Goal: Task Accomplishment & Management: Manage account settings

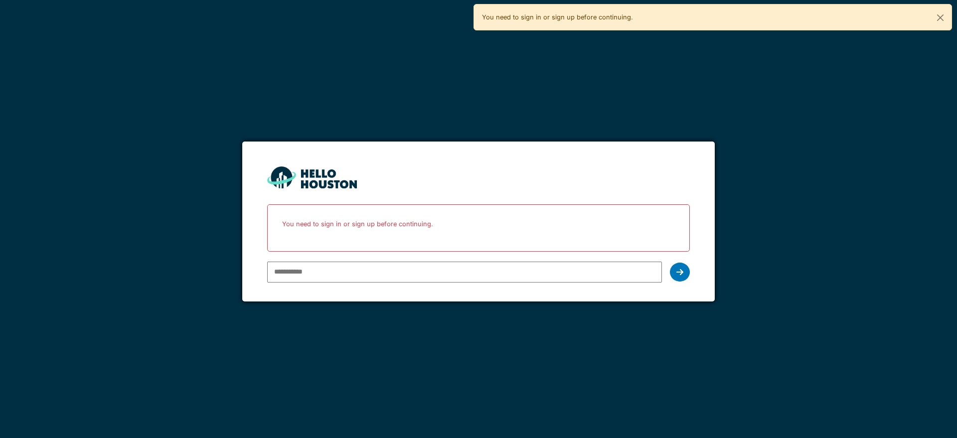
type input "**********"
drag, startPoint x: 0, startPoint y: 0, endPoint x: 680, endPoint y: 270, distance: 732.0
click at [680, 270] on icon at bounding box center [680, 272] width 7 height 8
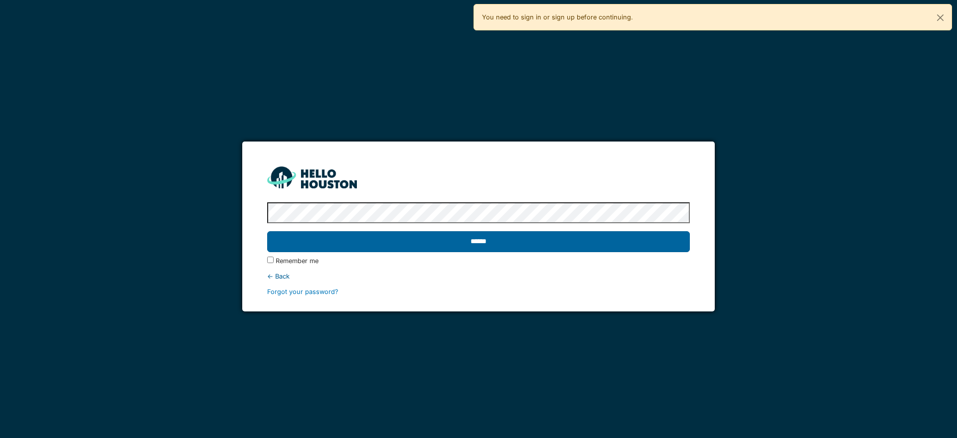
click at [601, 236] on input "******" at bounding box center [478, 241] width 422 height 21
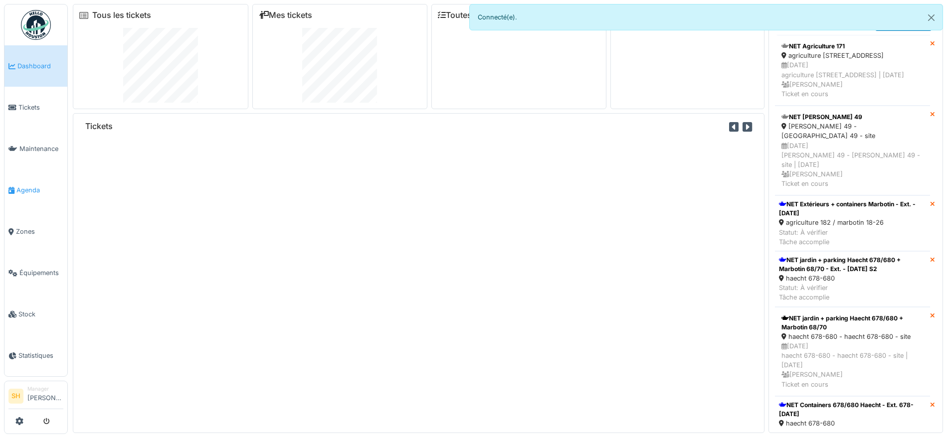
click at [33, 188] on span "Agenda" at bounding box center [39, 189] width 47 height 9
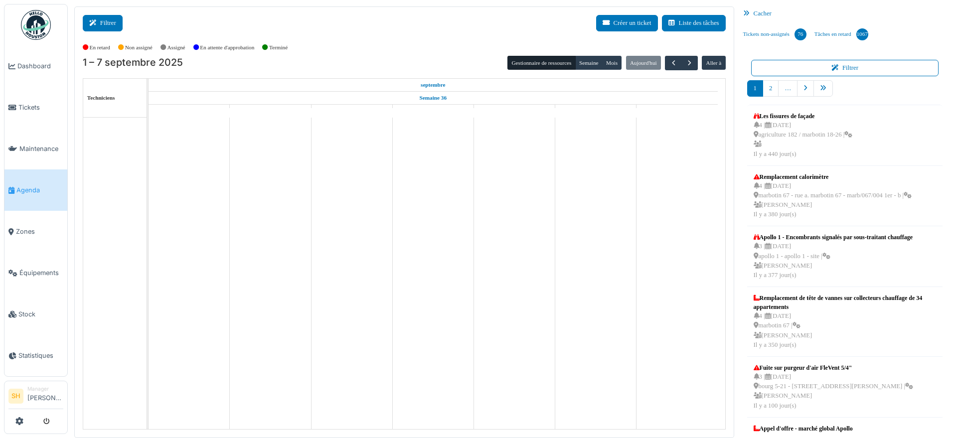
click at [105, 21] on button "Filtrer" at bounding box center [103, 23] width 40 height 16
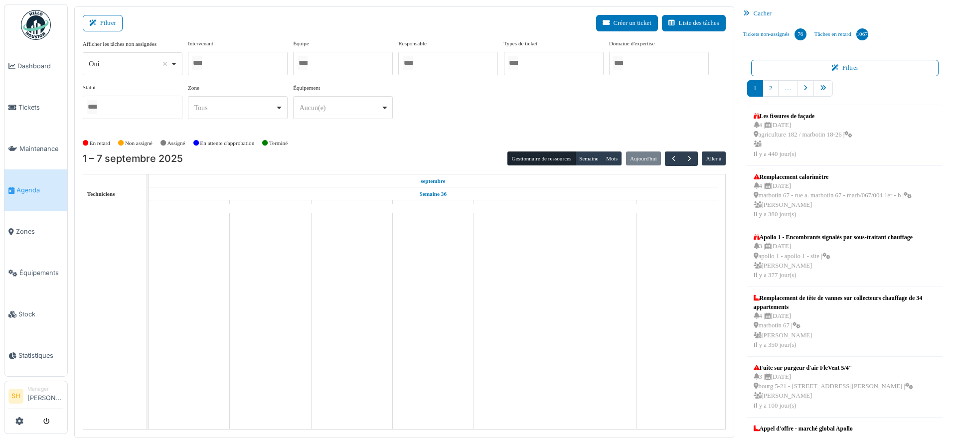
click at [323, 58] on div at bounding box center [343, 63] width 100 height 23
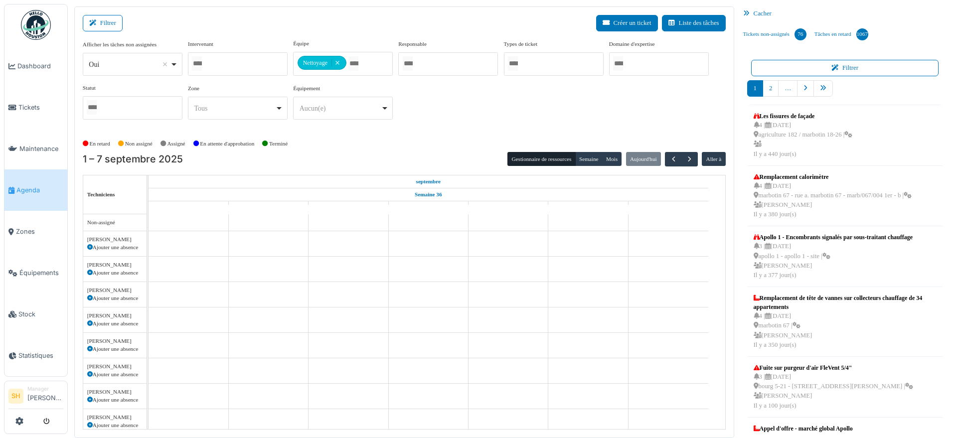
click at [462, 113] on div "Afficher les tâches non assignées *** Oui Remove item Oui Non Intervenant Abdel…" at bounding box center [404, 83] width 643 height 88
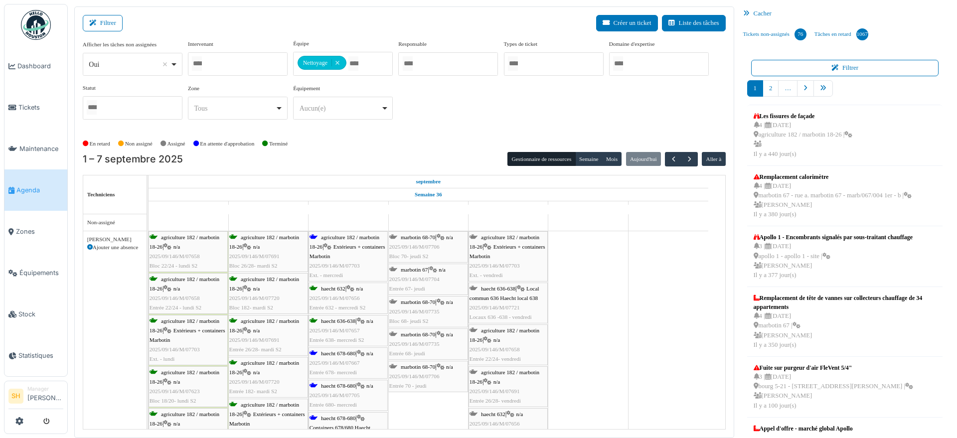
click at [336, 236] on span "agriculture 182 / marbotin 18-26" at bounding box center [345, 241] width 70 height 15
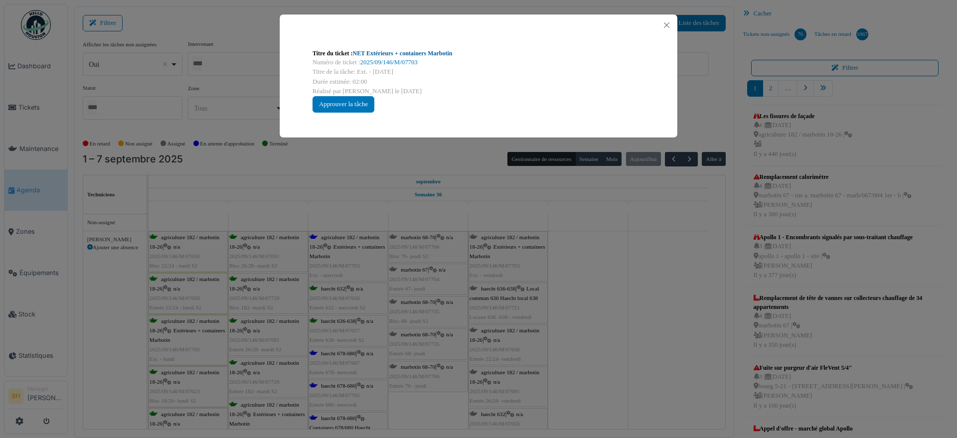
click at [382, 54] on link "NET Extérieurs + containers Marbotin" at bounding box center [403, 53] width 100 height 7
drag, startPoint x: 643, startPoint y: 263, endPoint x: 456, endPoint y: 267, distance: 187.5
click at [637, 263] on div "Titre du ticket : NET Extérieurs + containers Marbotin Numéro de ticket : 2025/…" at bounding box center [478, 219] width 957 height 438
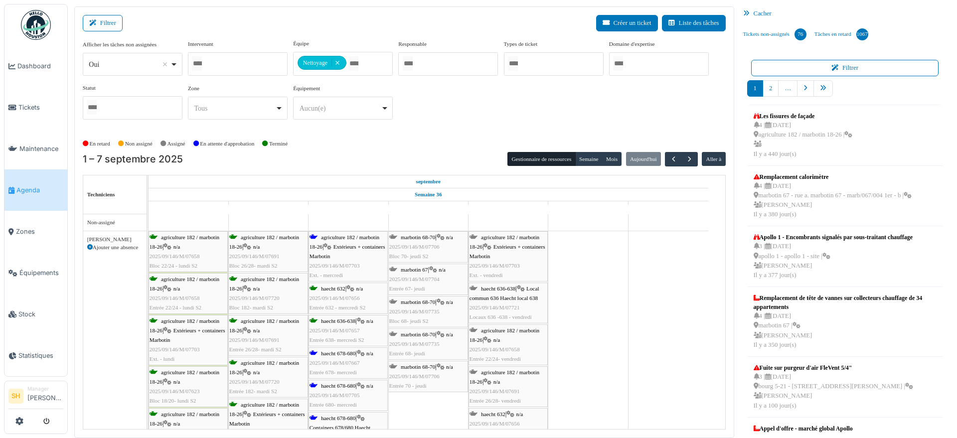
click at [351, 356] on div "haecht 678-680 | n/a 2025/09/146/M/07667 Entrée 678- mercredi" at bounding box center [348, 363] width 77 height 29
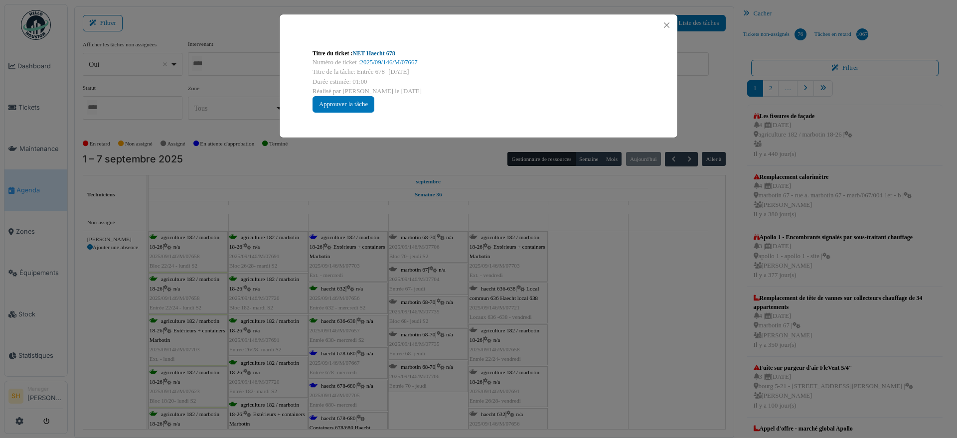
click at [385, 56] on link "NET Haecht 678" at bounding box center [374, 53] width 42 height 7
click at [633, 277] on div "Titre du ticket : NET Haecht 678 Numéro de ticket : 2025/09/146/M/07667 Titre d…" at bounding box center [478, 219] width 957 height 438
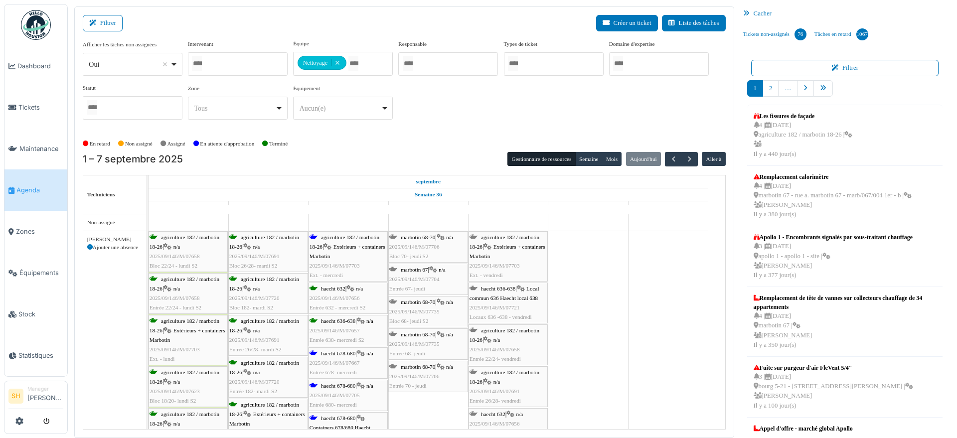
scroll to position [125, 0]
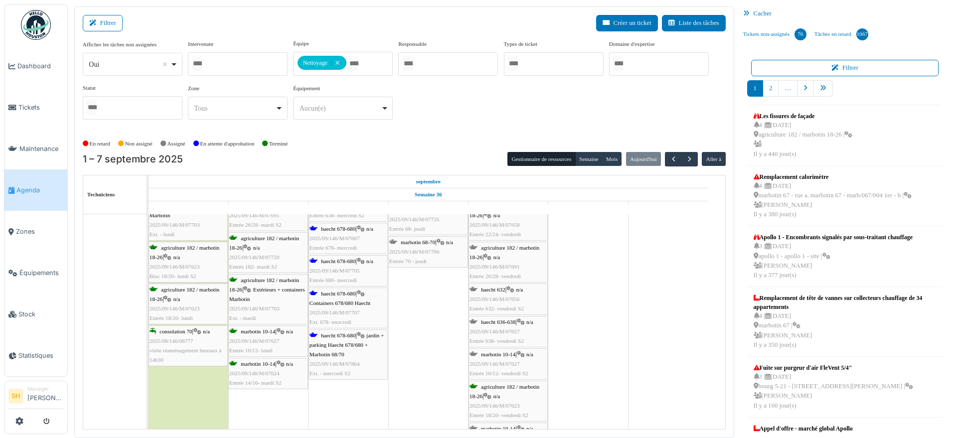
click at [342, 341] on span "jardin + parking Haecht 678/680 + Marbotin 68/70" at bounding box center [347, 345] width 74 height 25
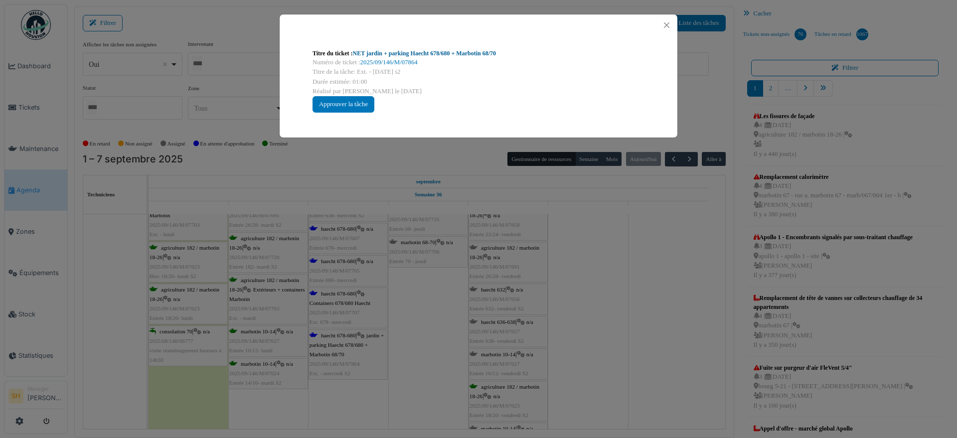
click at [418, 54] on link "NET jardin + parking Haecht 678/680 + Marbotin 68/70" at bounding box center [424, 53] width 143 height 7
drag, startPoint x: 656, startPoint y: 298, endPoint x: 583, endPoint y: 310, distance: 73.2
click at [657, 299] on div "Titre du ticket : NET jardin + parking Haecht 678/680 + Marbotin 68/70 Numéro d…" at bounding box center [478, 219] width 957 height 438
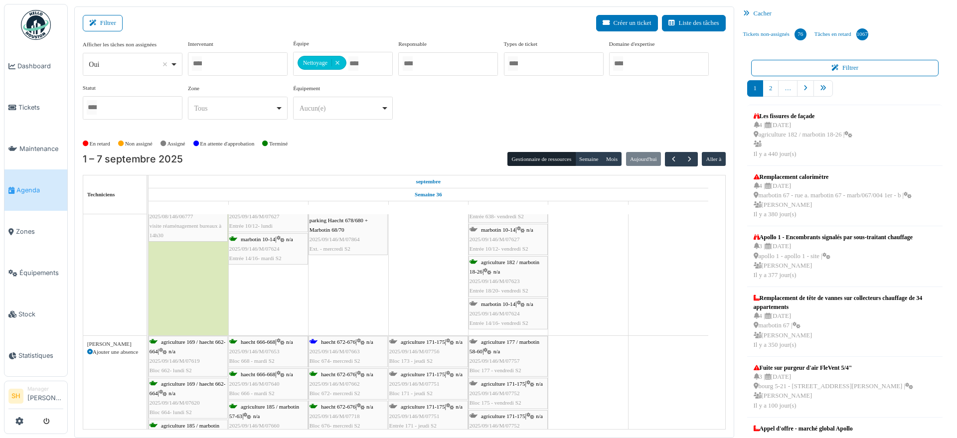
scroll to position [312, 0]
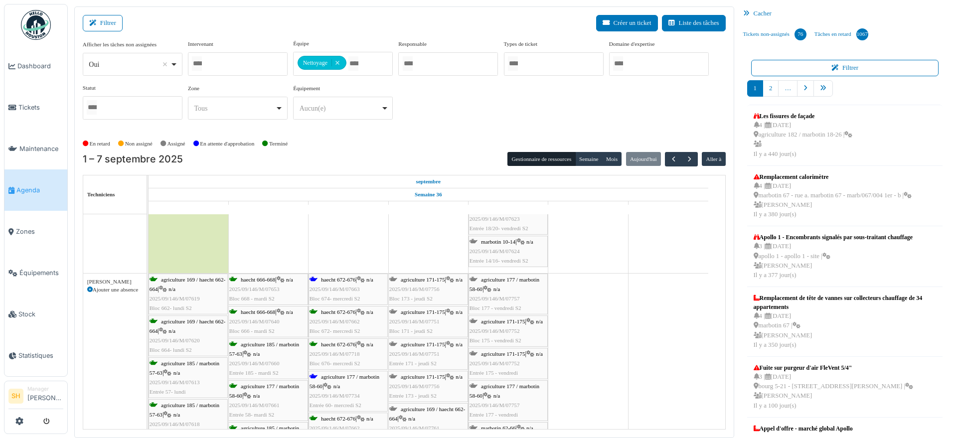
click at [339, 279] on span "haecht 672-676" at bounding box center [338, 280] width 34 height 6
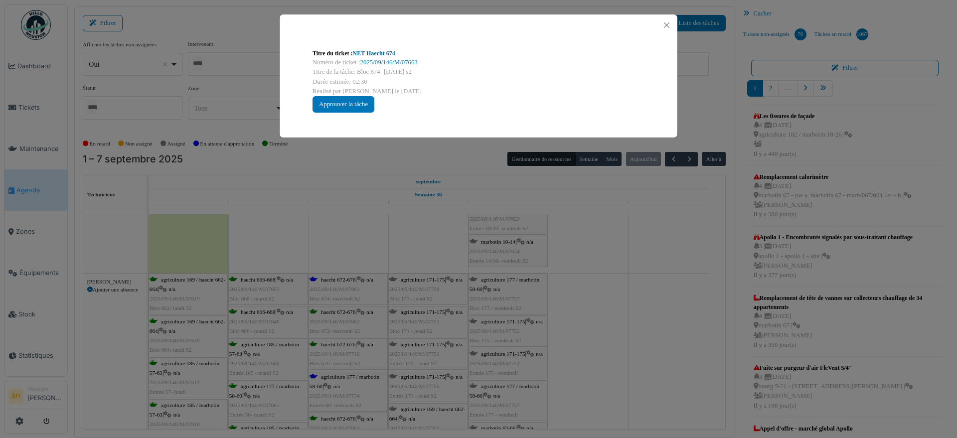
click at [391, 51] on link "NET Haecht 674" at bounding box center [374, 53] width 42 height 7
click at [660, 308] on div "Titre du ticket : NET Haecht 674 Numéro de ticket : 2025/09/146/M/07663 Titre d…" at bounding box center [478, 219] width 957 height 438
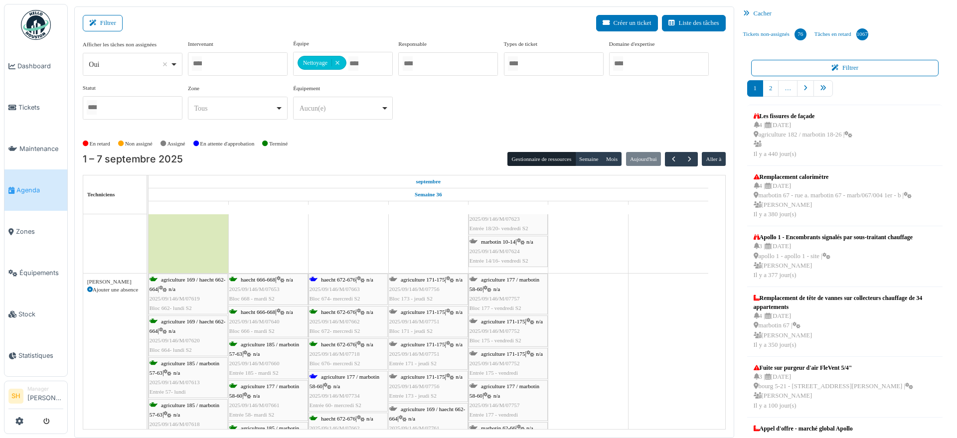
scroll to position [436, 0]
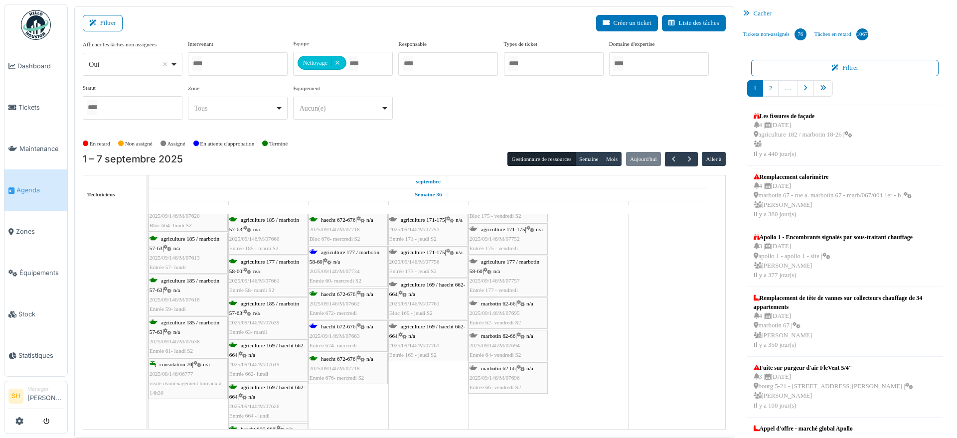
click at [326, 254] on span "agriculture 177 / marbotin 58-60" at bounding box center [345, 256] width 70 height 15
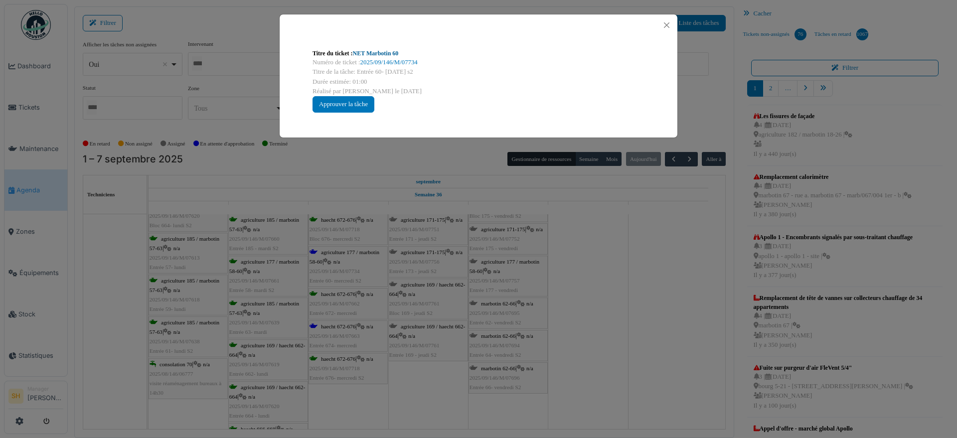
click at [365, 56] on link "NET Marbotin 60" at bounding box center [376, 53] width 46 height 7
drag, startPoint x: 617, startPoint y: 277, endPoint x: 507, endPoint y: 307, distance: 114.6
click at [617, 283] on div "Titre du ticket : NET Marbotin 60 Numéro de ticket : 2025/09/146/M/07734 Titre …" at bounding box center [478, 219] width 957 height 438
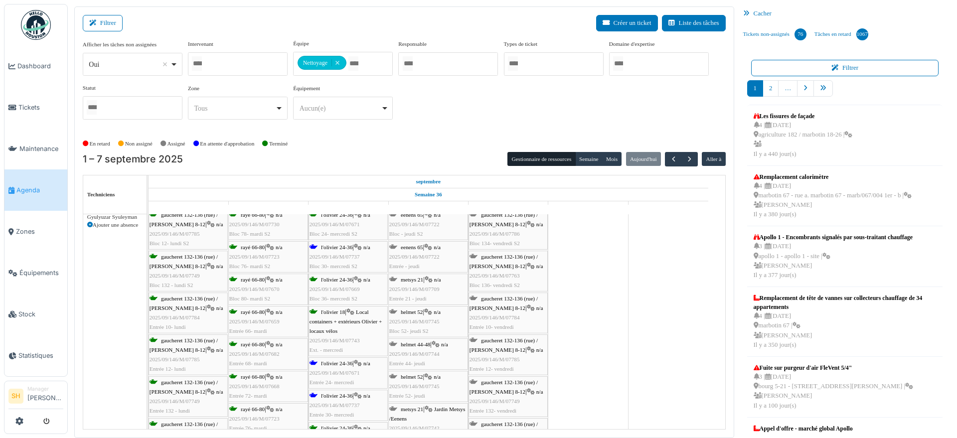
scroll to position [0, 0]
click at [323, 244] on span "l'olivier 24-36" at bounding box center [336, 246] width 31 height 6
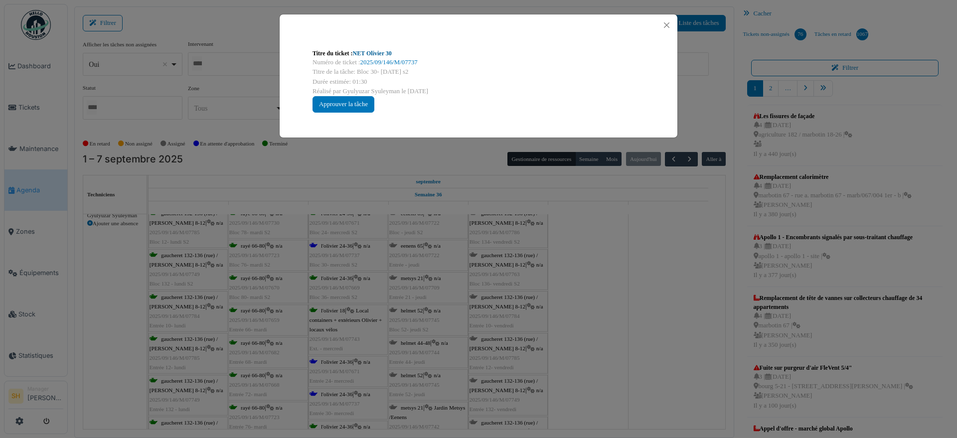
click at [382, 53] on link "NET Olivier 30" at bounding box center [372, 53] width 39 height 7
click at [601, 330] on div "Titre du ticket : NET Olivier 30 Numéro de ticket : 2025/09/146/M/07737 Titre d…" at bounding box center [478, 219] width 957 height 438
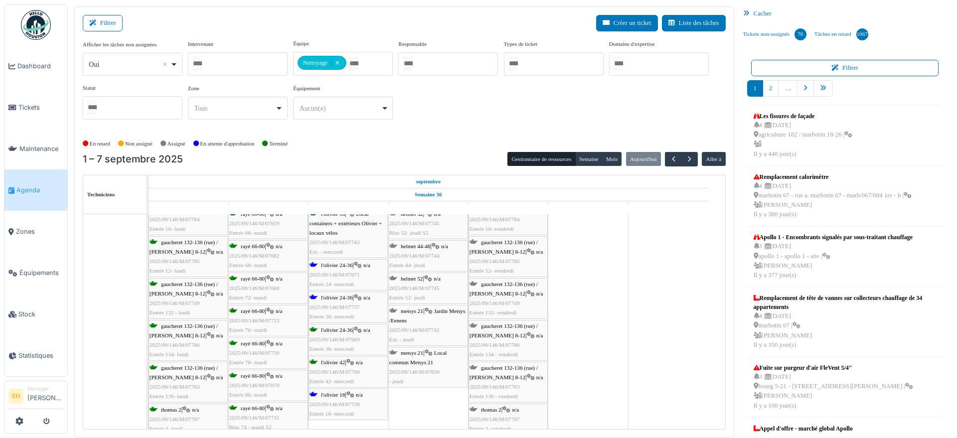
scroll to position [872, 0]
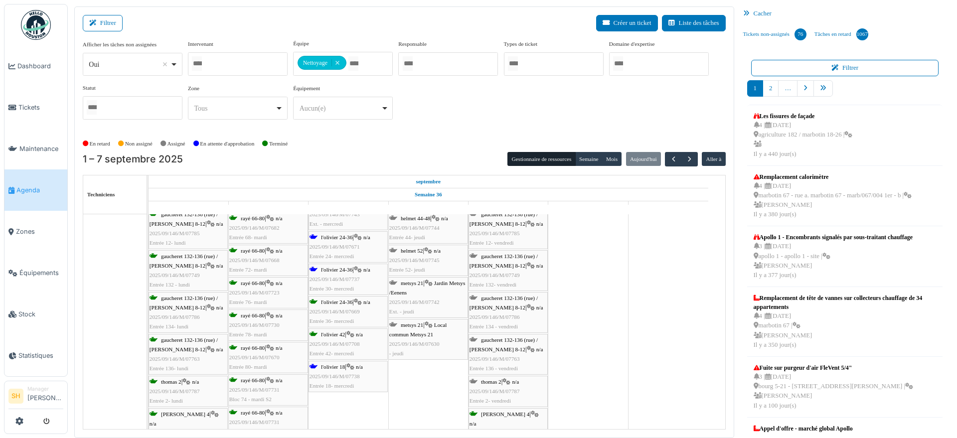
click at [337, 276] on span "2025/09/146/M/07737" at bounding box center [335, 279] width 50 height 6
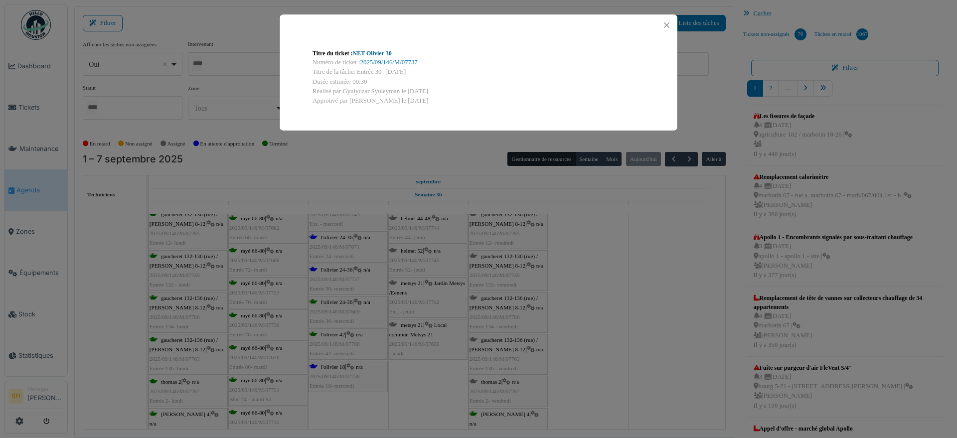
click at [379, 52] on link "NET Olivier 30" at bounding box center [372, 53] width 39 height 7
click at [600, 258] on div "Titre du ticket : NET Olivier 30 Numéro de ticket : 2025/09/146/M/07737 Titre d…" at bounding box center [478, 219] width 957 height 438
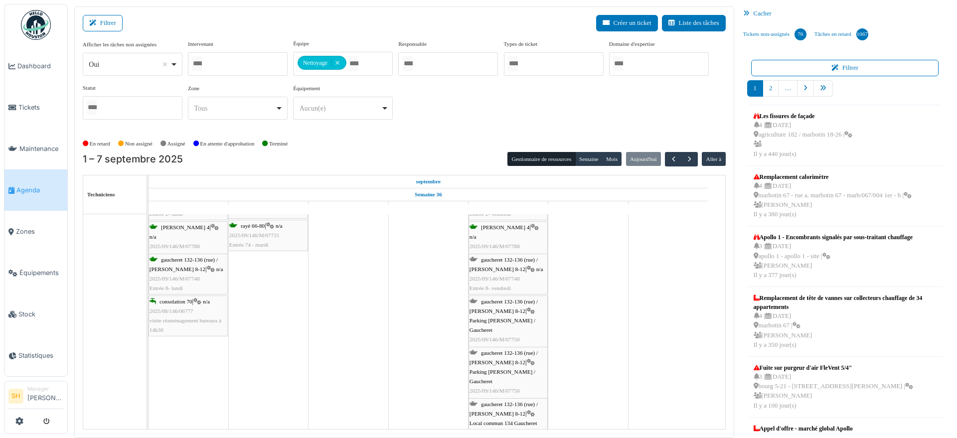
scroll to position [1100, 0]
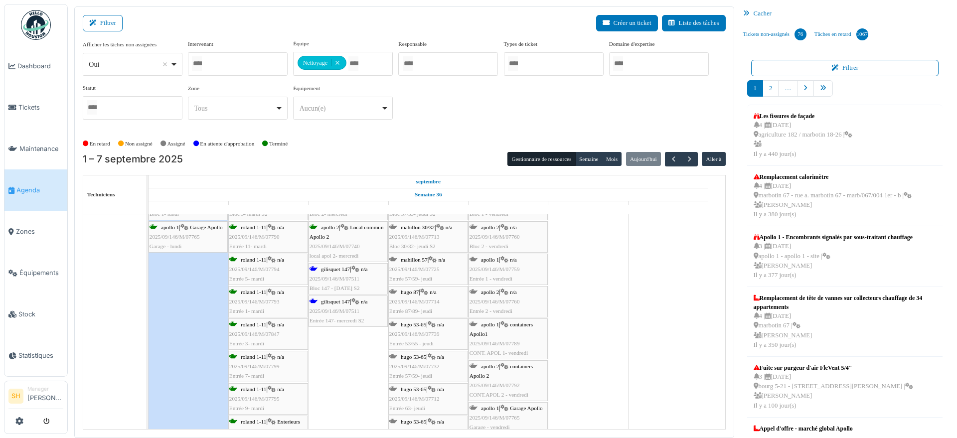
click at [338, 272] on div "gilisquet 147 | n/a 2025/09/146/M/07511 Bloc 147 - mercredi S2" at bounding box center [348, 279] width 77 height 29
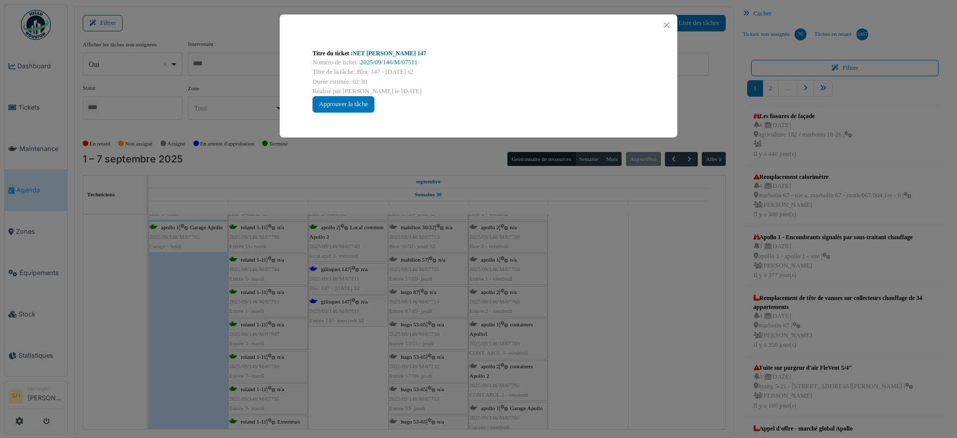
click at [384, 55] on link "NET Gilisquet 147" at bounding box center [390, 53] width 74 height 7
click at [579, 271] on div "Titre du ticket : NET Gilisquet 147 Numéro de ticket : 2025/09/146/M/07511 Titr…" at bounding box center [478, 219] width 957 height 438
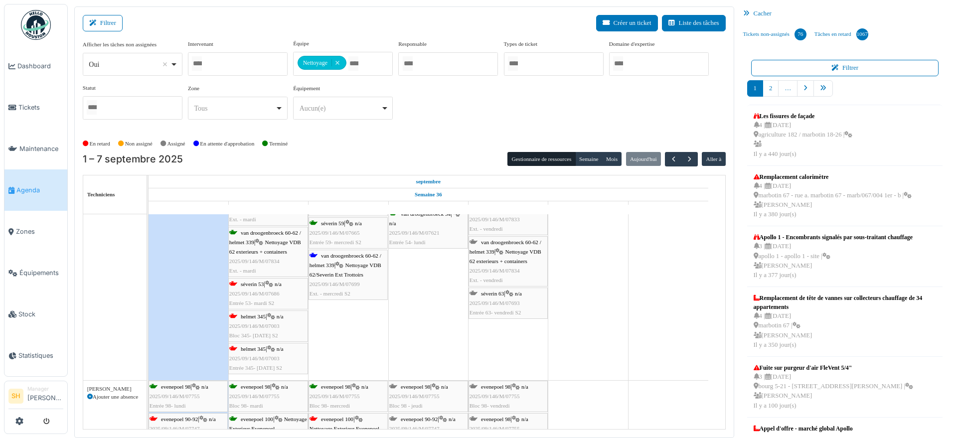
click at [351, 256] on span "van droogenbroeck 60-62 / helmet 339" at bounding box center [346, 260] width 72 height 15
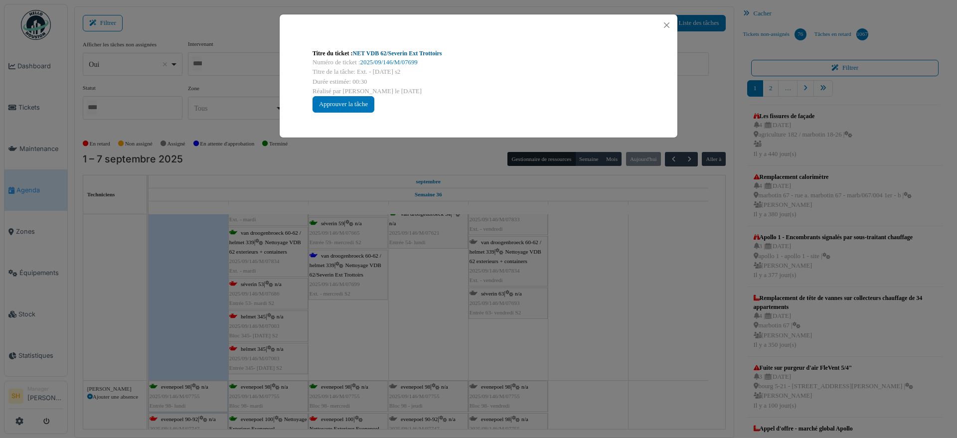
click at [401, 53] on link "NET VDB 62/Severin Ext Trottoirs" at bounding box center [397, 53] width 89 height 7
drag, startPoint x: 629, startPoint y: 295, endPoint x: 500, endPoint y: 326, distance: 132.8
click at [625, 298] on div "Titre du ticket : NET VDB 62/Severin Ext Trottoirs Numéro de ticket : 2025/09/1…" at bounding box center [478, 219] width 957 height 438
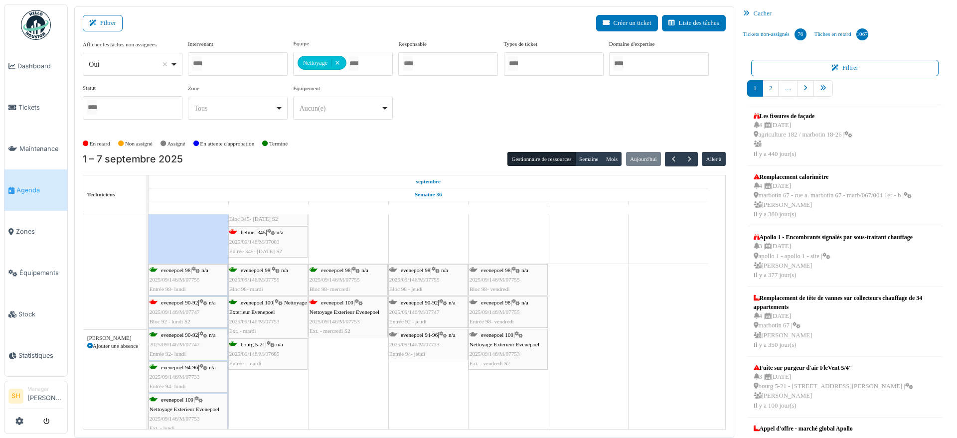
scroll to position [2547, 0]
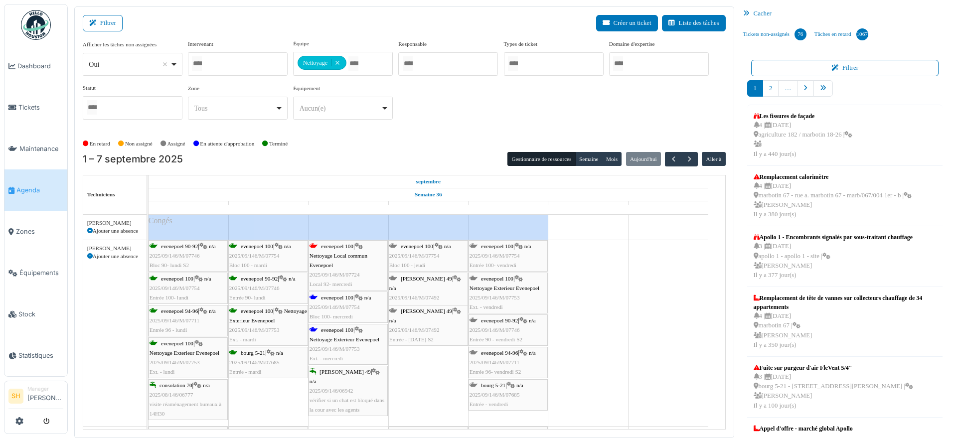
click at [326, 335] on div "evenepoel 100 | Nettoyage Exterieur Evenepoel 2025/09/146/M/07753 Ext. - mercre…" at bounding box center [348, 345] width 77 height 38
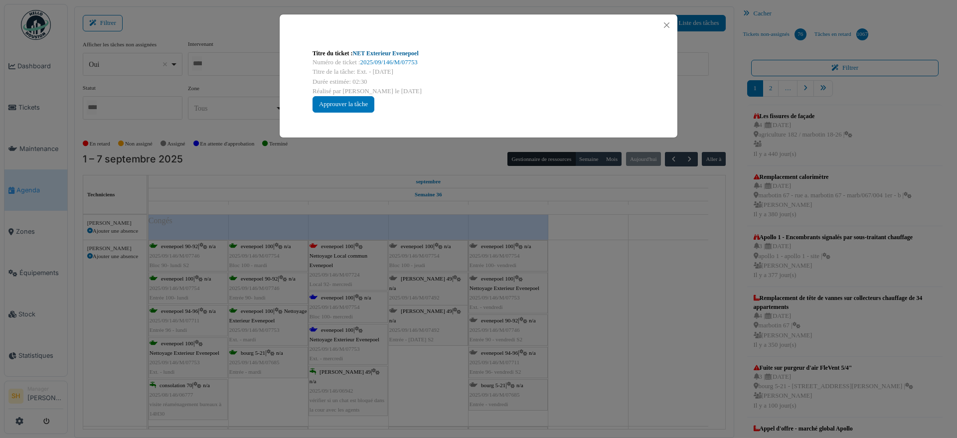
click at [384, 52] on link "NET Exterieur Evenepoel" at bounding box center [386, 53] width 66 height 7
click at [568, 333] on div "Titre du ticket : NET Exterieur Evenepoel Numéro de ticket : 2025/09/146/M/0775…" at bounding box center [478, 219] width 957 height 438
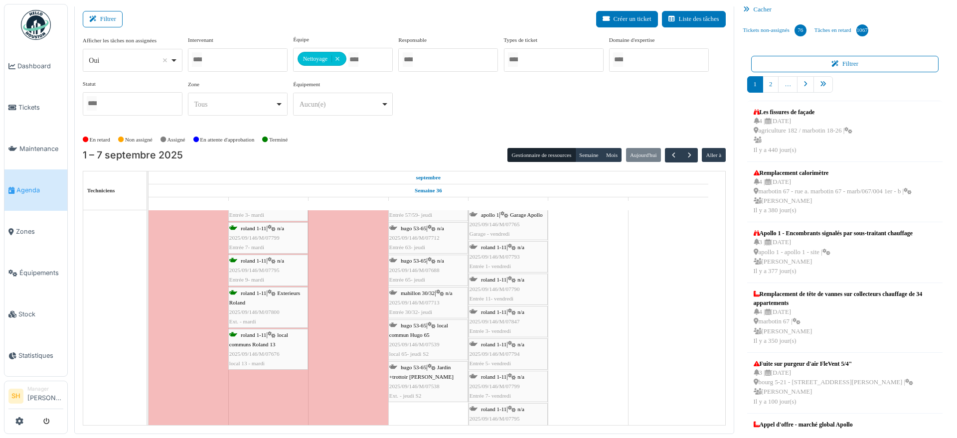
scroll to position [3116, 0]
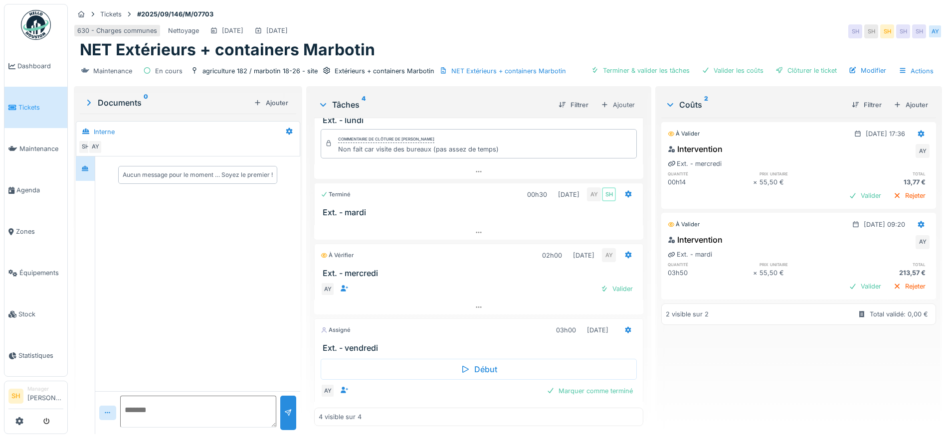
scroll to position [46, 0]
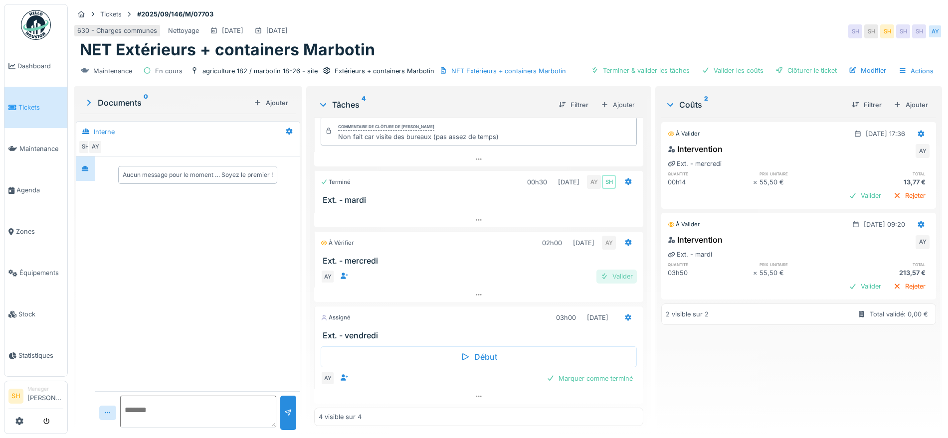
click at [610, 274] on div "Valider" at bounding box center [616, 276] width 40 height 13
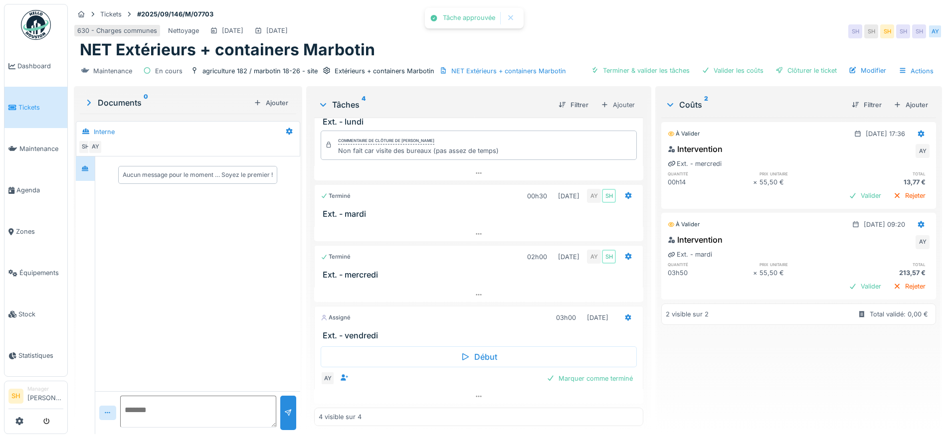
scroll to position [32, 0]
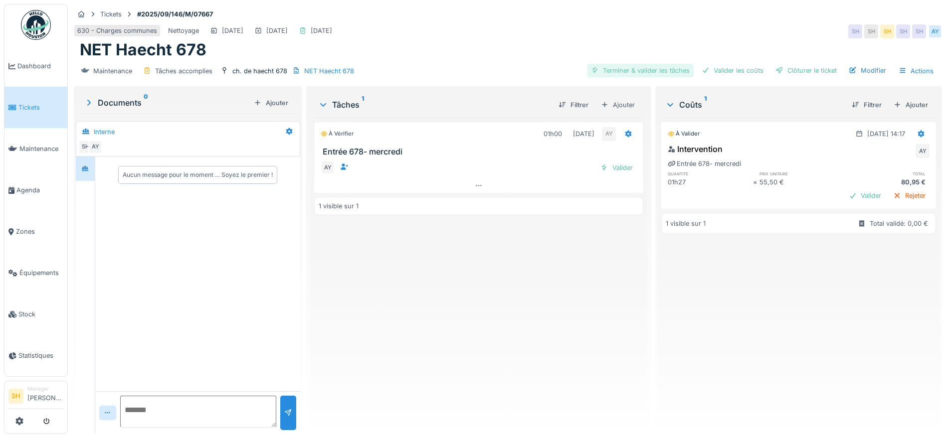
click at [637, 69] on div "Terminer & valider les tâches" at bounding box center [640, 70] width 107 height 13
click at [729, 68] on div "Valider les coûts" at bounding box center [732, 70] width 70 height 13
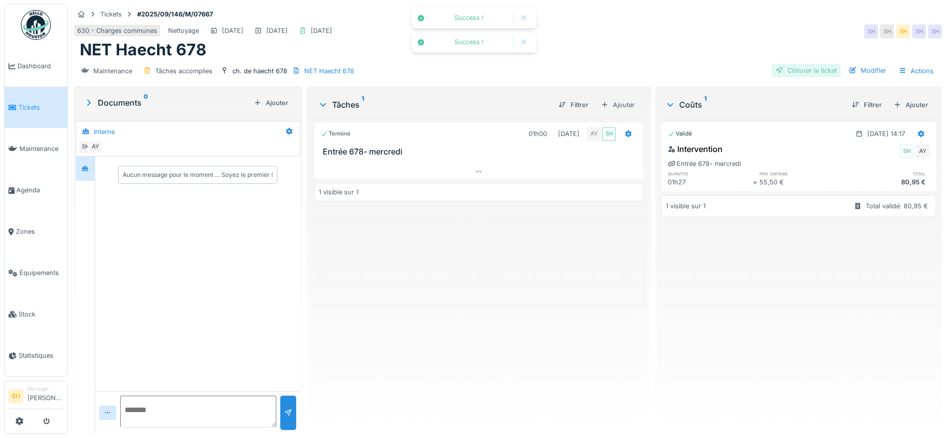
click at [780, 72] on div "Clôturer le ticket" at bounding box center [805, 70] width 69 height 13
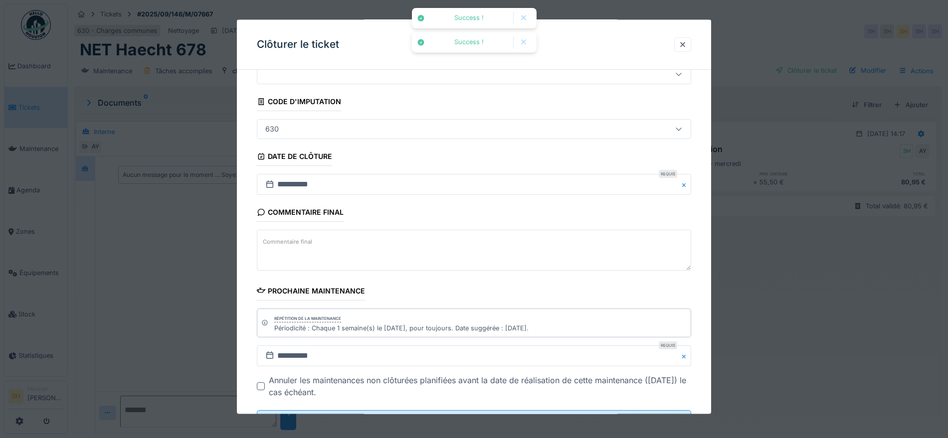
scroll to position [85, 0]
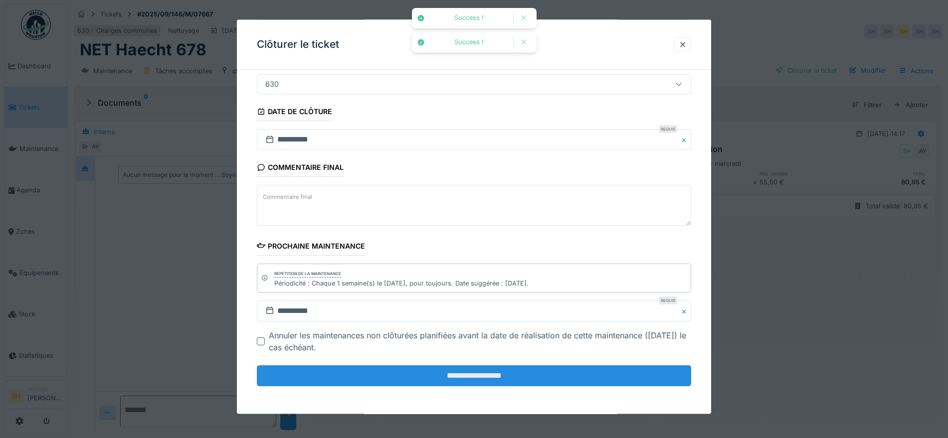
click at [502, 370] on input "**********" at bounding box center [474, 375] width 434 height 21
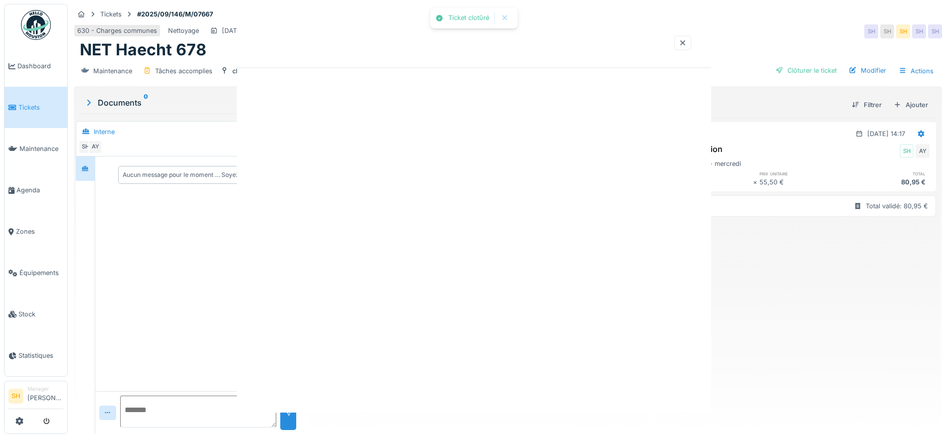
scroll to position [0, 0]
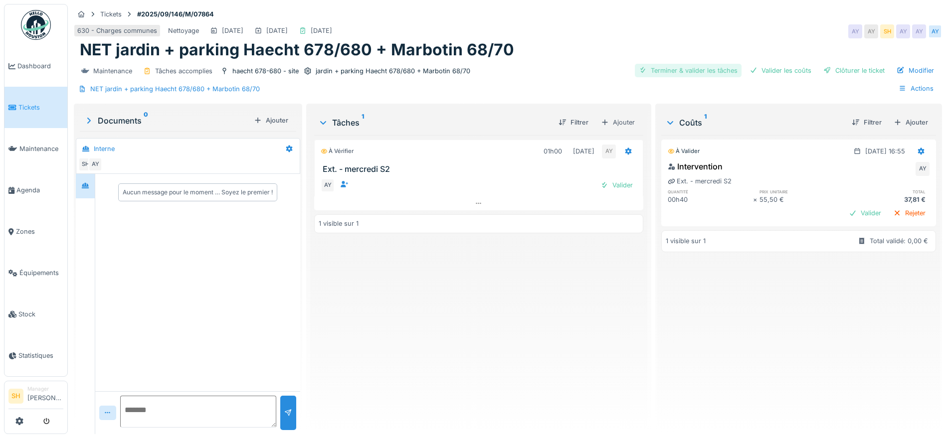
click at [678, 68] on div "Terminer & valider les tâches" at bounding box center [688, 70] width 107 height 13
drag, startPoint x: 750, startPoint y: 63, endPoint x: 807, endPoint y: 70, distance: 57.3
click at [753, 64] on div "Terminer & valider les tâches Valider les coûts Clôturer le ticket Modifier Act…" at bounding box center [775, 80] width 325 height 32
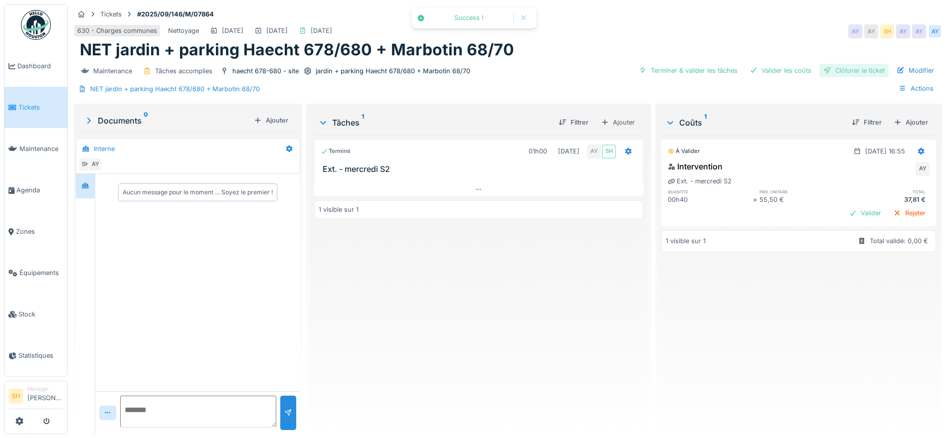
drag, startPoint x: 787, startPoint y: 66, endPoint x: 826, endPoint y: 68, distance: 39.4
click at [786, 66] on div "Valider les coûts" at bounding box center [780, 70] width 70 height 13
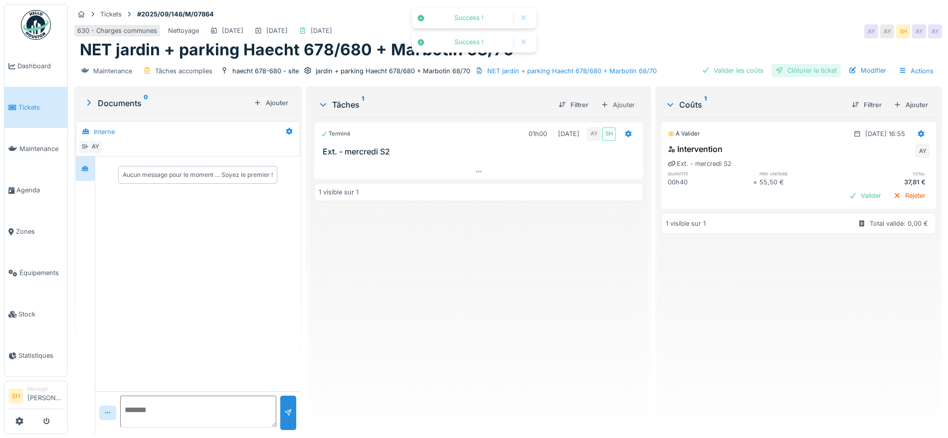
click at [830, 68] on div "Clôturer le ticket" at bounding box center [805, 70] width 69 height 13
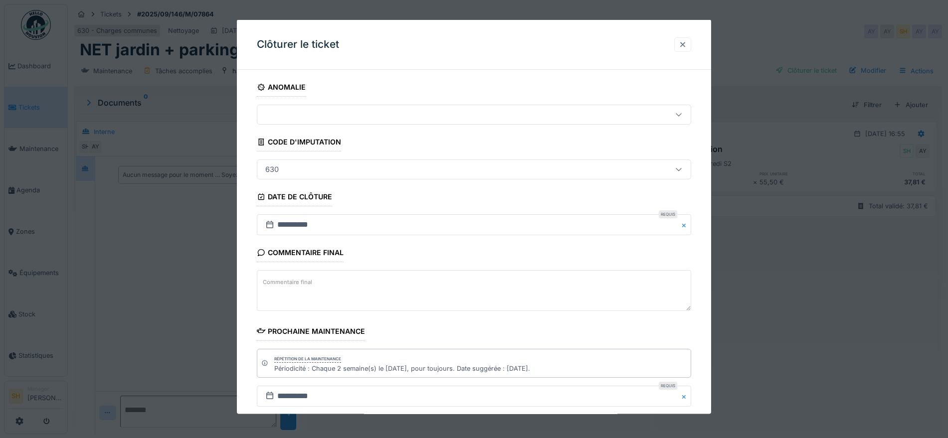
click at [686, 44] on div at bounding box center [683, 43] width 8 height 9
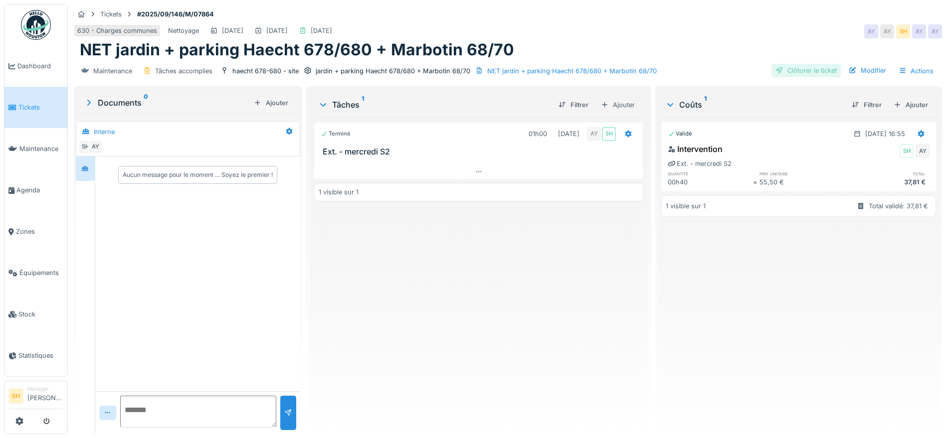
click at [779, 68] on div "Clôturer le ticket" at bounding box center [805, 70] width 69 height 13
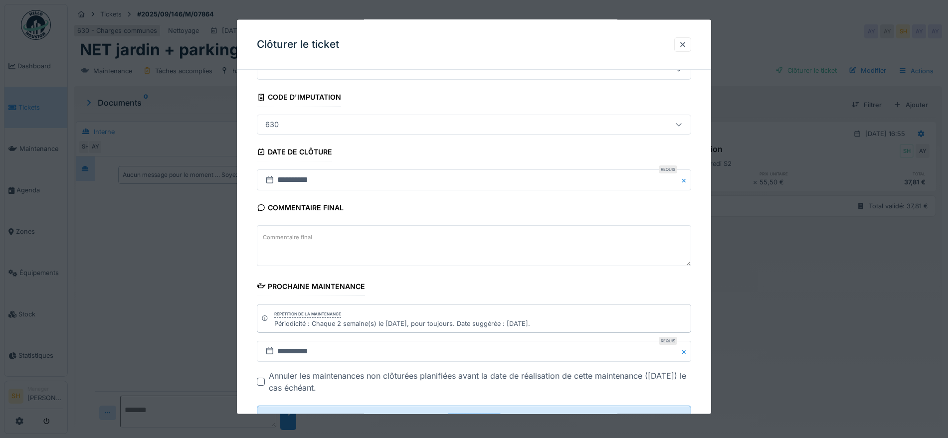
scroll to position [85, 0]
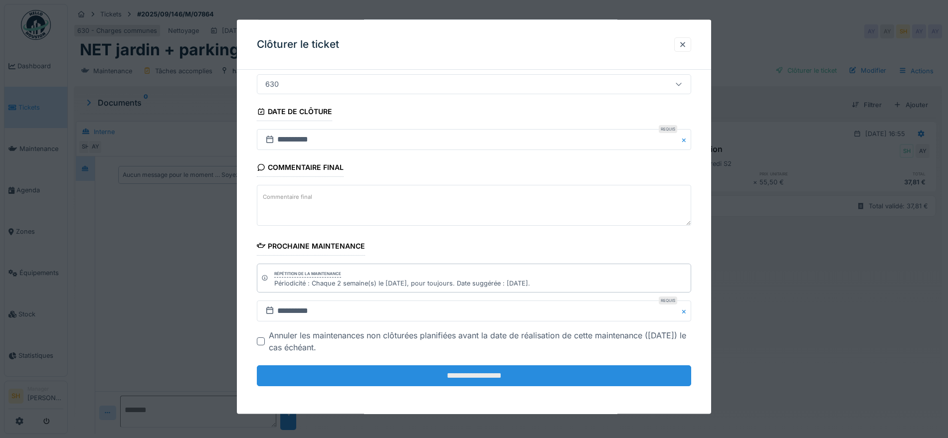
click at [443, 378] on input "**********" at bounding box center [474, 375] width 434 height 21
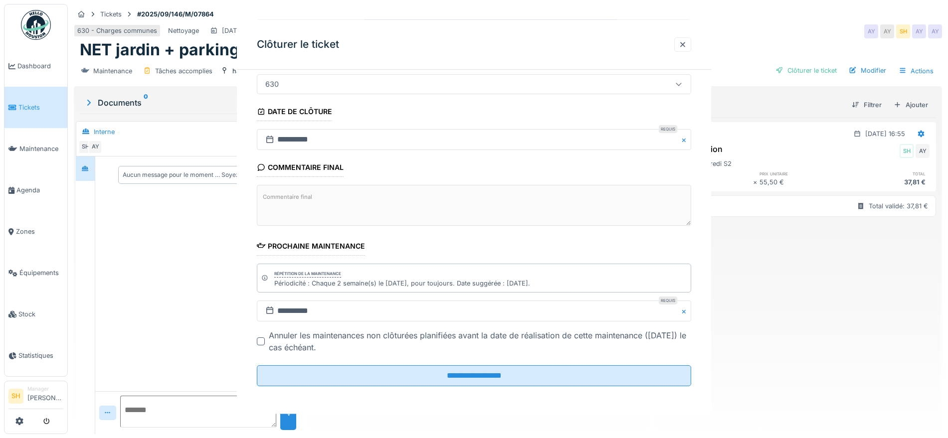
scroll to position [0, 0]
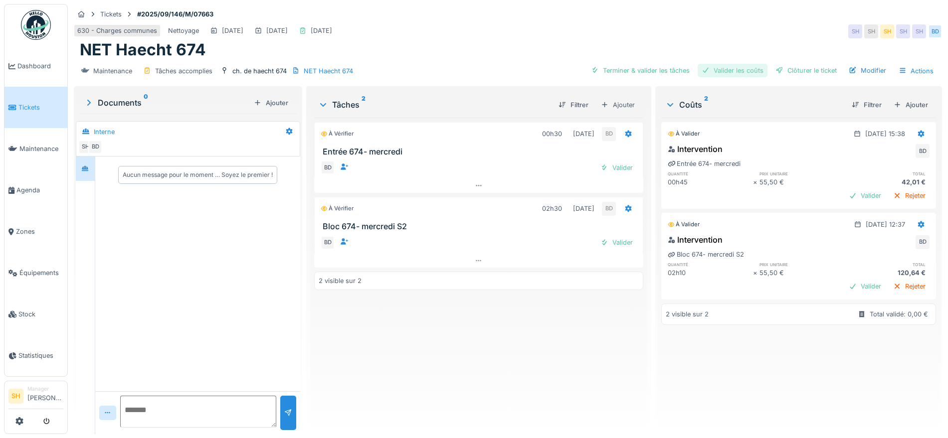
drag, startPoint x: 638, startPoint y: 68, endPoint x: 706, endPoint y: 68, distance: 68.3
click at [639, 68] on div "Terminer & valider les tâches" at bounding box center [640, 70] width 107 height 13
drag, startPoint x: 709, startPoint y: 68, endPoint x: 749, endPoint y: 70, distance: 39.9
click at [711, 69] on div "Valider les coûts" at bounding box center [732, 70] width 70 height 13
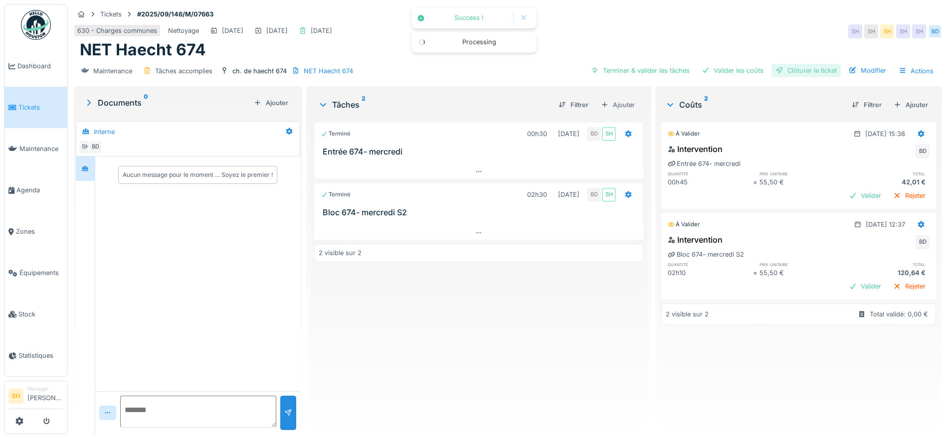
click at [795, 70] on div "Clôturer le ticket" at bounding box center [805, 70] width 69 height 13
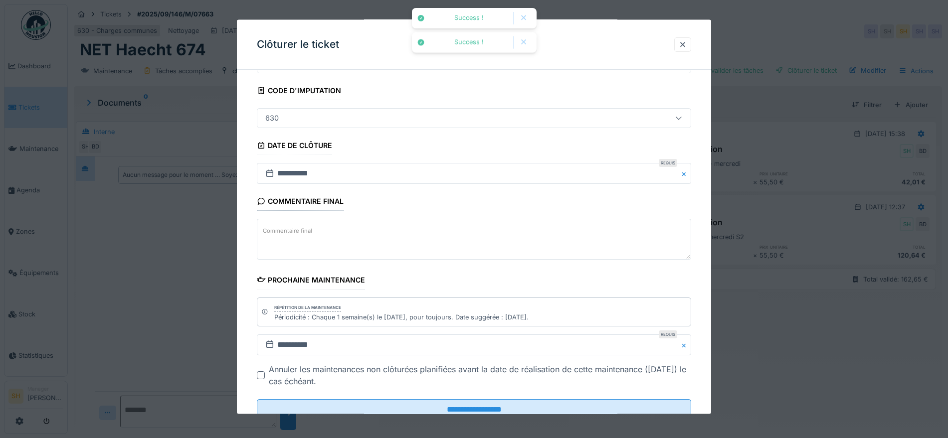
scroll to position [85, 0]
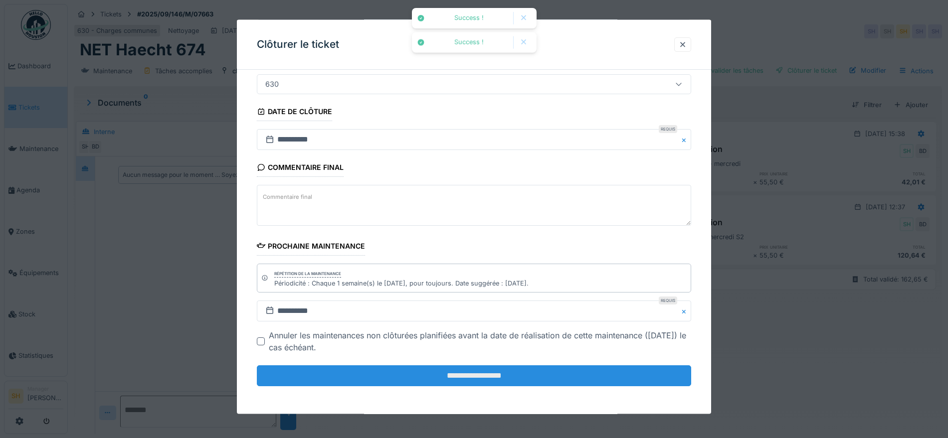
click at [491, 373] on input "**********" at bounding box center [474, 375] width 434 height 21
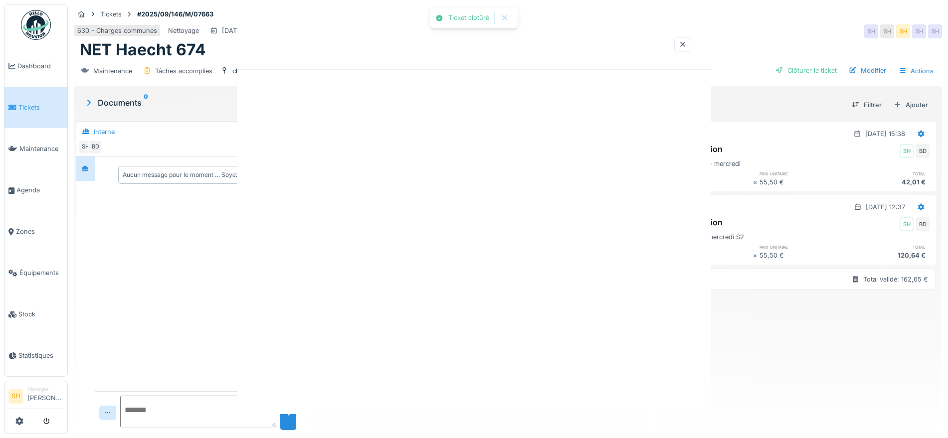
scroll to position [0, 0]
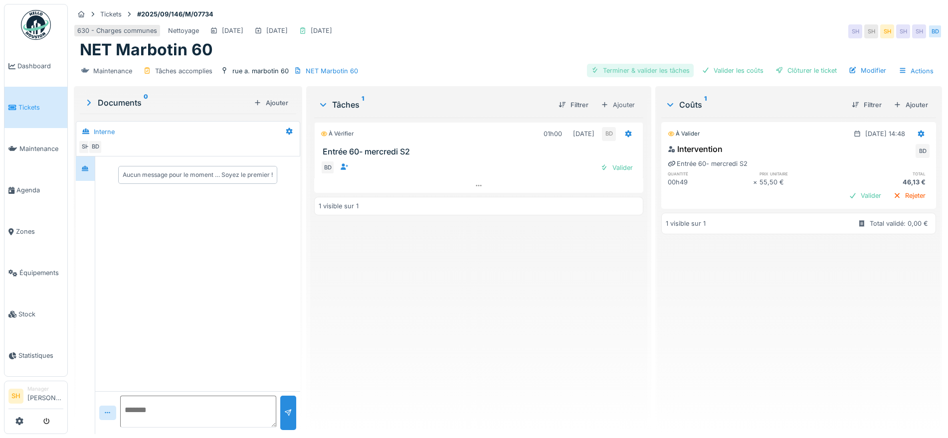
click at [609, 69] on div "Terminer & valider les tâches" at bounding box center [640, 70] width 107 height 13
click at [725, 70] on div "Valider les coûts" at bounding box center [732, 70] width 70 height 13
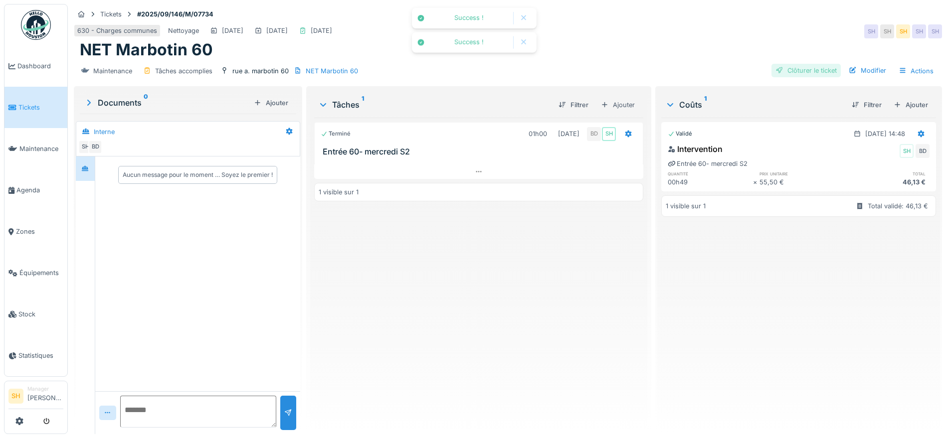
click at [789, 68] on div "Clôturer le ticket" at bounding box center [805, 70] width 69 height 13
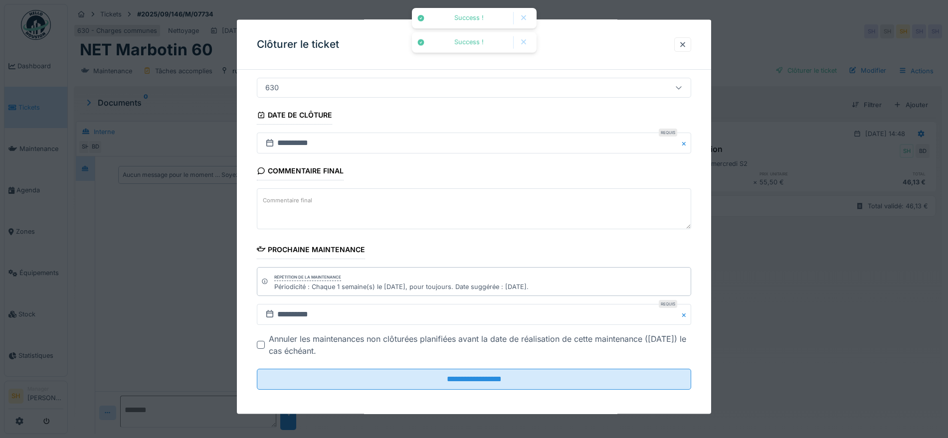
scroll to position [85, 0]
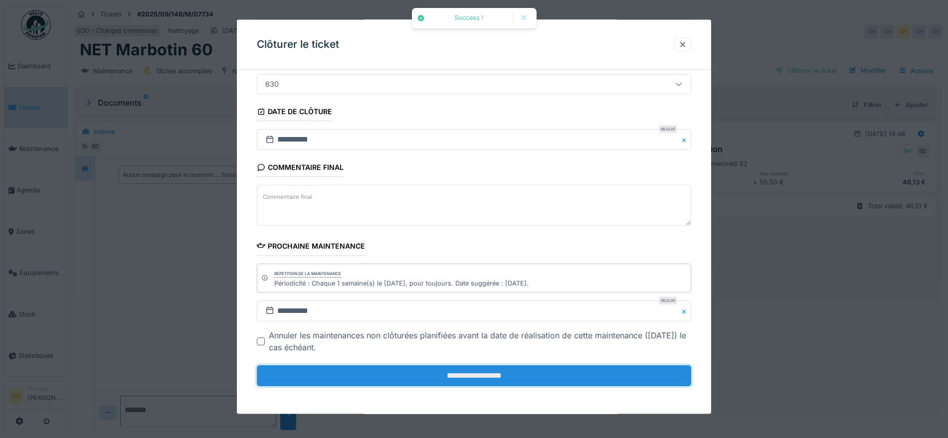
click at [451, 366] on input "**********" at bounding box center [474, 375] width 434 height 21
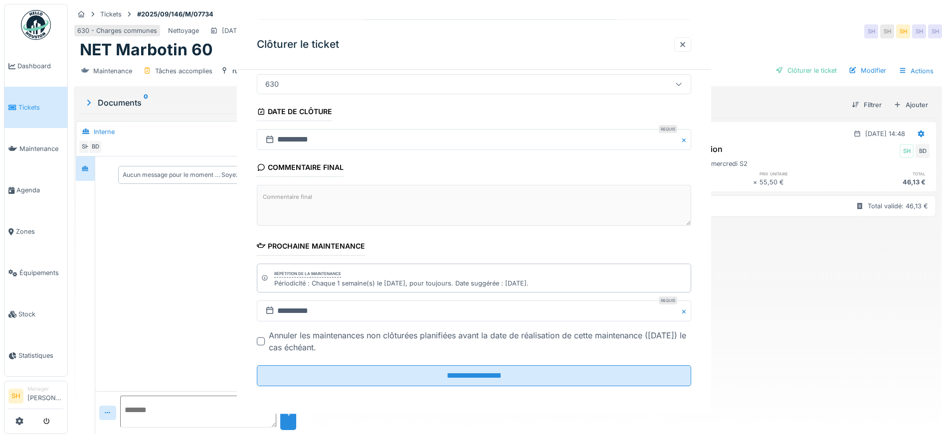
scroll to position [0, 0]
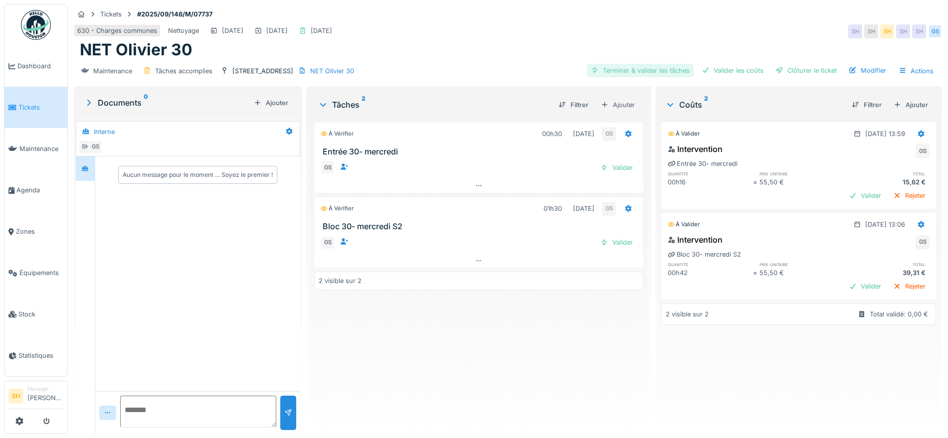
click at [627, 70] on div "Terminer & valider les tâches" at bounding box center [640, 70] width 107 height 13
click at [732, 73] on div "Valider les coûts" at bounding box center [732, 70] width 70 height 13
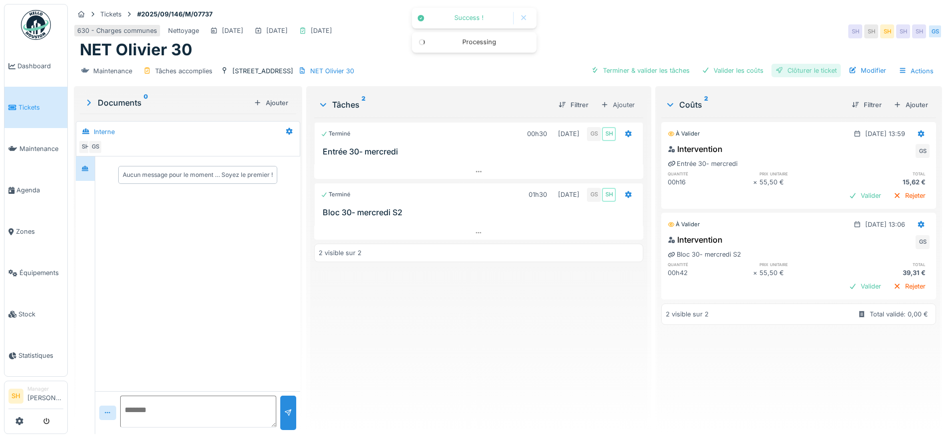
click at [775, 70] on div at bounding box center [779, 70] width 8 height 9
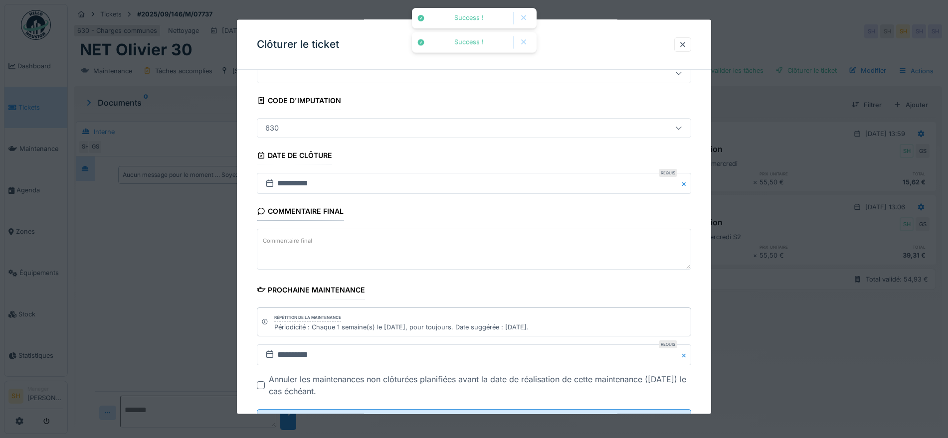
scroll to position [85, 0]
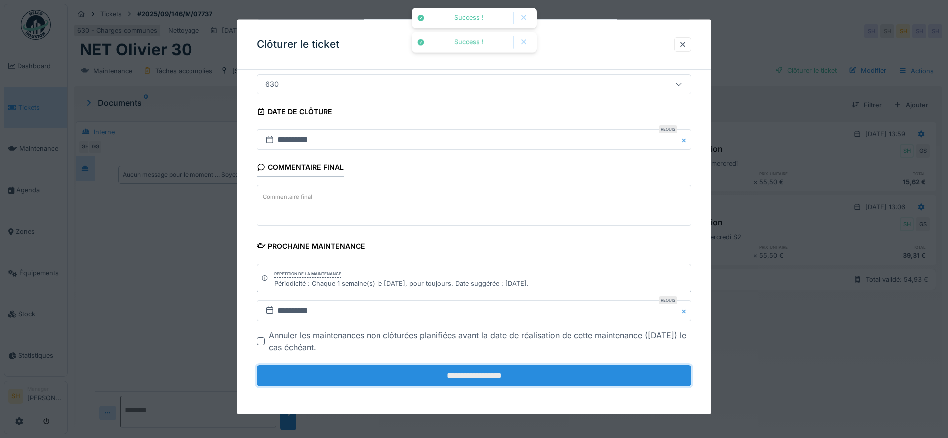
click at [511, 369] on input "**********" at bounding box center [474, 375] width 434 height 21
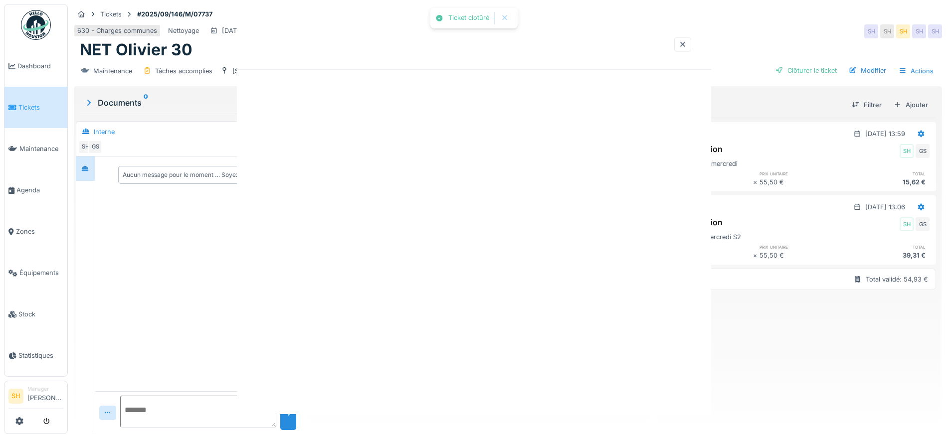
scroll to position [0, 0]
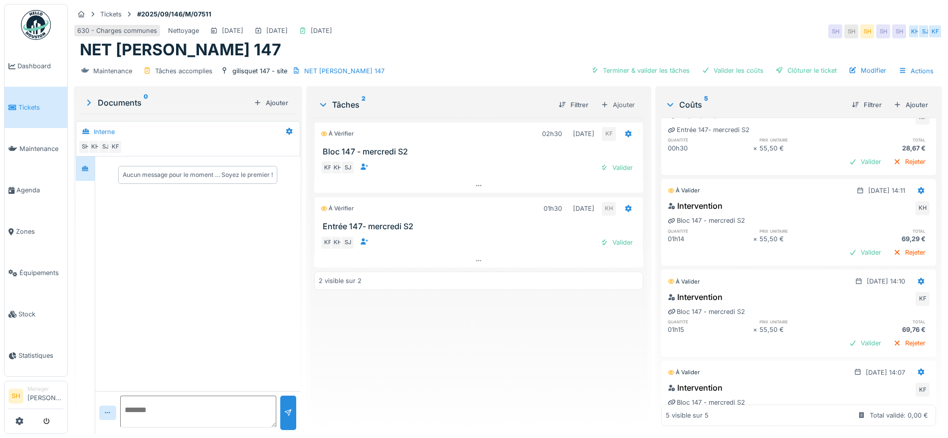
scroll to position [62, 0]
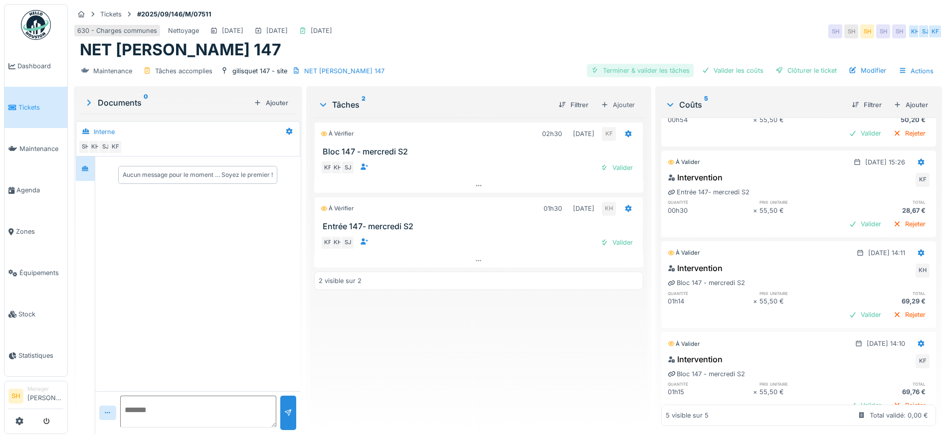
click at [658, 70] on div "Terminer & valider les tâches" at bounding box center [640, 70] width 107 height 13
click at [744, 67] on div "Valider les coûts" at bounding box center [732, 70] width 70 height 13
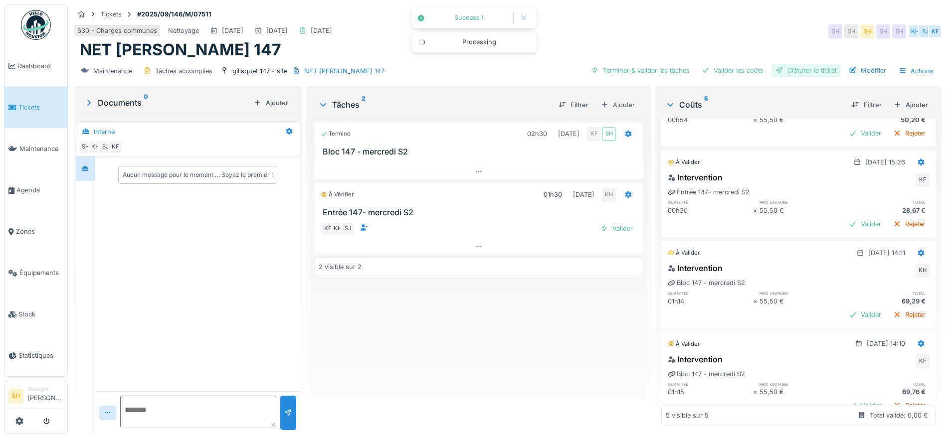
click at [778, 69] on div "Clôturer le ticket" at bounding box center [805, 70] width 69 height 13
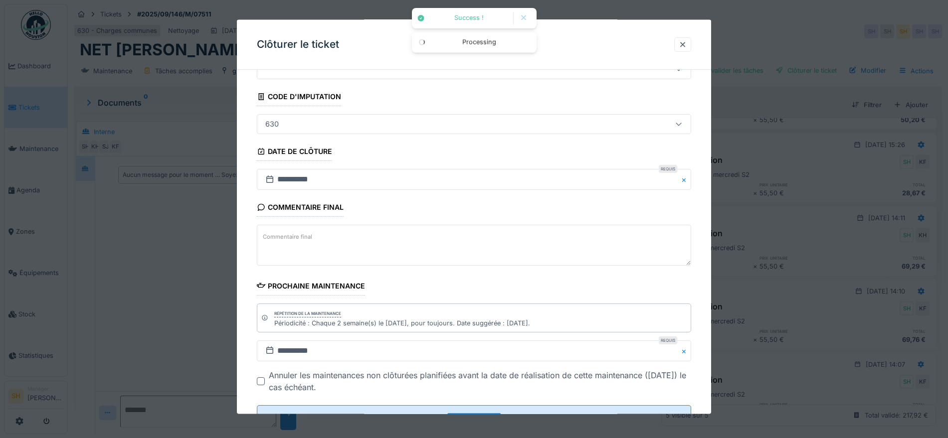
scroll to position [85, 0]
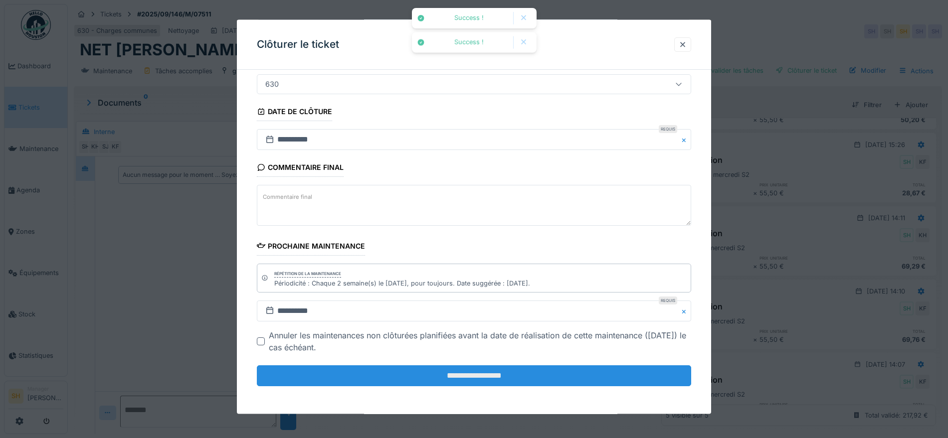
click at [527, 374] on input "**********" at bounding box center [474, 375] width 434 height 21
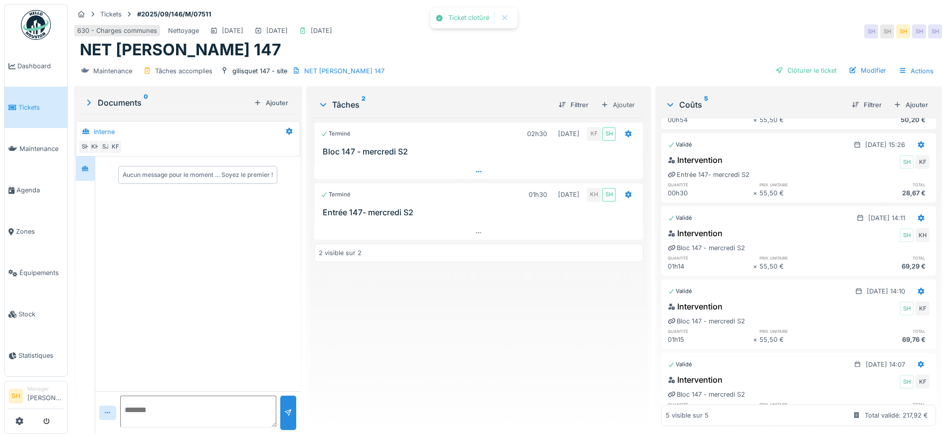
scroll to position [60, 0]
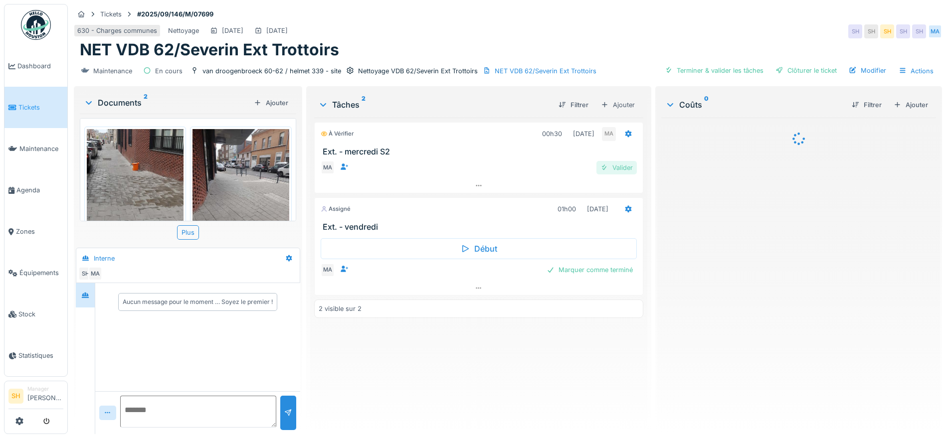
click at [614, 168] on div "À vérifier 00h30 03/09/2025 MA Ext. - mercredi S2 MA Valider" at bounding box center [478, 157] width 329 height 71
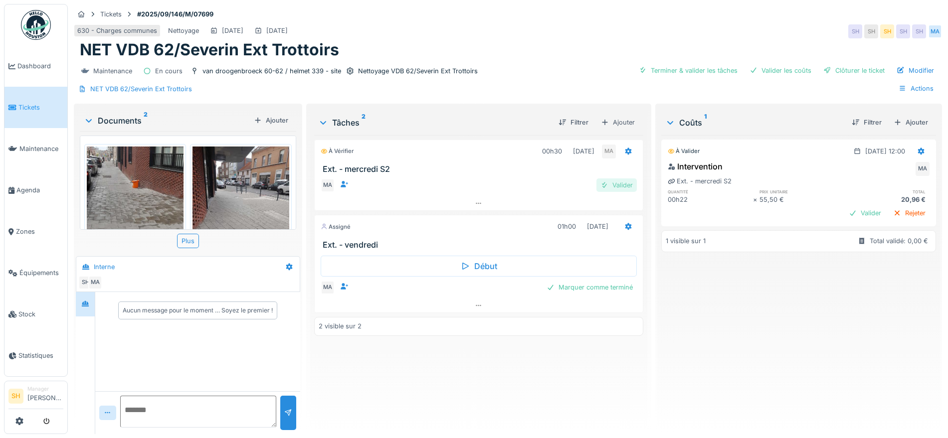
click at [615, 186] on div "Valider" at bounding box center [616, 184] width 40 height 13
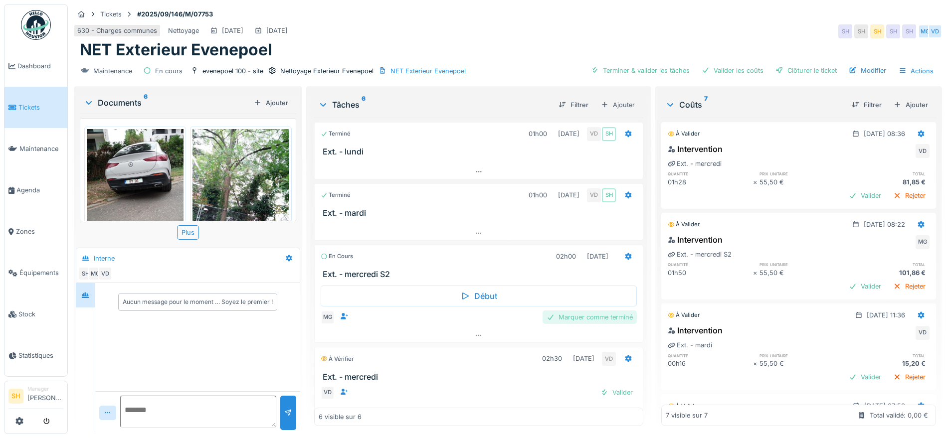
click at [602, 317] on div "Marquer comme terminé" at bounding box center [589, 317] width 94 height 13
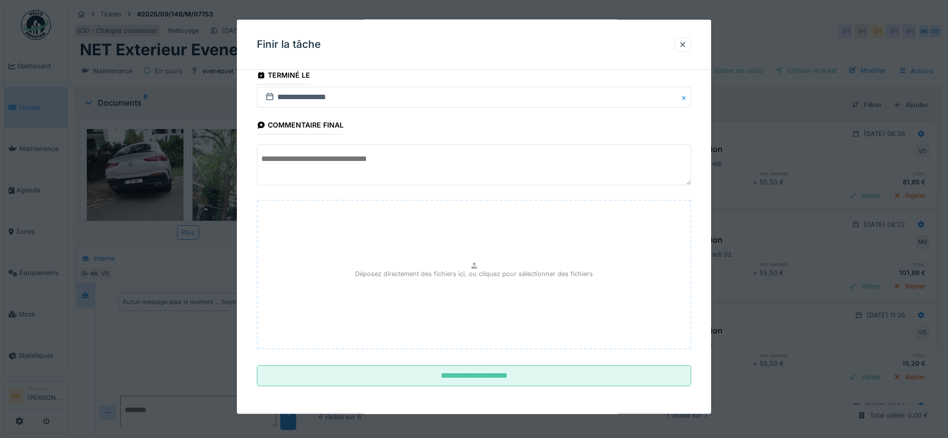
scroll to position [9, 0]
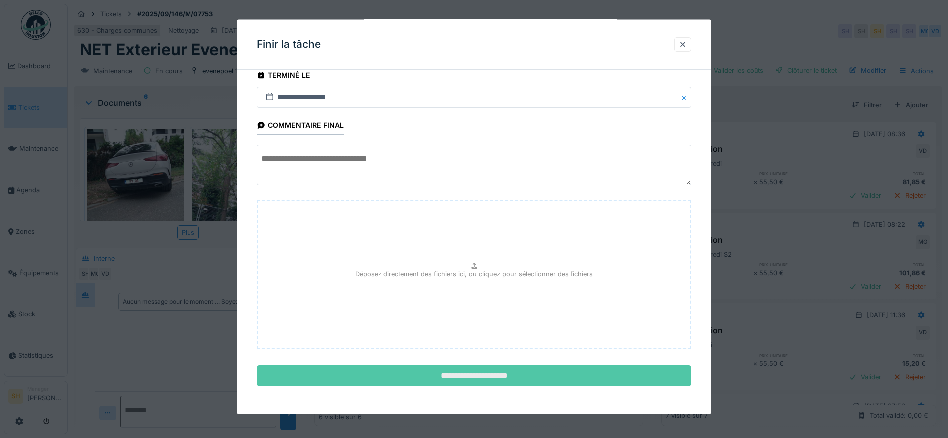
click at [511, 373] on input "**********" at bounding box center [474, 375] width 434 height 21
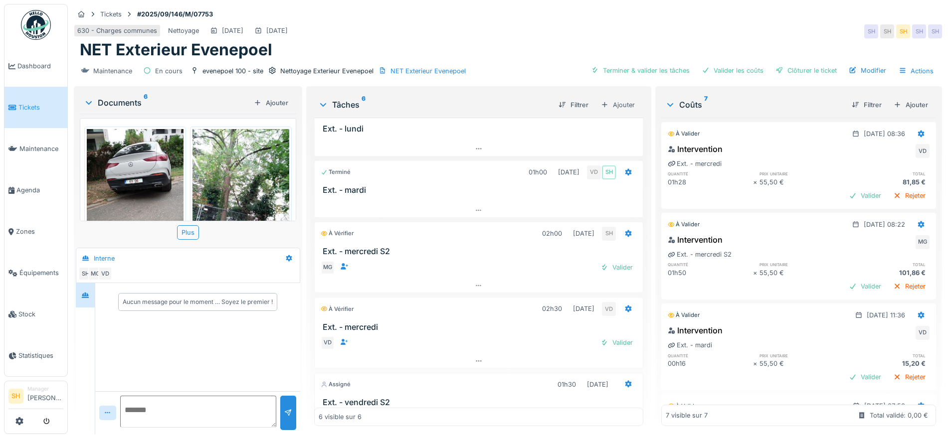
scroll to position [0, 0]
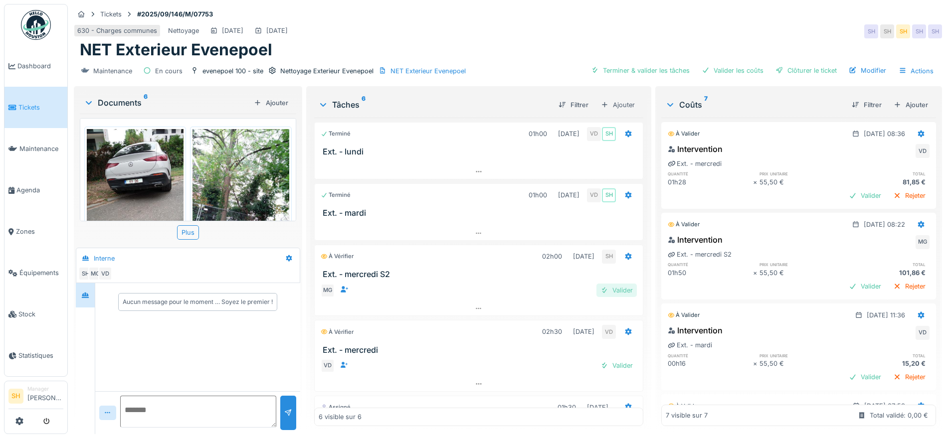
click at [600, 284] on div "Valider" at bounding box center [616, 290] width 40 height 13
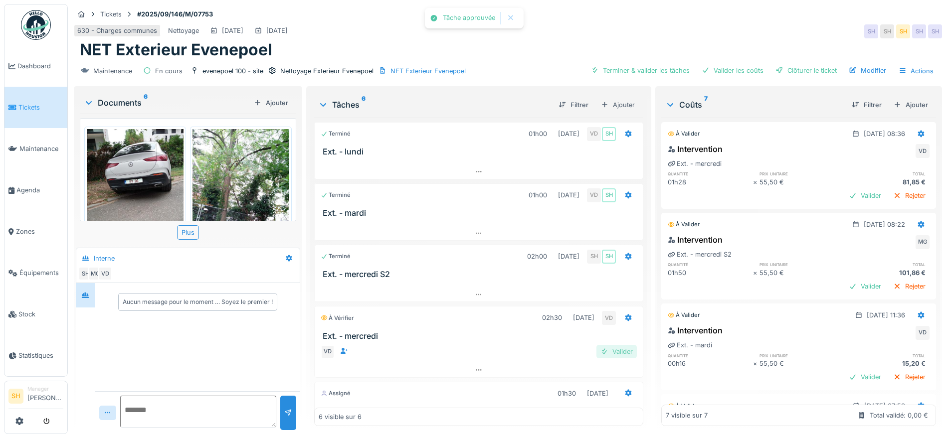
click at [608, 345] on div "Valider" at bounding box center [616, 351] width 40 height 13
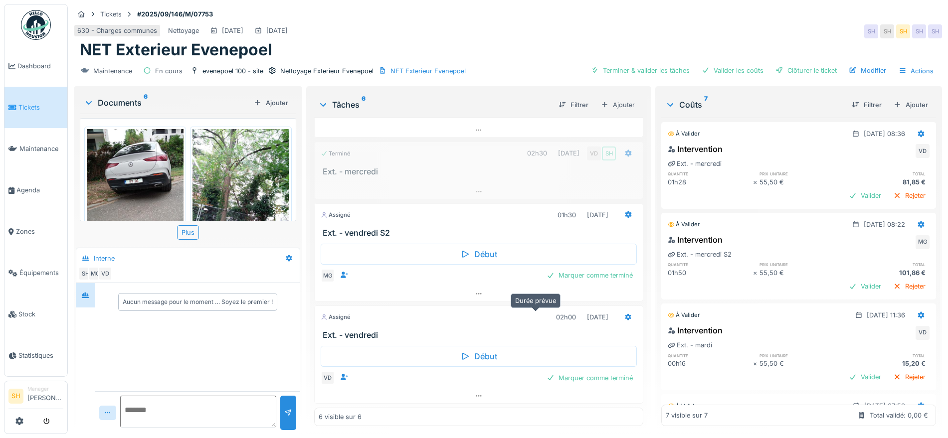
scroll to position [165, 0]
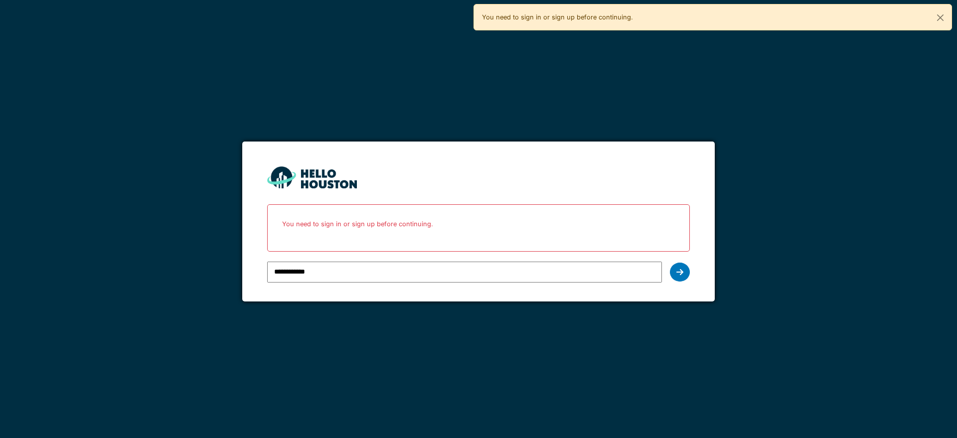
click at [680, 279] on div at bounding box center [680, 272] width 20 height 19
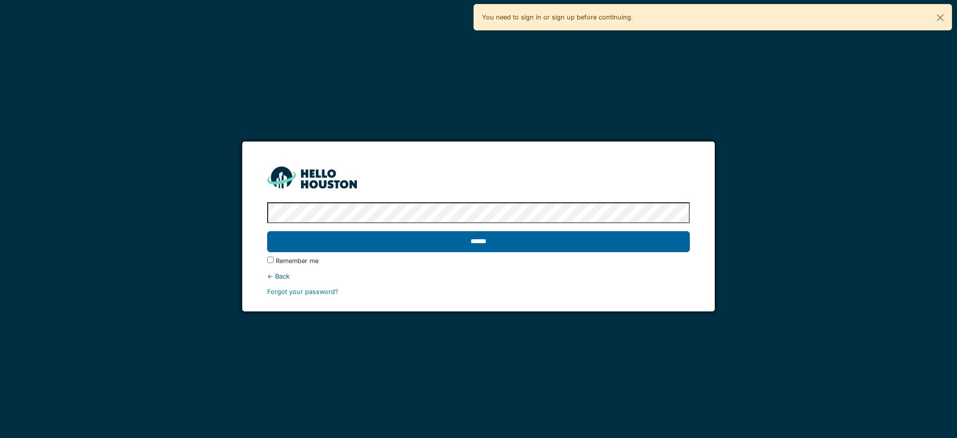
click at [478, 239] on input "******" at bounding box center [478, 241] width 422 height 21
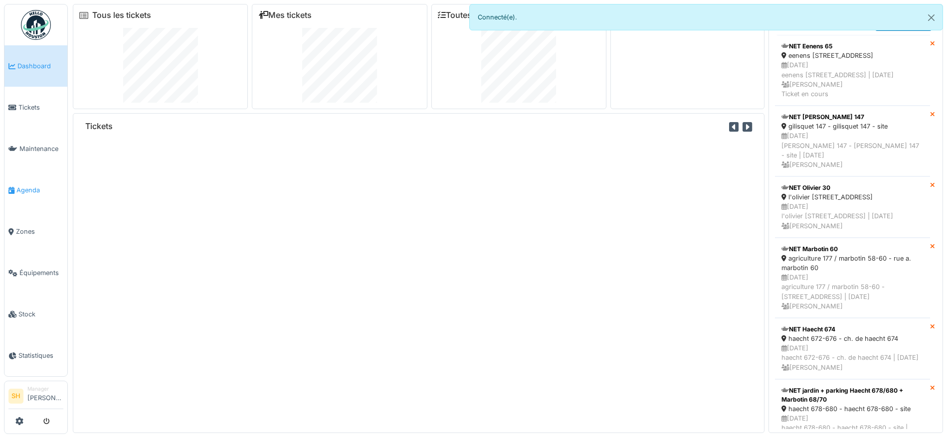
click at [25, 186] on span "Agenda" at bounding box center [39, 189] width 47 height 9
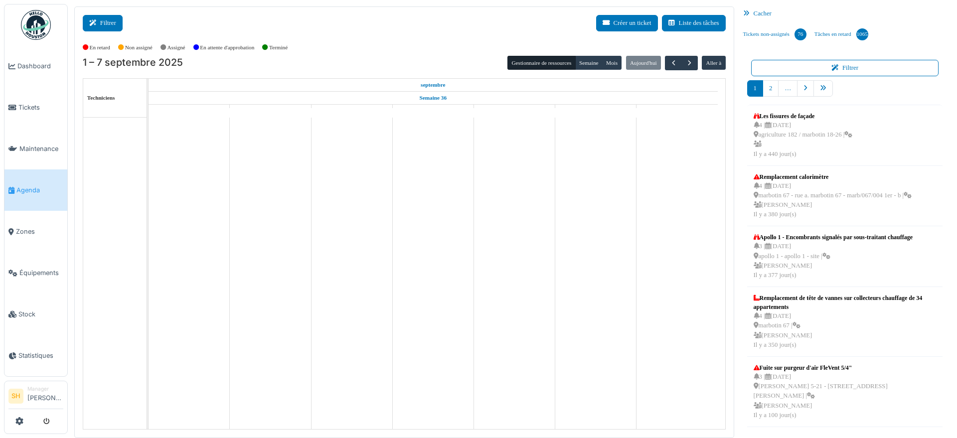
click at [112, 26] on button "Filtrer" at bounding box center [103, 23] width 40 height 16
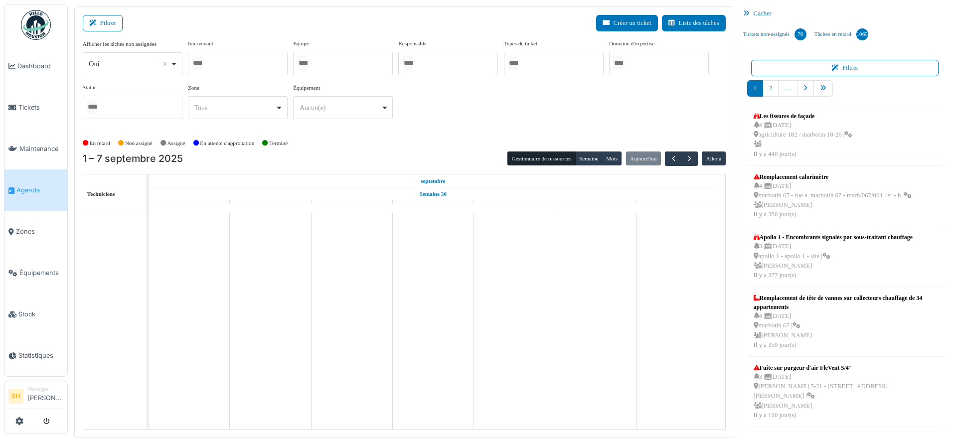
click at [212, 63] on div at bounding box center [238, 63] width 100 height 23
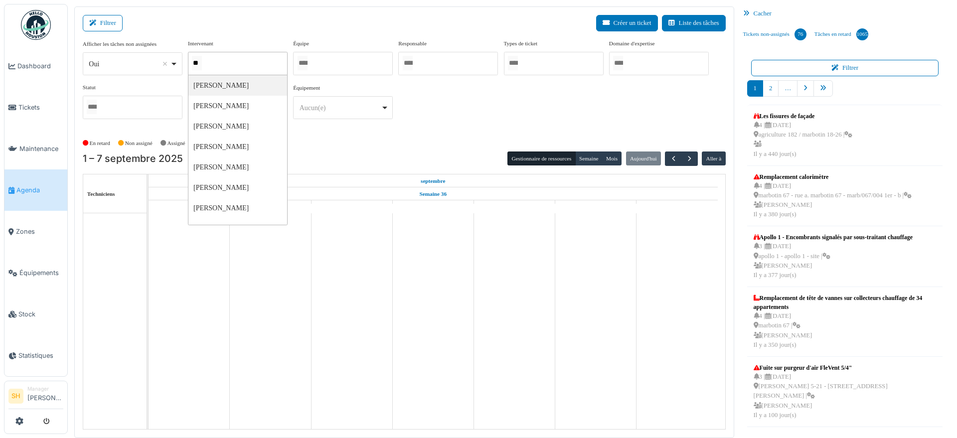
type input "***"
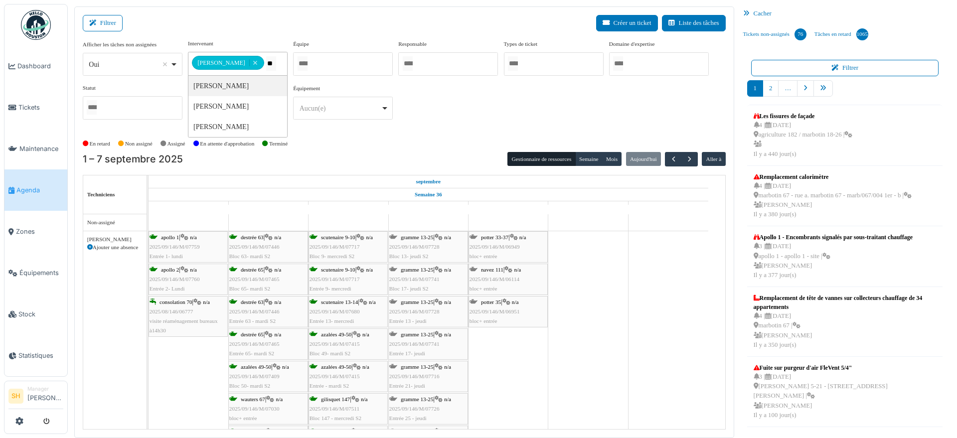
type input "*"
type input "**"
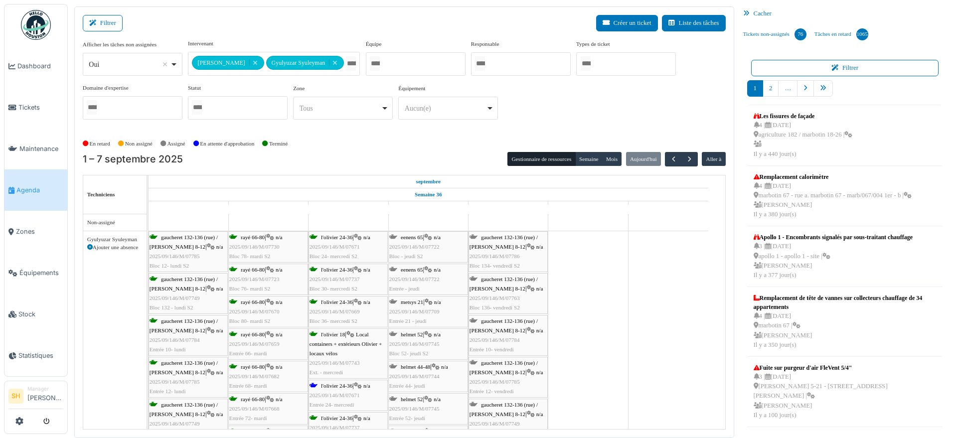
click at [417, 125] on div "Équipement ******** Aucun(e) Remove item Aucun(e) > Mélangeur > Mélangeur sous-…" at bounding box center [448, 105] width 100 height 43
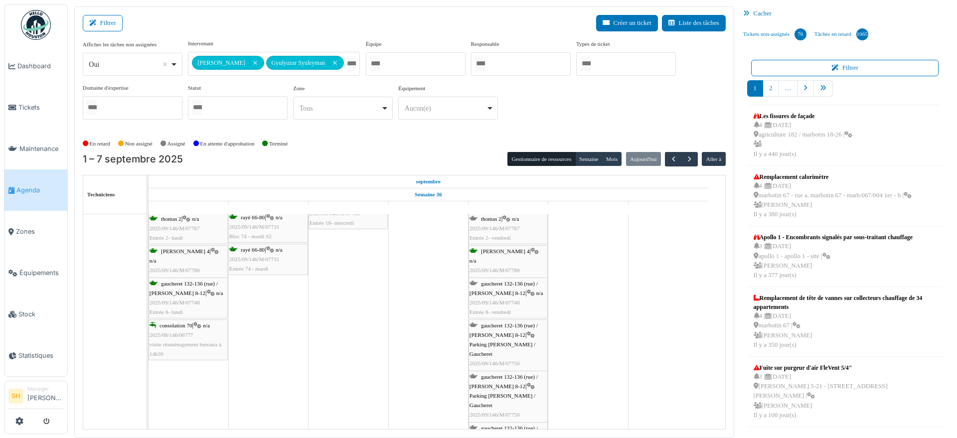
scroll to position [499, 0]
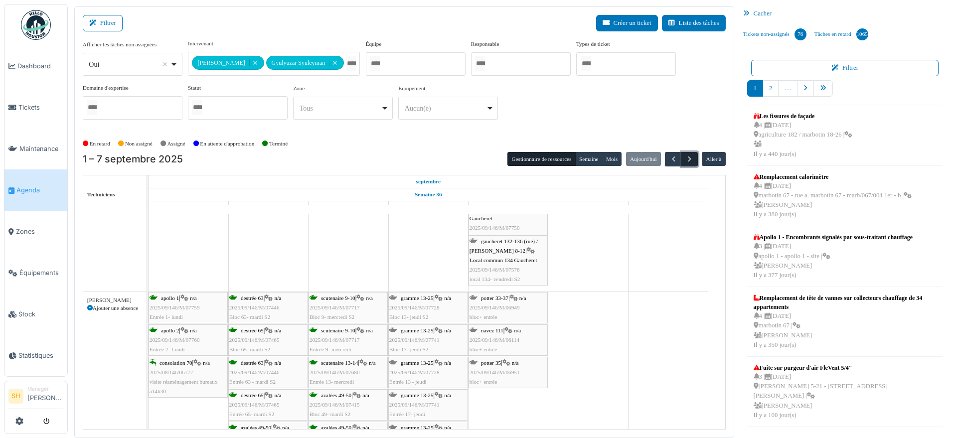
click at [687, 157] on button "button" at bounding box center [689, 159] width 16 height 14
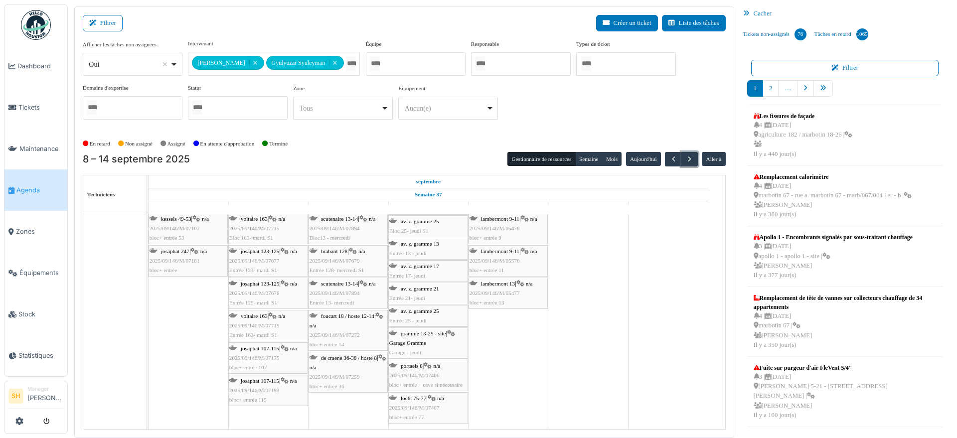
scroll to position [464, 0]
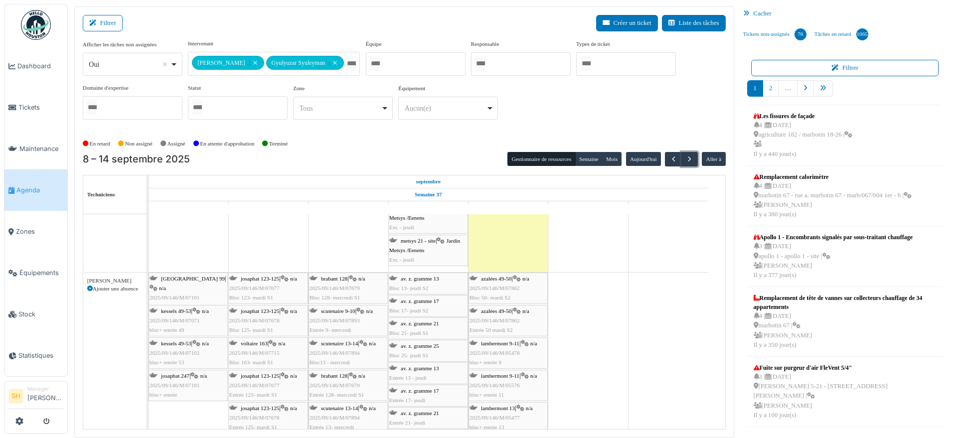
click at [500, 278] on span "azalées 49-50" at bounding box center [496, 279] width 30 height 6
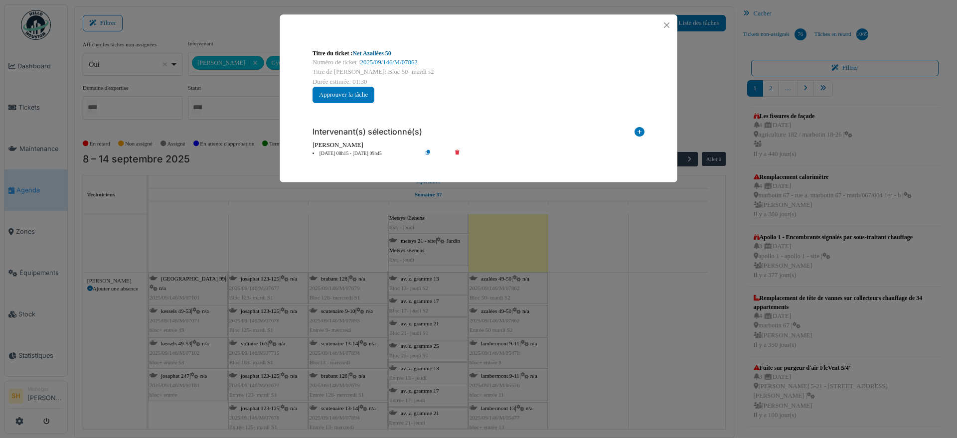
click at [359, 54] on link "Net Azallées 50" at bounding box center [372, 53] width 38 height 7
click at [357, 151] on li "12 sep 08h15 - 12 sep 09h45" at bounding box center [365, 153] width 114 height 7
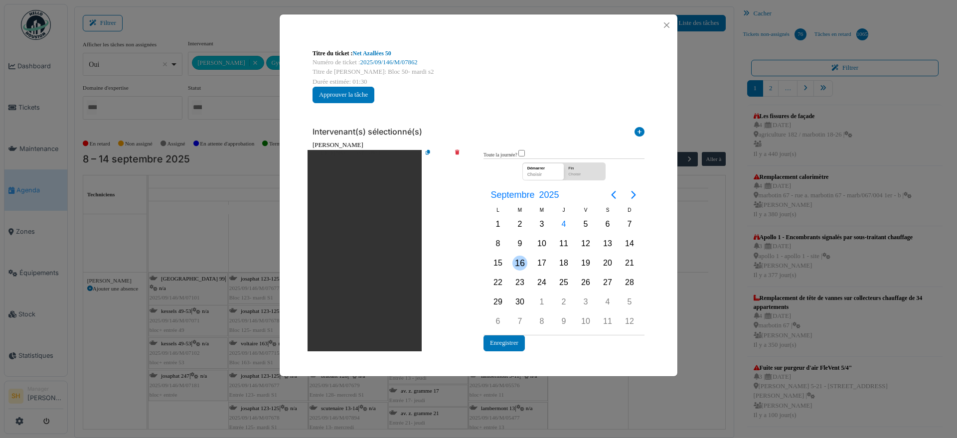
click at [522, 263] on div "16" at bounding box center [519, 263] width 15 height 15
click at [514, 344] on button "Enregistrer" at bounding box center [504, 343] width 41 height 16
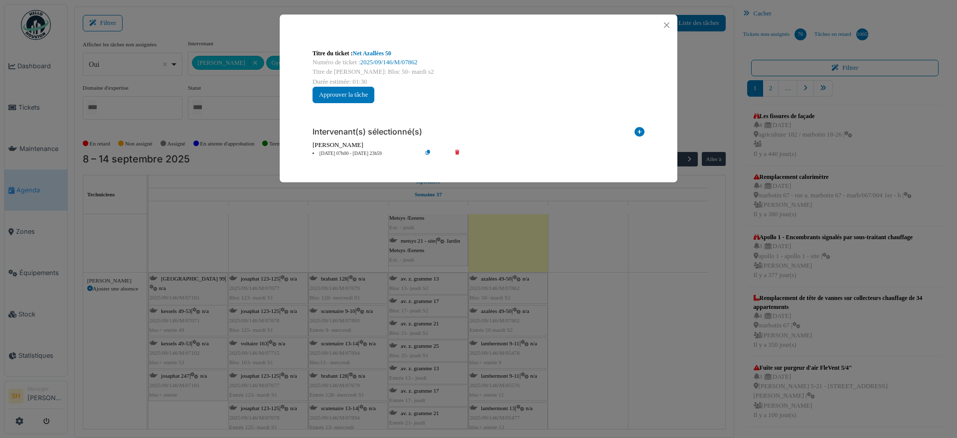
click at [603, 312] on div "Titre du ticket : Net Azallées 50 Numéro de ticket : 2025/09/146/M/07862 Titre …" at bounding box center [478, 219] width 957 height 438
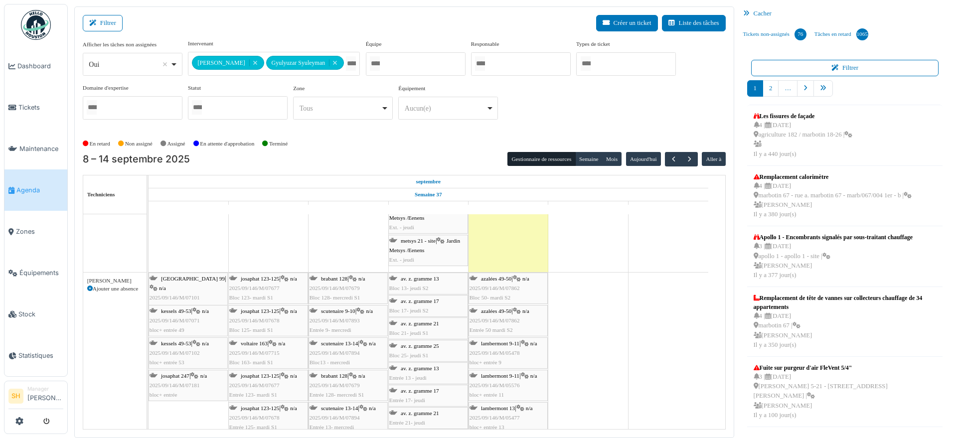
click at [511, 310] on span "azalées 49-50" at bounding box center [496, 311] width 30 height 6
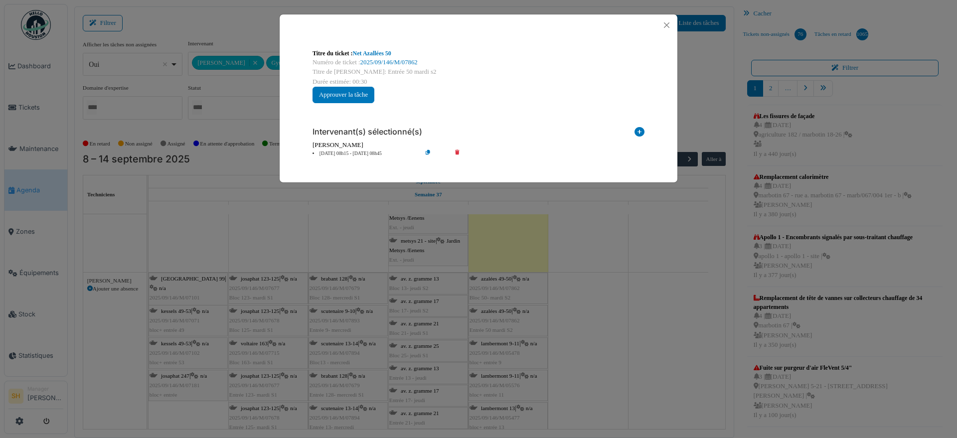
click at [338, 152] on li "12 sep 08h15 - 12 sep 08h45" at bounding box center [365, 153] width 114 height 7
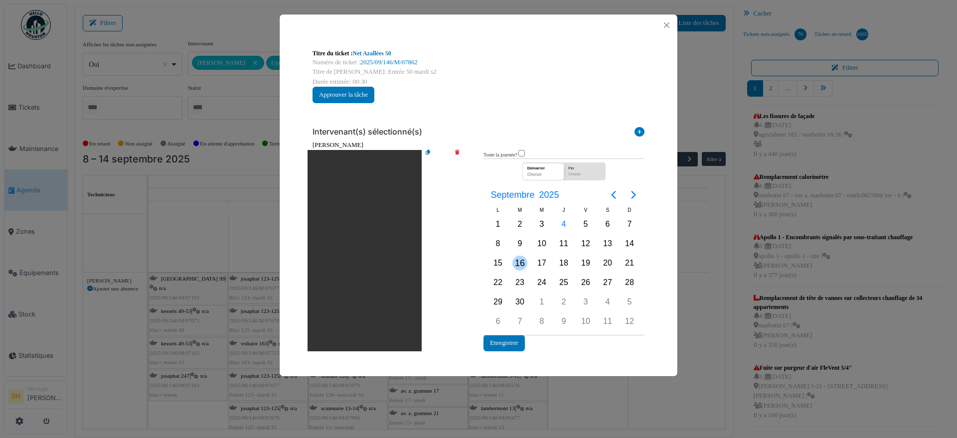
click at [521, 261] on div "16" at bounding box center [519, 263] width 15 height 15
click at [501, 340] on button "Enregistrer" at bounding box center [504, 343] width 41 height 16
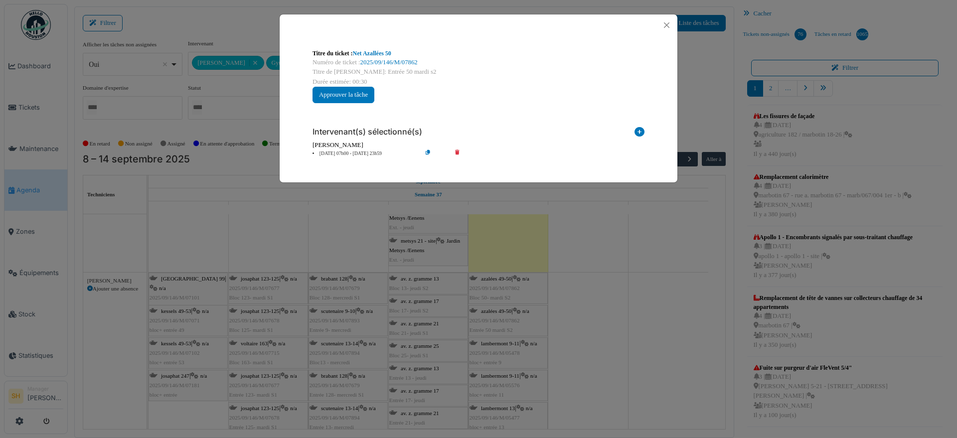
click at [638, 312] on div "Titre du ticket : Net Azallées 50 Numéro de ticket : 2025/09/146/M/07862 Titre …" at bounding box center [478, 219] width 957 height 438
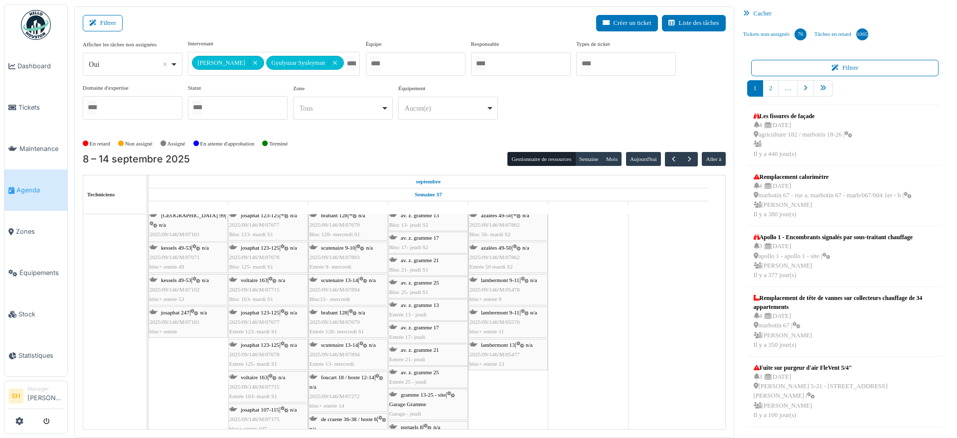
scroll to position [526, 0]
click at [685, 155] on span "button" at bounding box center [689, 159] width 8 height 8
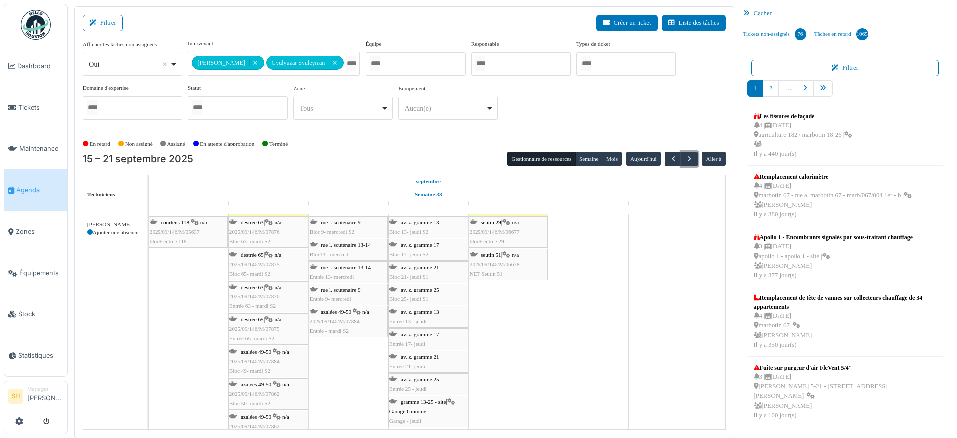
scroll to position [538, 0]
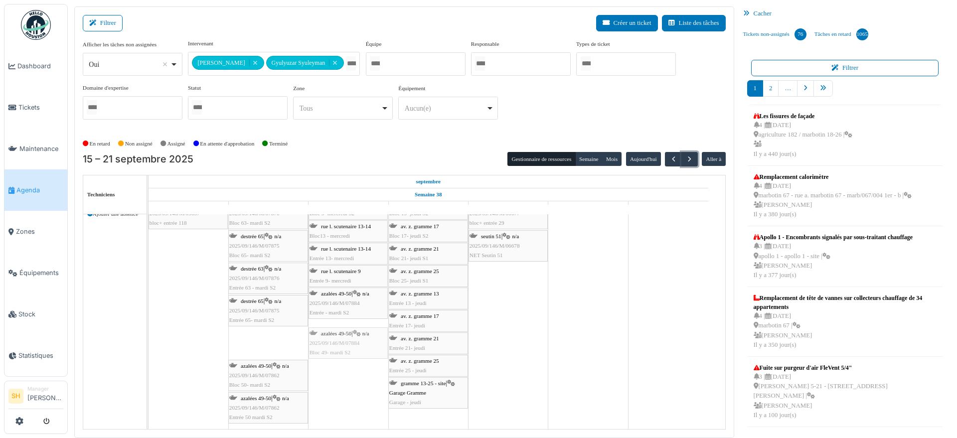
drag, startPoint x: 276, startPoint y: 339, endPoint x: 331, endPoint y: 335, distance: 54.5
click at [149, 335] on div "courtens 118 | n/a 2025/09/146/M/05637 bloc+ entrée 118 destrée 63 | n/a 2025/0…" at bounding box center [149, 314] width 0 height 232
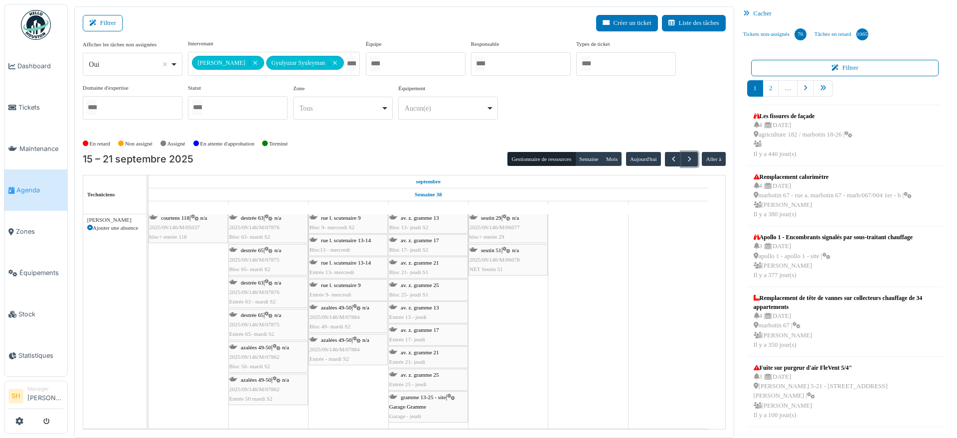
scroll to position [523, 0]
drag, startPoint x: 278, startPoint y: 356, endPoint x: 334, endPoint y: 370, distance: 57.2
click at [149, 370] on div "courtens 118 | n/a 2025/09/146/M/05637 bloc+ entrée 118 destrée 63 | n/a 2025/0…" at bounding box center [149, 321] width 0 height 217
click at [149, 366] on div "courtens 118 | n/a 2025/09/146/M/05637 bloc+ entrée 118 destrée 63 | n/a 2025/0…" at bounding box center [149, 321] width 0 height 217
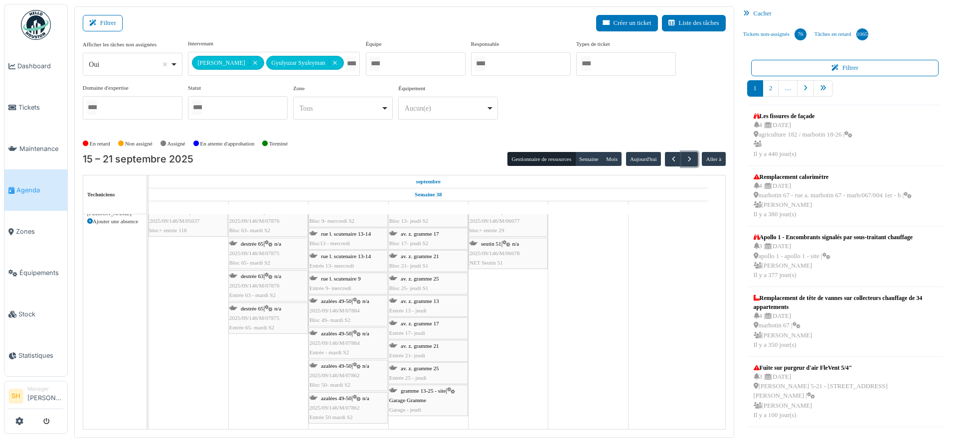
scroll to position [0, 0]
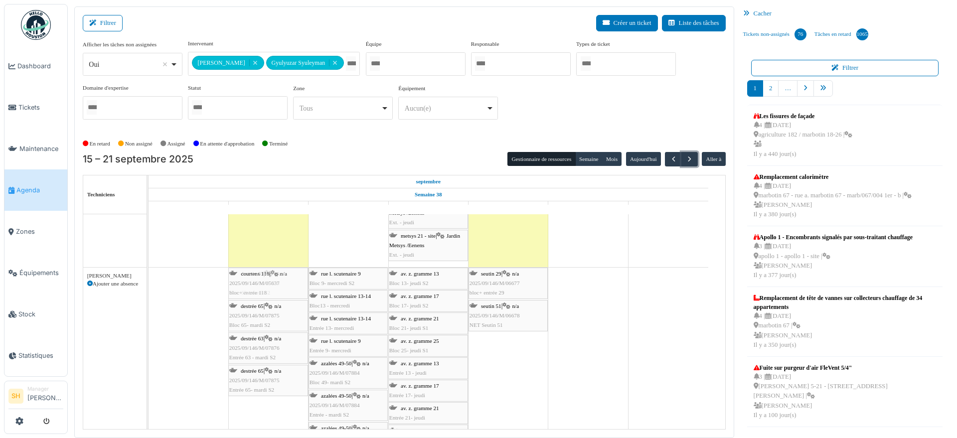
drag, startPoint x: 187, startPoint y: 280, endPoint x: 259, endPoint y: 385, distance: 127.1
click at [149, 385] on div "courtens 118 | n/a 2025/09/146/M/05637 bloc+ entrée 118 destrée 63 | n/a 2025/0…" at bounding box center [149, 380] width 0 height 224
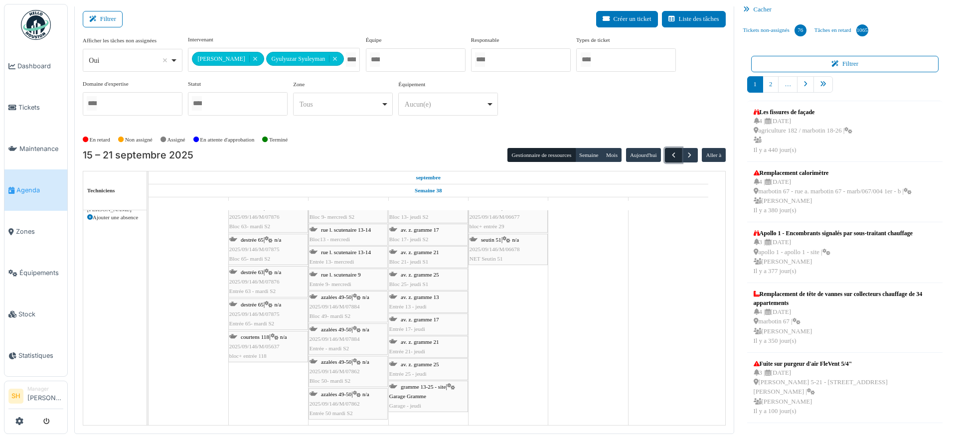
click at [670, 156] on span "button" at bounding box center [674, 155] width 8 height 8
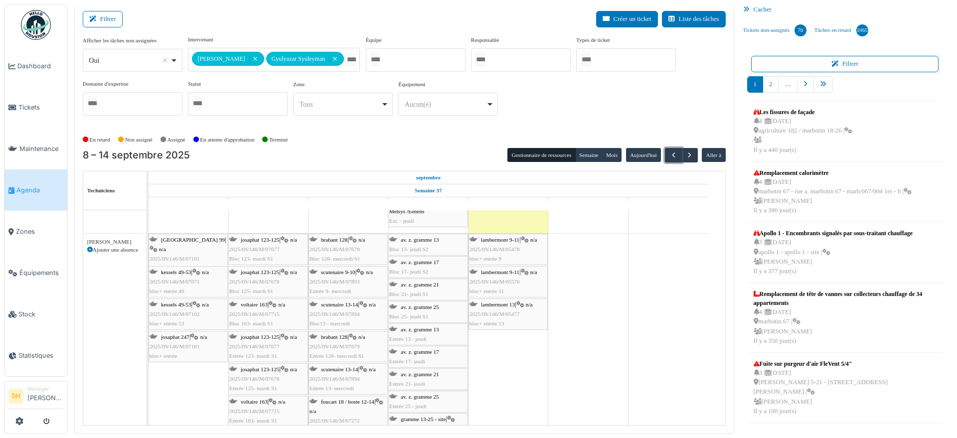
click at [503, 239] on span "lambermont 9-11" at bounding box center [500, 240] width 38 height 6
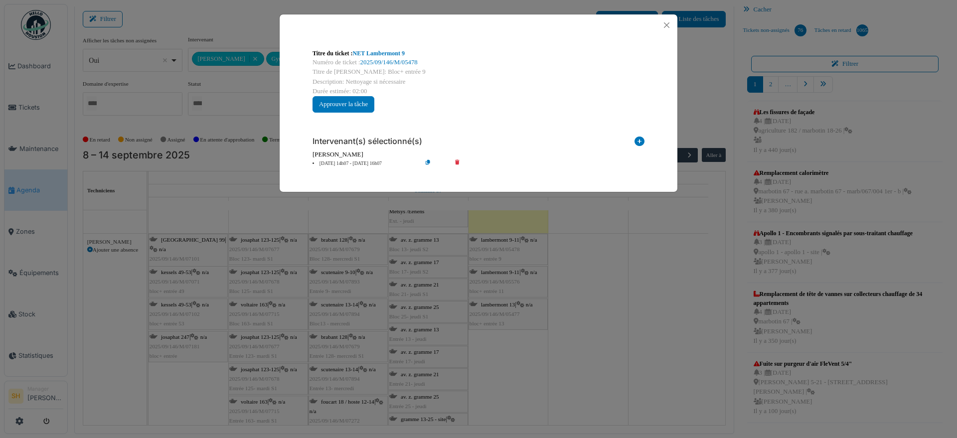
click at [356, 162] on li "12 sep 14h07 - 12 sep 16h07" at bounding box center [365, 163] width 114 height 7
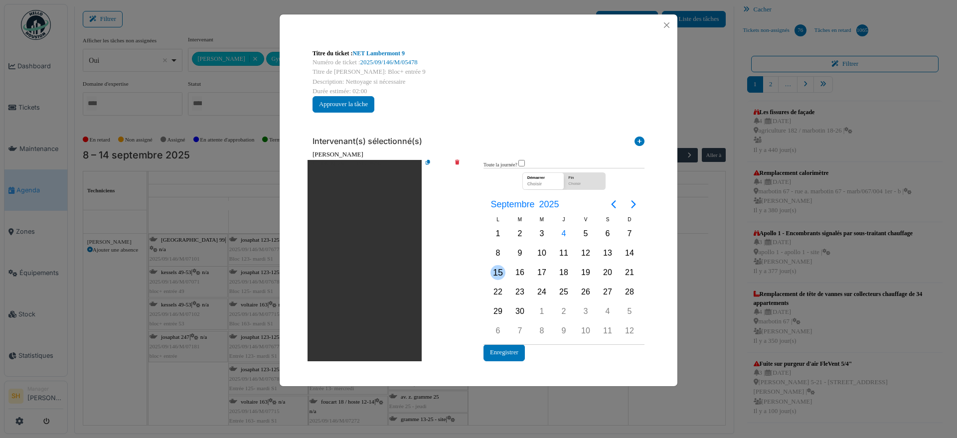
click at [498, 274] on div "15" at bounding box center [498, 272] width 15 height 15
click at [514, 359] on button "Enregistrer" at bounding box center [504, 352] width 41 height 16
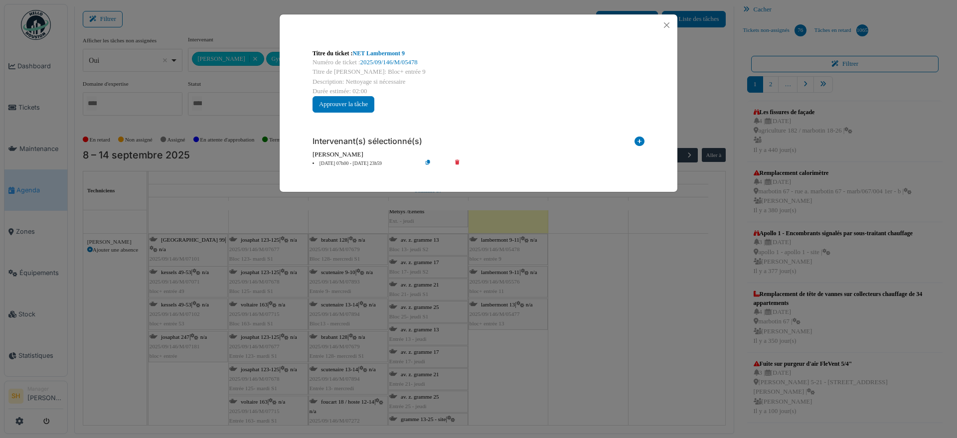
click at [573, 296] on div "Titre du ticket : NET Lambermont 9 Numéro de ticket : 2025/09/146/M/05478 Titre…" at bounding box center [478, 219] width 957 height 438
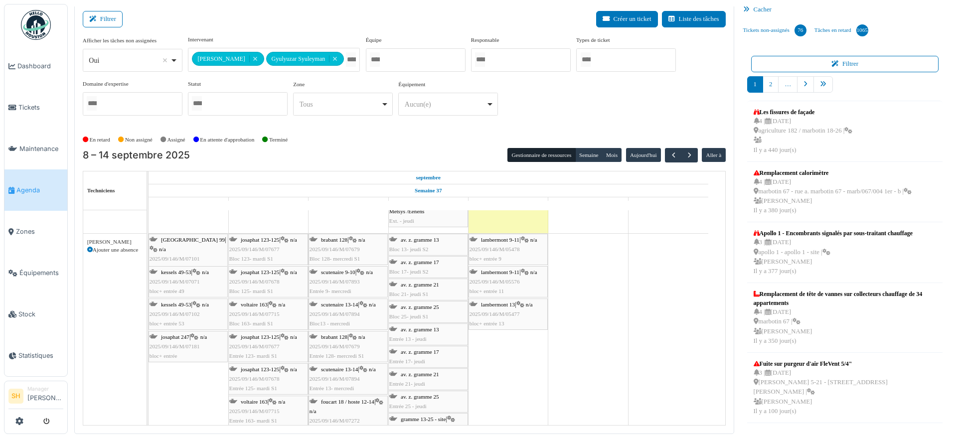
click at [507, 271] on span "lambermont 9-11" at bounding box center [500, 272] width 38 height 6
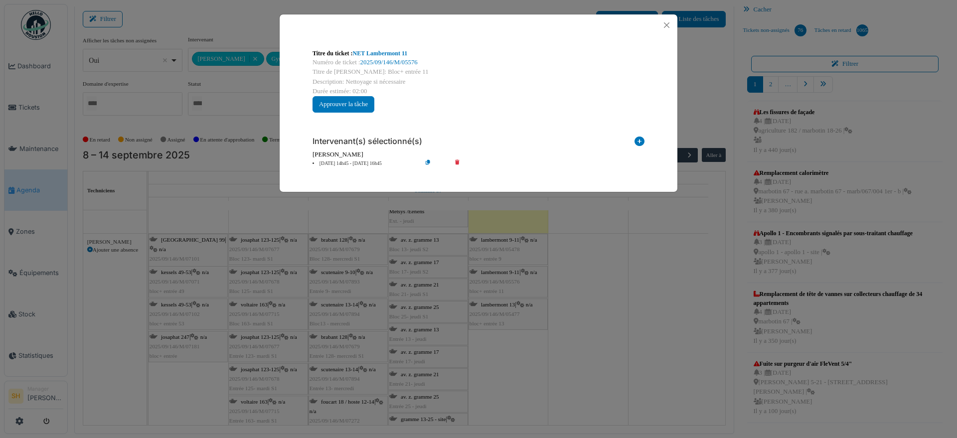
click at [364, 162] on li "12 sep 14h45 - 12 sep 16h45" at bounding box center [365, 163] width 114 height 7
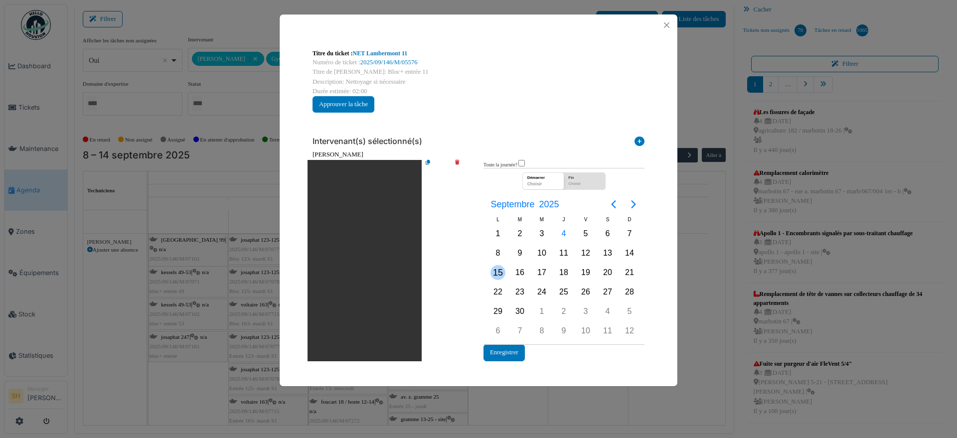
click at [500, 272] on div "15" at bounding box center [498, 272] width 15 height 15
click at [518, 351] on button "Enregistrer" at bounding box center [504, 352] width 41 height 16
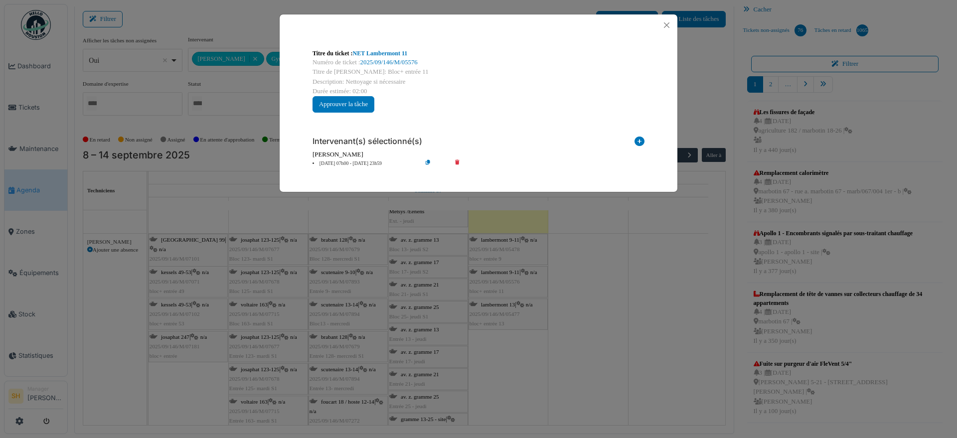
click at [599, 328] on div "Titre du ticket : NET Lambermont 11 Numéro de ticket : 2025/09/146/M/05576 Titr…" at bounding box center [478, 219] width 957 height 438
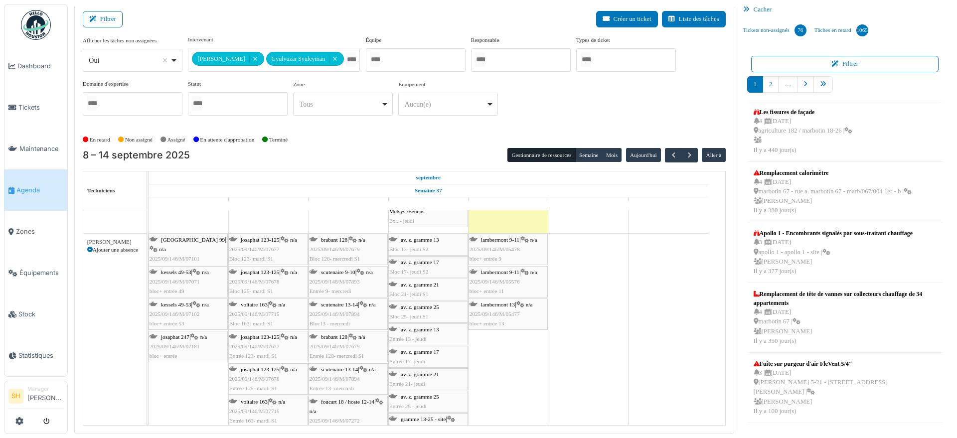
click at [518, 307] on div "lambermont 13 | n/a 2025/09/146/M/05477 bloc+ entrée 13" at bounding box center [508, 314] width 77 height 29
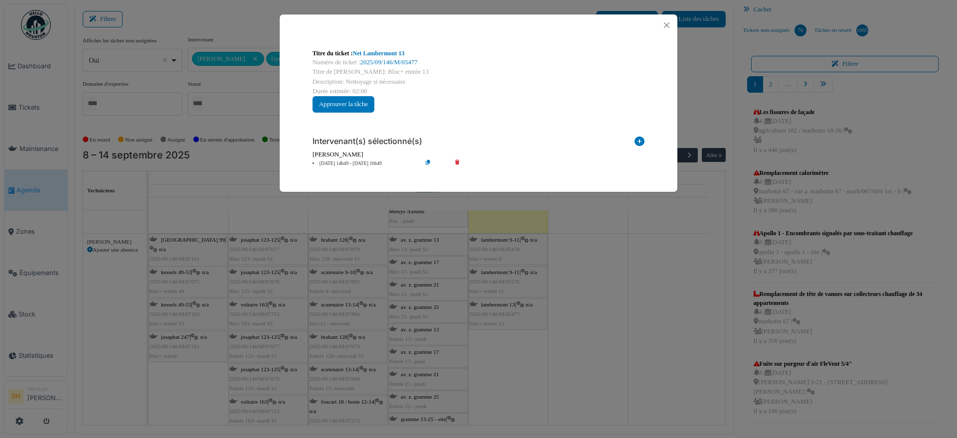
click at [354, 163] on li "12 sep 14h49 - 12 sep 16h49" at bounding box center [365, 163] width 114 height 7
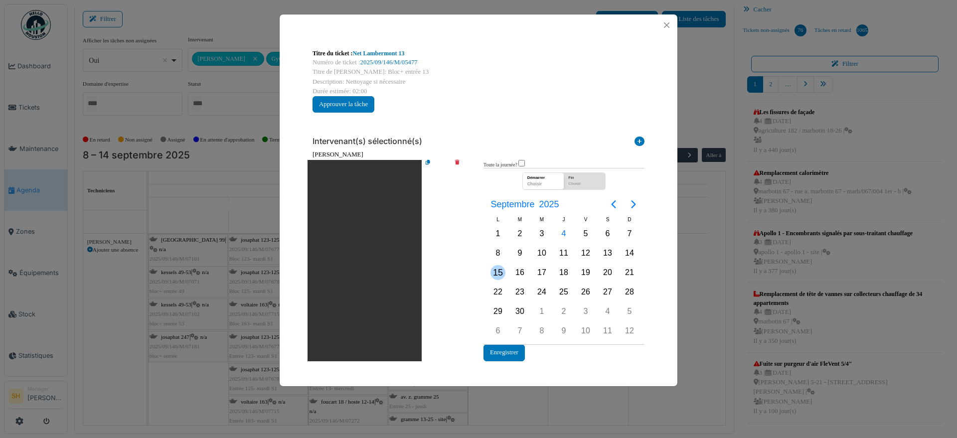
click at [496, 268] on div "15" at bounding box center [498, 272] width 15 height 15
click at [497, 269] on div "15" at bounding box center [498, 272] width 15 height 15
click at [505, 352] on button "Enregistrer" at bounding box center [504, 352] width 41 height 16
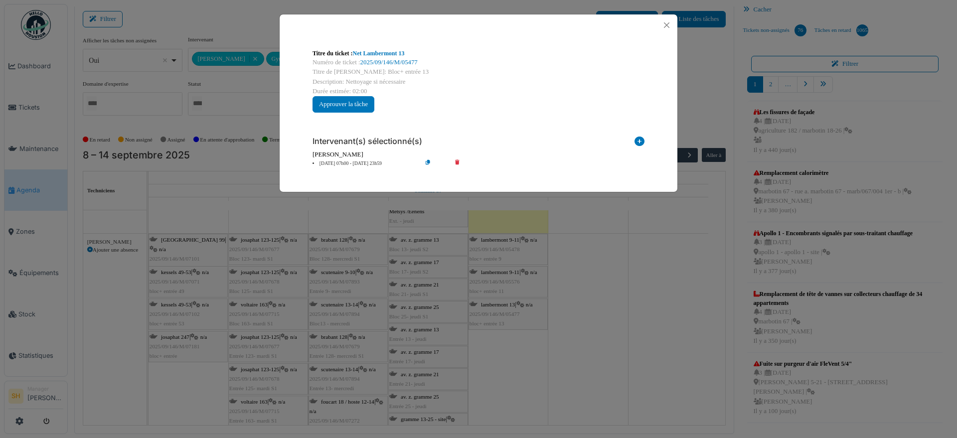
click at [598, 360] on div "Titre du ticket : Net Lambermont 13 Numéro de ticket : 2025/09/146/M/05477 Titr…" at bounding box center [478, 219] width 957 height 438
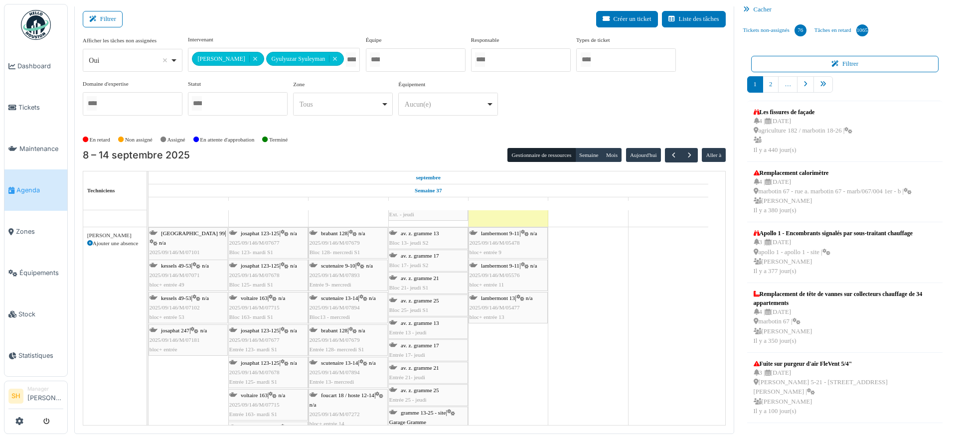
scroll to position [526, 0]
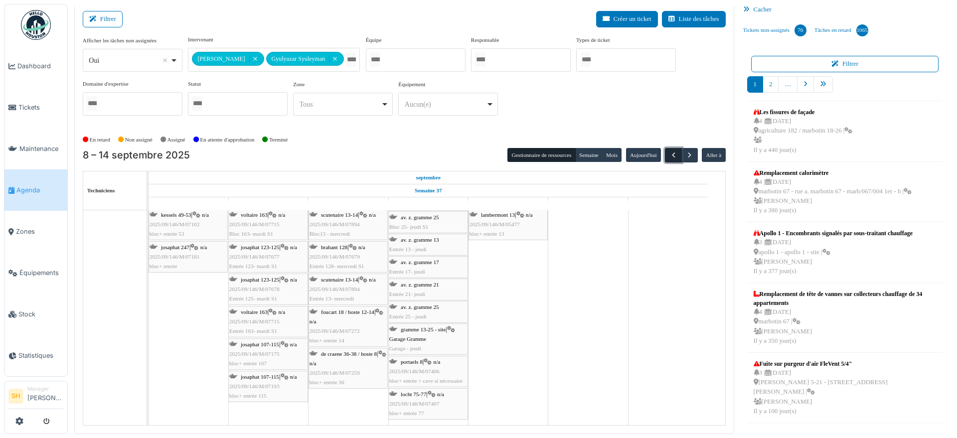
click at [670, 158] on span "button" at bounding box center [674, 155] width 8 height 8
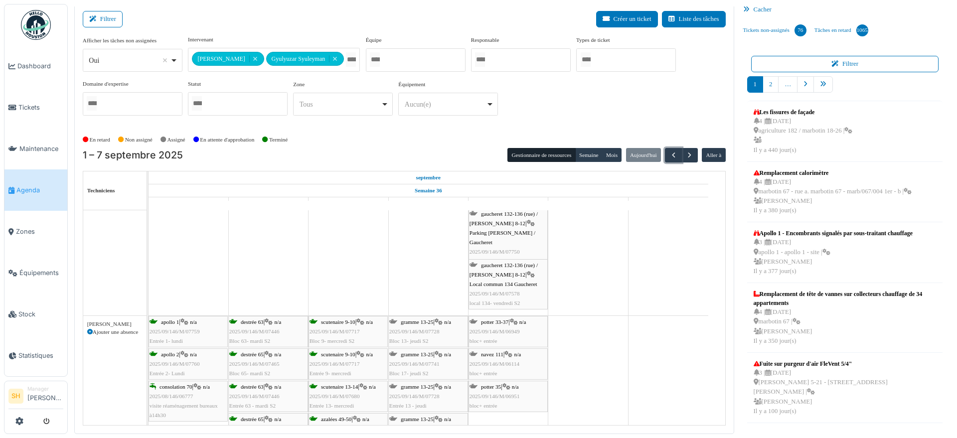
click at [498, 320] on span "potter 33-37" at bounding box center [494, 322] width 27 height 6
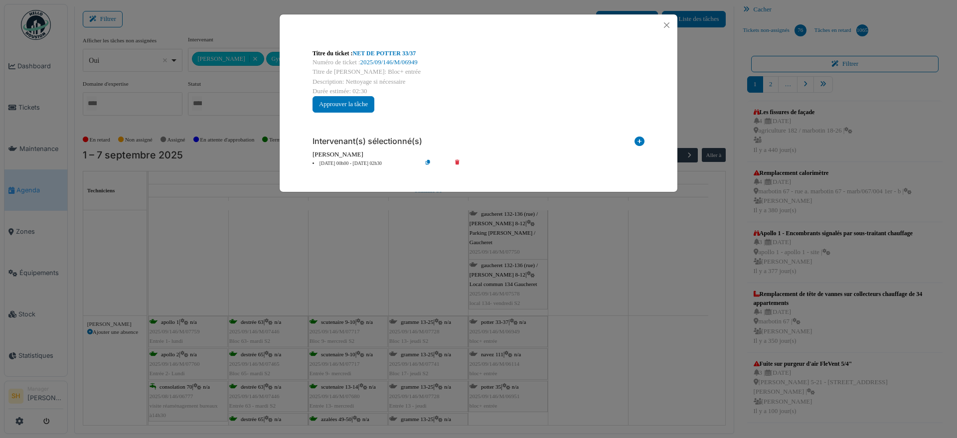
click at [347, 163] on li "05 sep 00h00 - 05 sep 02h30" at bounding box center [365, 163] width 114 height 7
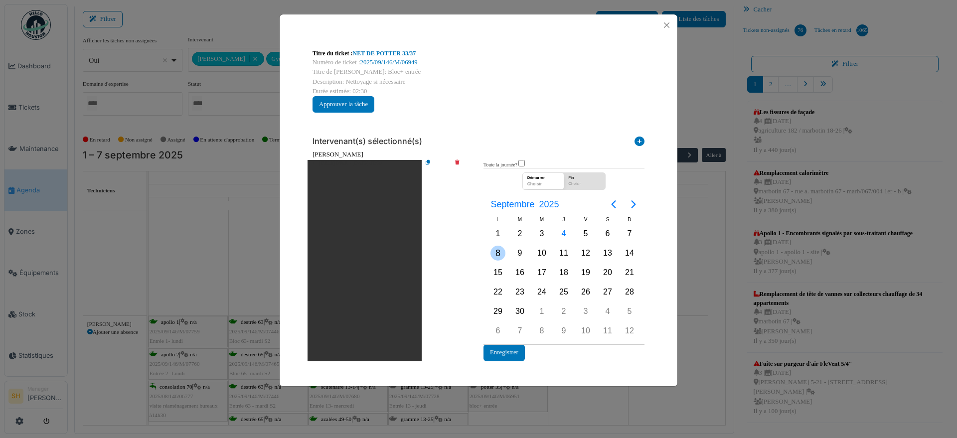
click at [502, 252] on div "8" at bounding box center [498, 253] width 15 height 15
click at [517, 351] on button "Enregistrer" at bounding box center [504, 352] width 41 height 16
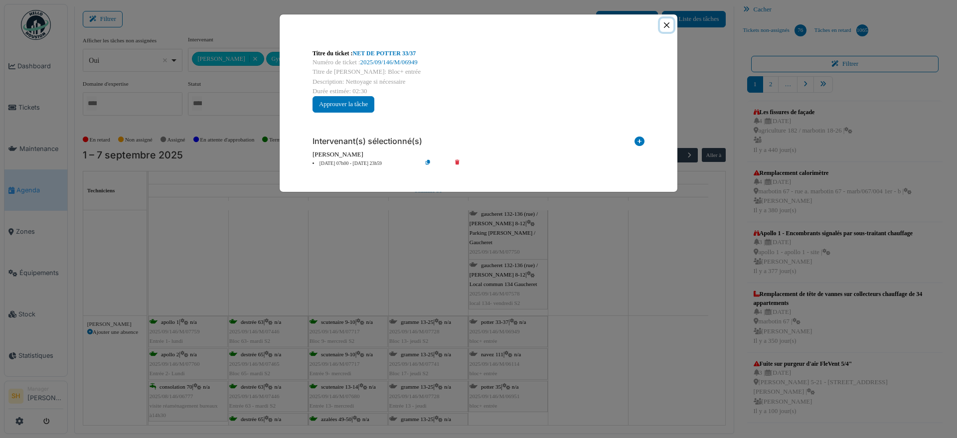
click at [668, 22] on button "Close" at bounding box center [666, 24] width 13 height 13
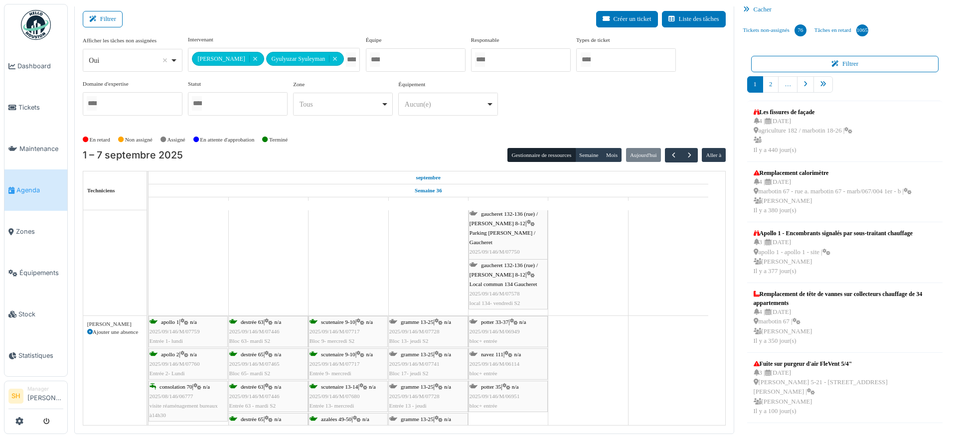
click at [494, 353] on span "navez 111" at bounding box center [492, 354] width 22 height 6
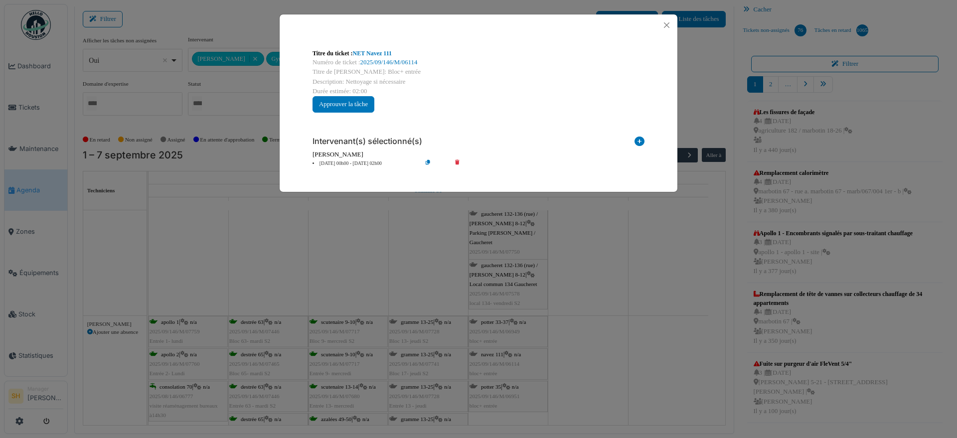
click at [356, 162] on li "05 sep 00h00 - 05 sep 02h00" at bounding box center [365, 163] width 114 height 7
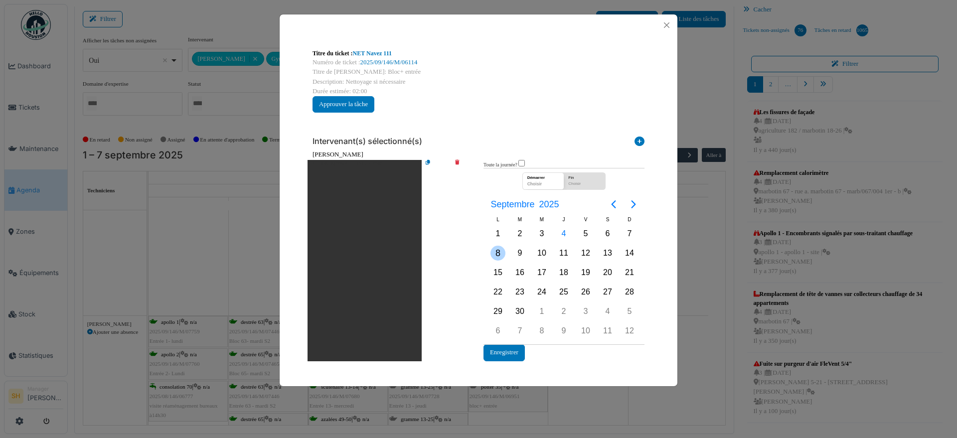
click at [498, 249] on div "8" at bounding box center [498, 253] width 15 height 15
click at [502, 347] on button "Enregistrer" at bounding box center [504, 352] width 41 height 16
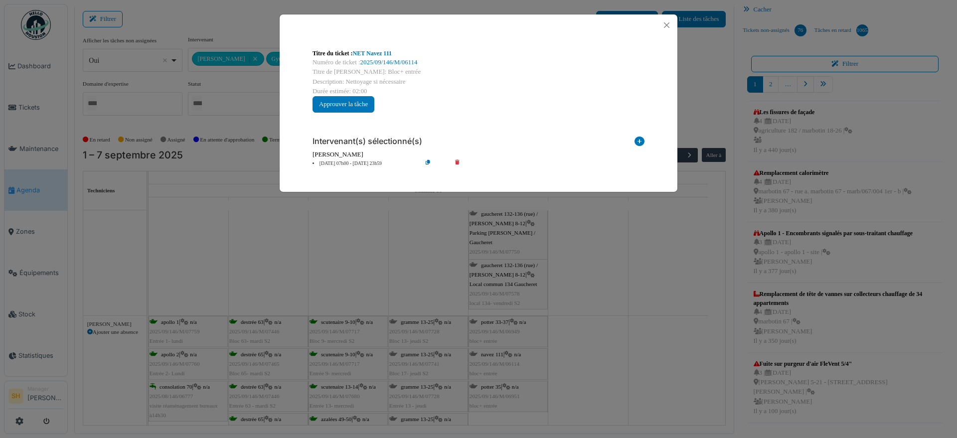
click at [615, 354] on div "Titre du ticket : NET Navez 111 Numéro de ticket : 2025/09/146/M/06114 Titre de…" at bounding box center [478, 219] width 957 height 438
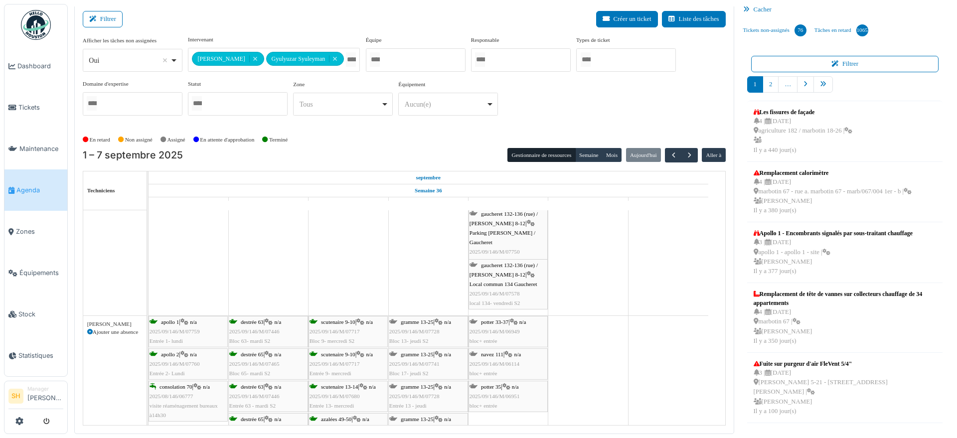
click at [489, 385] on span "potter 35" at bounding box center [491, 387] width 20 height 6
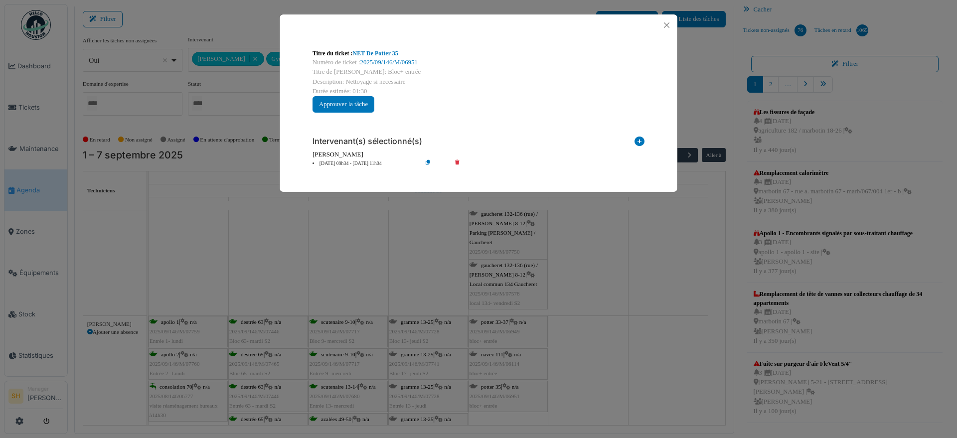
click at [358, 162] on li "05 sep 09h34 - 05 sep 11h04" at bounding box center [365, 163] width 114 height 7
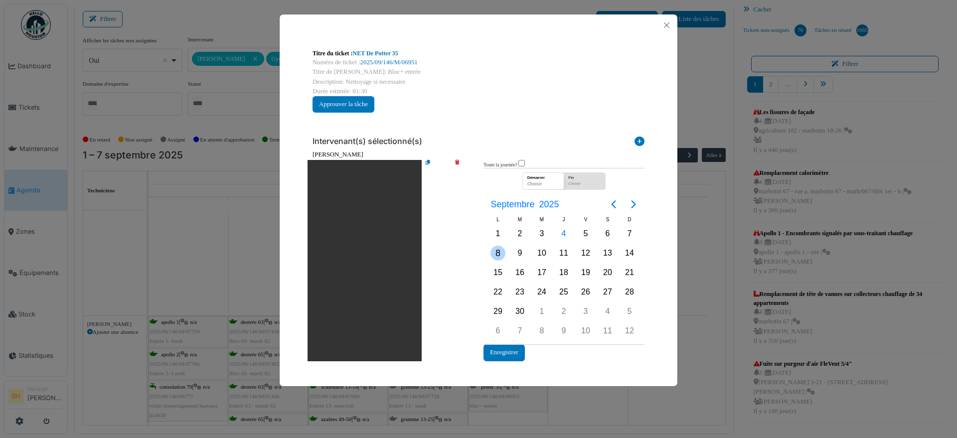
click at [497, 253] on div "8" at bounding box center [498, 253] width 15 height 15
drag, startPoint x: 499, startPoint y: 354, endPoint x: 507, endPoint y: 355, distance: 7.5
click at [500, 355] on button "Enregistrer" at bounding box center [504, 352] width 41 height 16
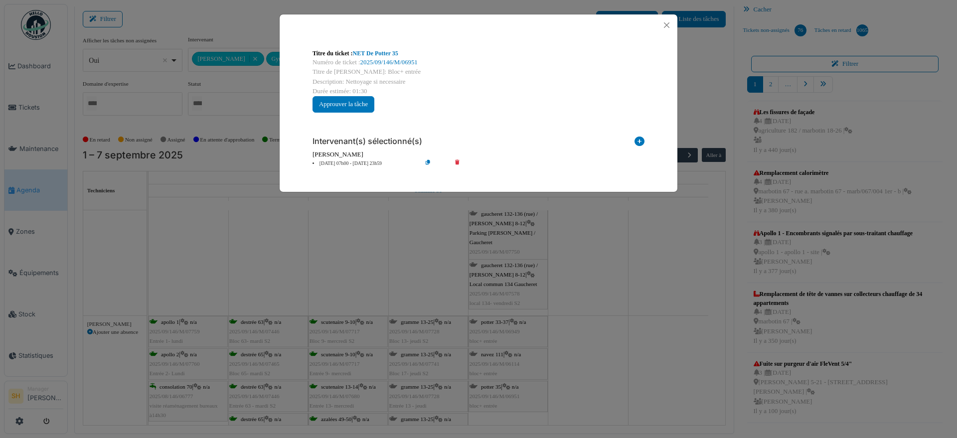
click at [587, 364] on div "Titre du ticket : NET De Potter 35 Numéro de ticket : 2025/09/146/M/06951 Titre…" at bounding box center [478, 219] width 957 height 438
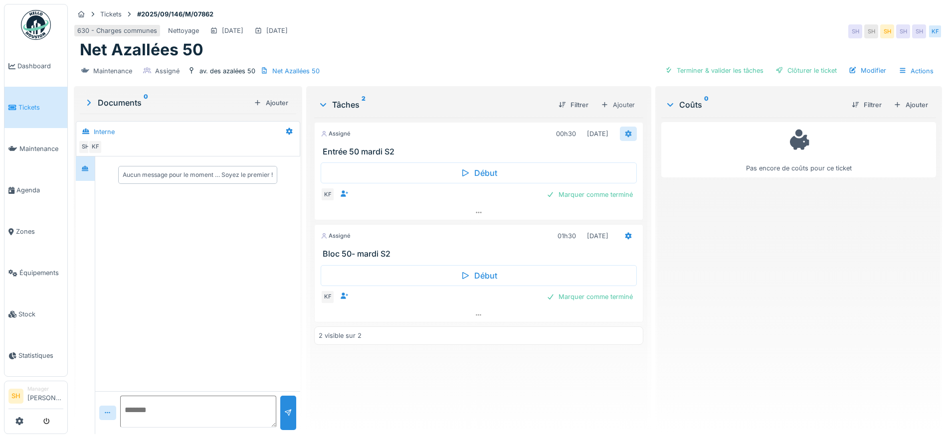
click at [624, 134] on icon at bounding box center [628, 134] width 8 height 6
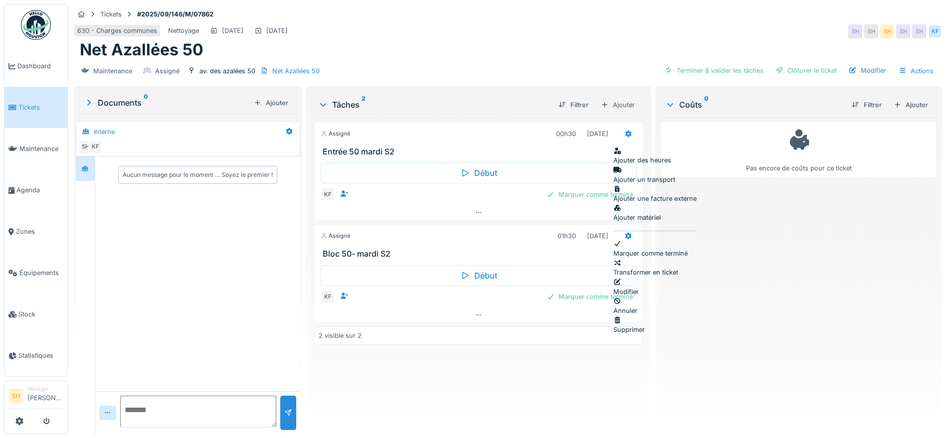
click at [641, 277] on div "Modifier" at bounding box center [654, 286] width 83 height 19
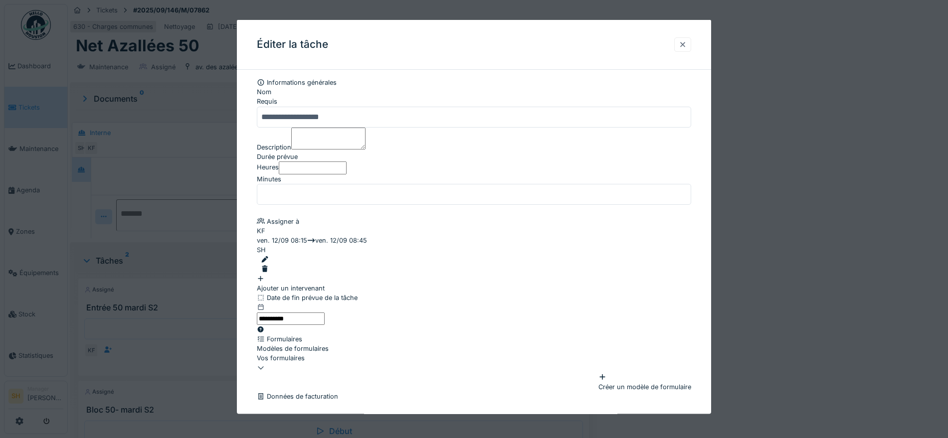
click at [686, 44] on div at bounding box center [683, 43] width 8 height 9
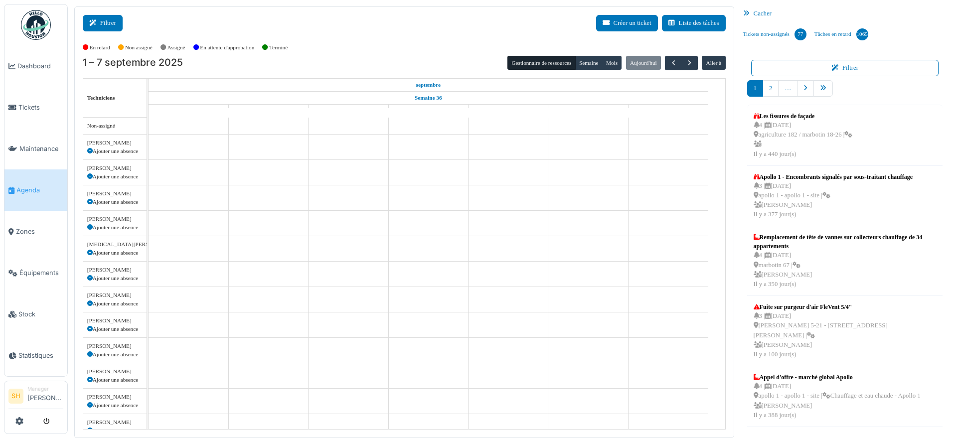
click at [109, 27] on button "Filtrer" at bounding box center [103, 23] width 40 height 16
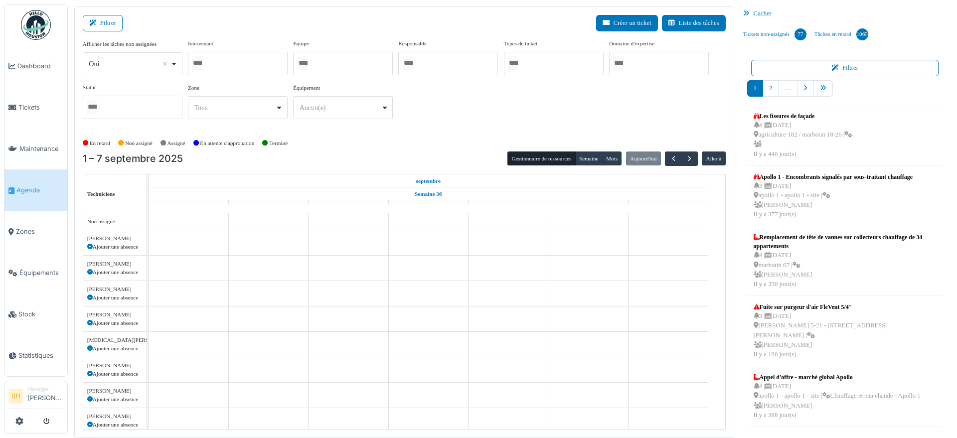
click at [250, 68] on div at bounding box center [238, 63] width 100 height 23
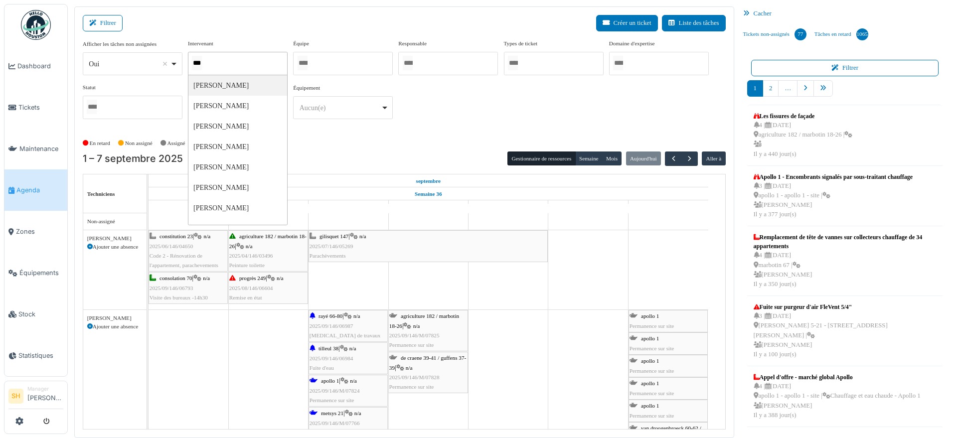
type input "****"
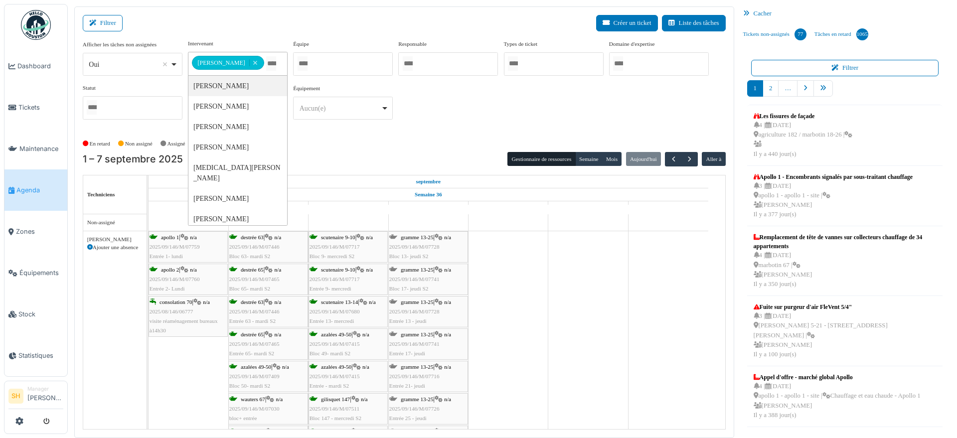
type input "*"
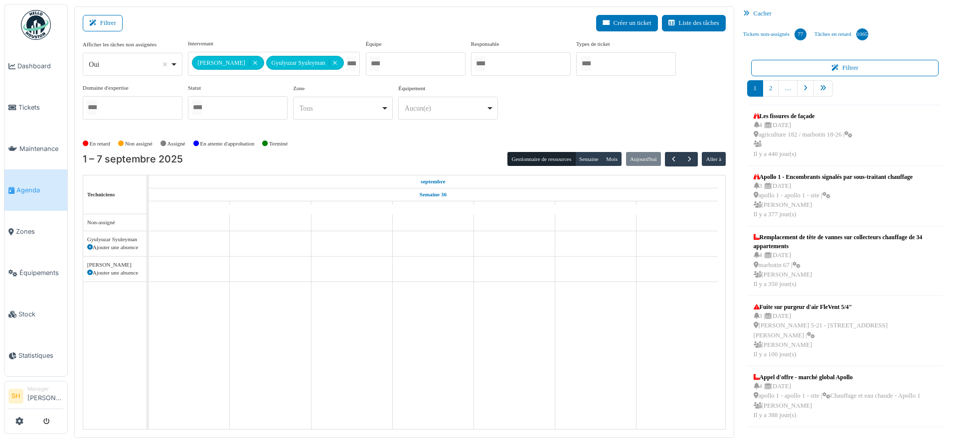
click at [425, 139] on div "En retard Non assigné Assigné En attente d'approbation Terminé" at bounding box center [404, 144] width 643 height 16
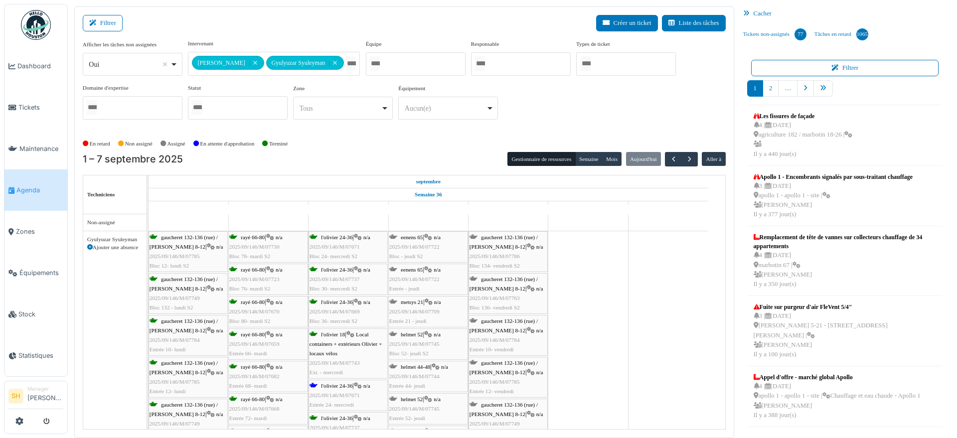
scroll to position [62, 0]
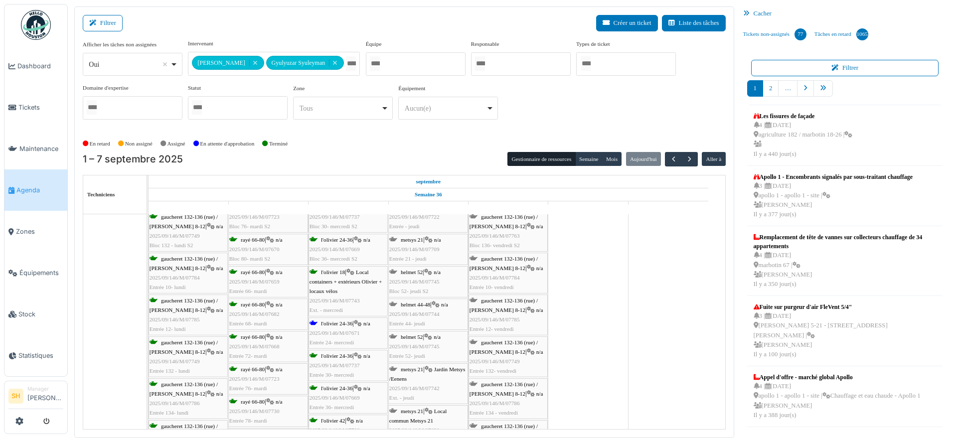
click at [342, 325] on span "l'olivier 24-36" at bounding box center [336, 324] width 31 height 6
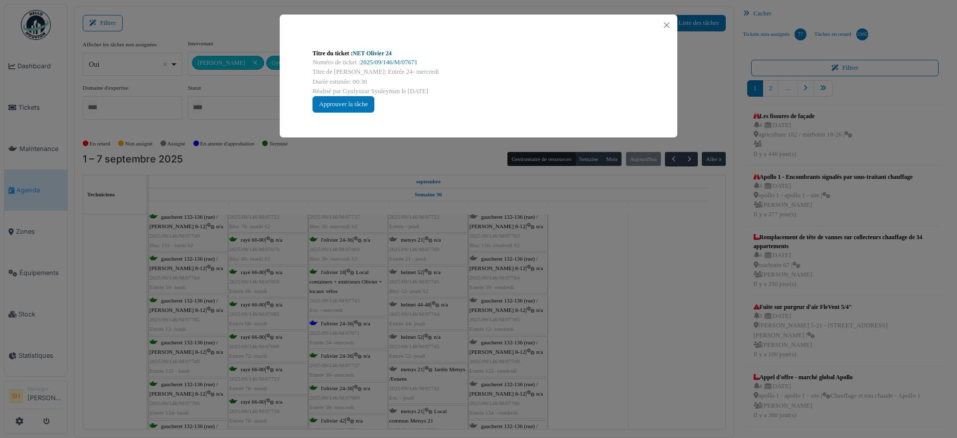
click at [384, 51] on link "NET Olivier 24" at bounding box center [372, 53] width 39 height 7
click at [560, 291] on div "Titre du ticket : NET Olivier 24 Numéro de ticket : 2025/09/146/M/07671 Titre d…" at bounding box center [478, 219] width 957 height 438
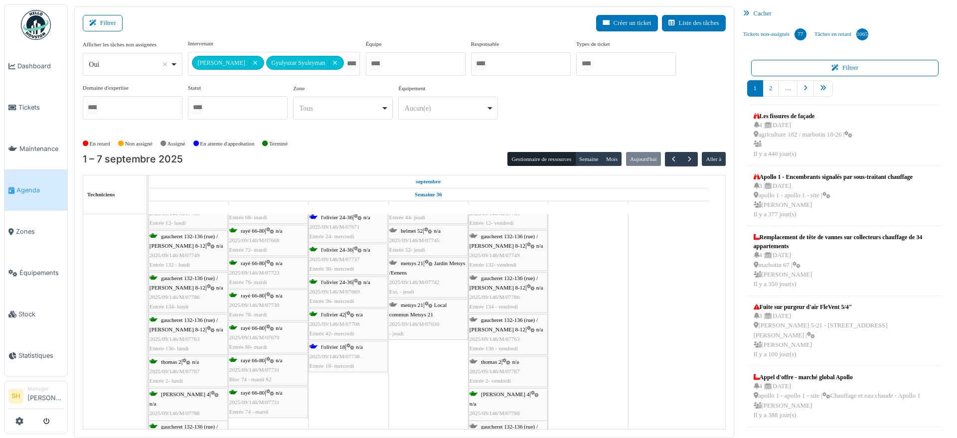
scroll to position [187, 0]
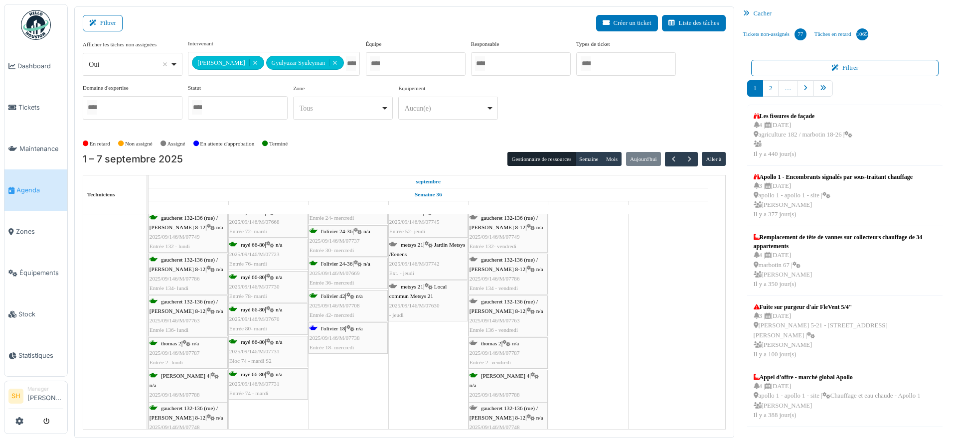
click at [341, 331] on span "l'olivier 18" at bounding box center [333, 329] width 24 height 6
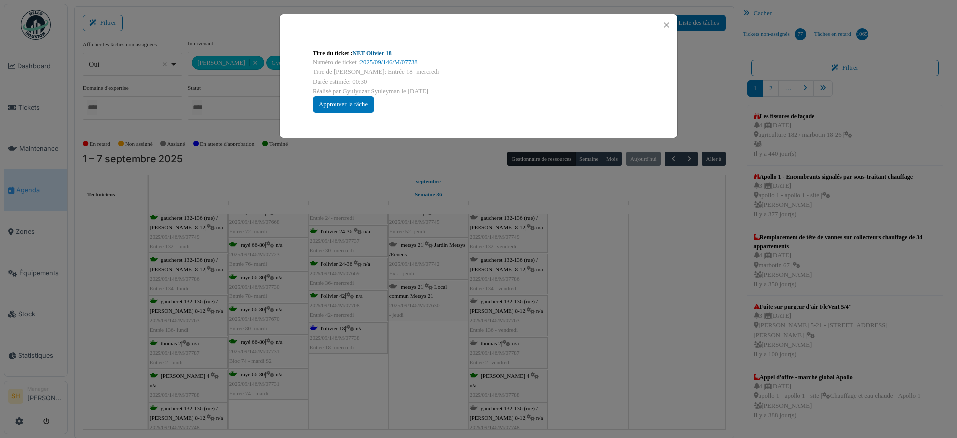
click at [383, 55] on link "NET Olivier 18" at bounding box center [372, 53] width 39 height 7
click at [616, 260] on div "Titre du ticket : NET Olivier 18 Numéro de ticket : 2025/09/146/M/07738 Titre d…" at bounding box center [478, 219] width 957 height 438
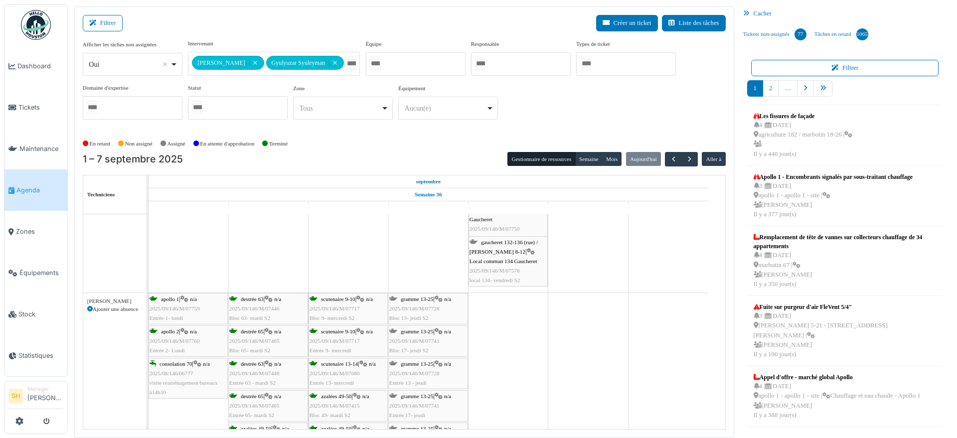
scroll to position [471, 0]
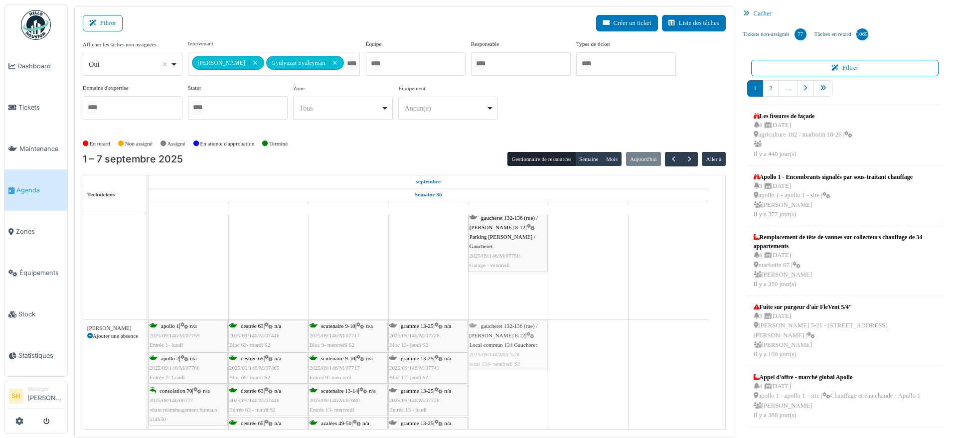
drag, startPoint x: 497, startPoint y: 289, endPoint x: 512, endPoint y: 339, distance: 52.2
click at [511, 358] on tbody "apollo 1 Permanence sur site apollo 1 Permanence sur site apollo 1 Permanence s…" at bounding box center [429, 180] width 560 height 873
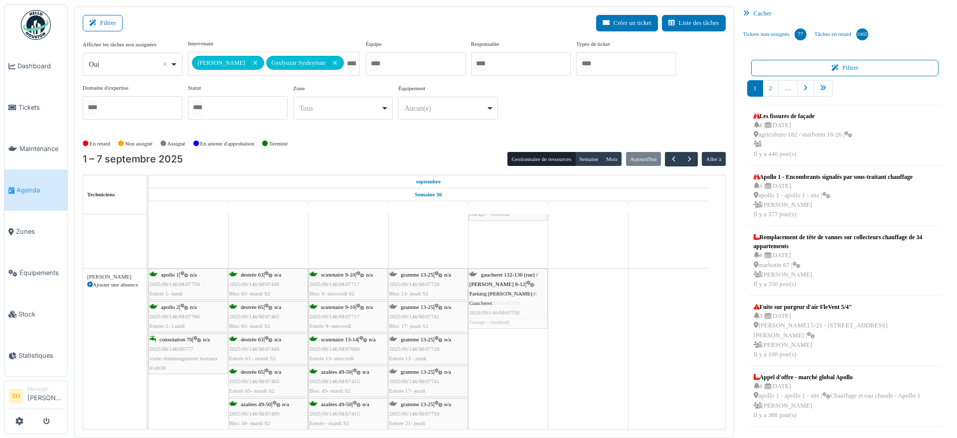
drag, startPoint x: 518, startPoint y: 239, endPoint x: 523, endPoint y: 313, distance: 74.4
click at [523, 313] on tbody "apollo 1 Permanence sur site apollo 1 Permanence sur site apollo 1 Permanence s…" at bounding box center [429, 155] width 560 height 822
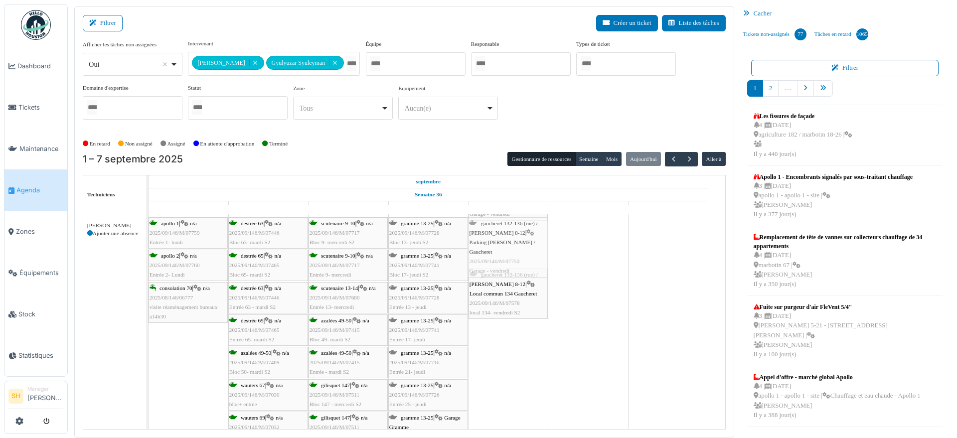
drag, startPoint x: 518, startPoint y: 242, endPoint x: 516, endPoint y: 379, distance: 137.6
click at [517, 388] on div "apollo 1 Permanence sur site apollo 1 Permanence sur site apollo 1 Permanence s…" at bounding box center [437, 129] width 577 height 771
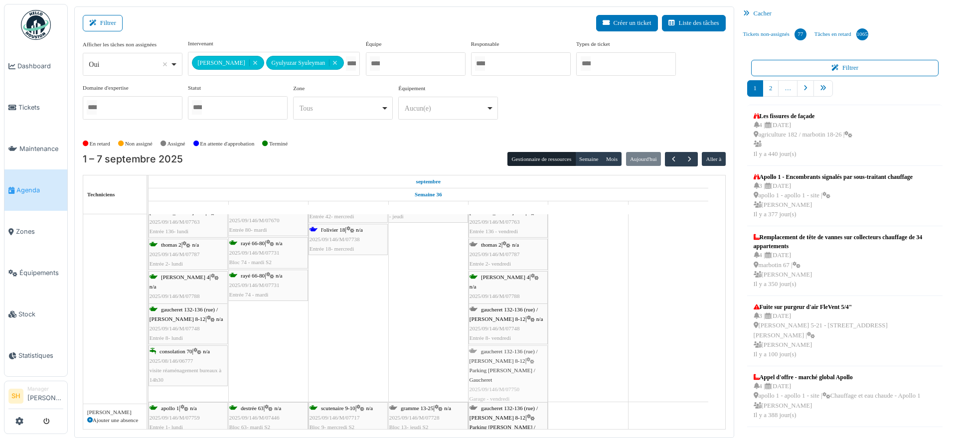
scroll to position [285, 0]
drag, startPoint x: 514, startPoint y: 355, endPoint x: 513, endPoint y: 399, distance: 43.9
click at [513, 411] on tbody "apollo 1 Permanence sur site apollo 1 Permanence sur site apollo 1 Permanence s…" at bounding box center [429, 314] width 560 height 771
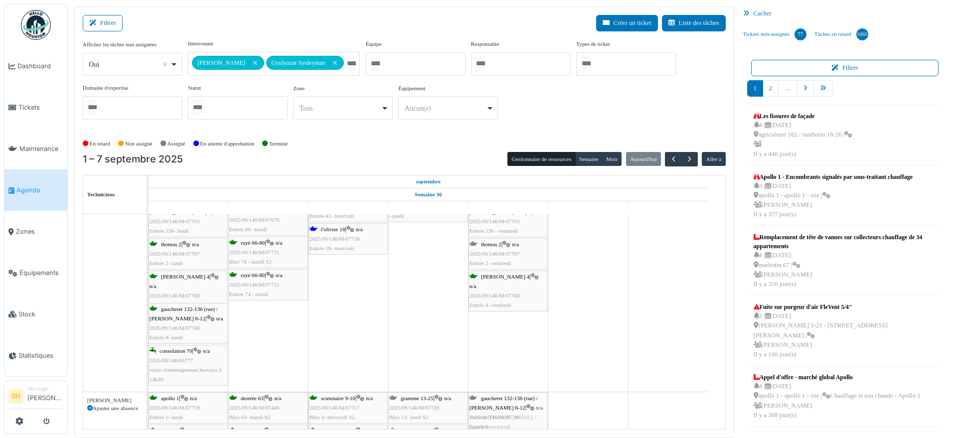
drag, startPoint x: 511, startPoint y: 319, endPoint x: 508, endPoint y: 390, distance: 71.4
click at [508, 392] on tbody "apollo 1 Permanence sur site apollo 1 Permanence sur site apollo 1 Permanence s…" at bounding box center [429, 308] width 560 height 761
drag, startPoint x: 510, startPoint y: 276, endPoint x: 511, endPoint y: 397, distance: 121.6
click at [511, 397] on tbody "apollo 1 Permanence sur site apollo 1 Permanence sur site apollo 1 Permanence s…" at bounding box center [429, 308] width 560 height 761
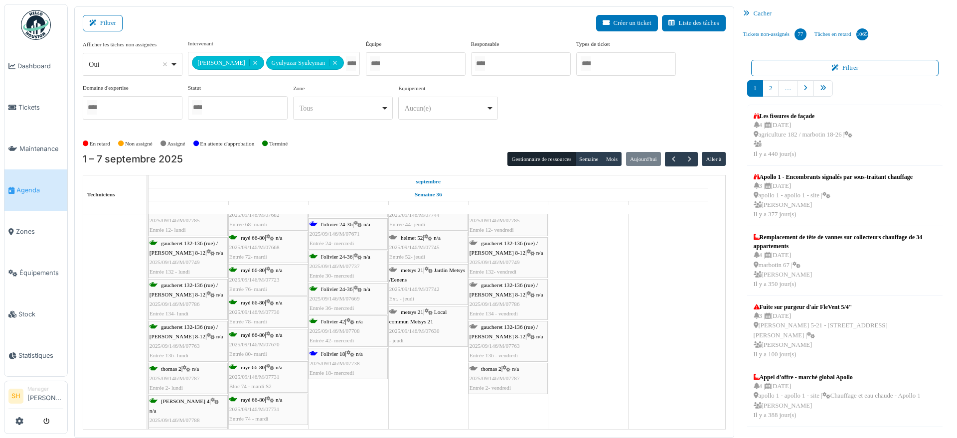
scroll to position [0, 0]
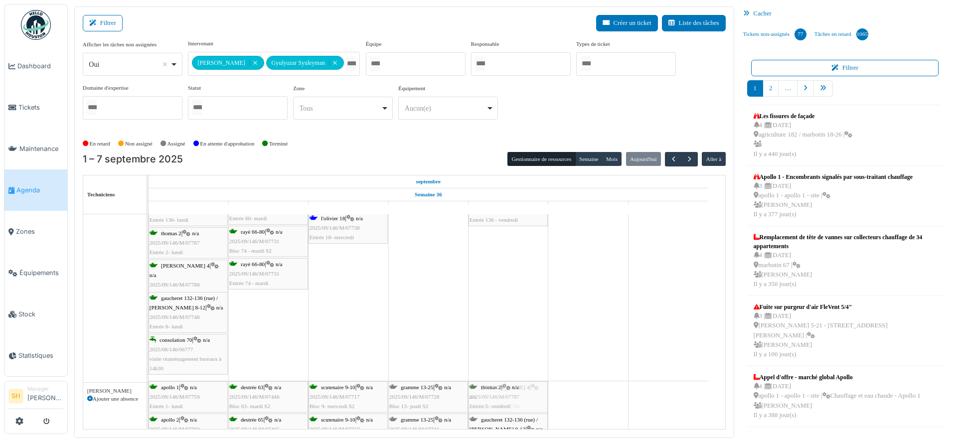
drag, startPoint x: 502, startPoint y: 241, endPoint x: 504, endPoint y: 423, distance: 182.0
click at [504, 423] on tbody "apollo 1 Permanence sur site apollo 1 Permanence sur site apollo 1 Permanence s…" at bounding box center [429, 297] width 560 height 761
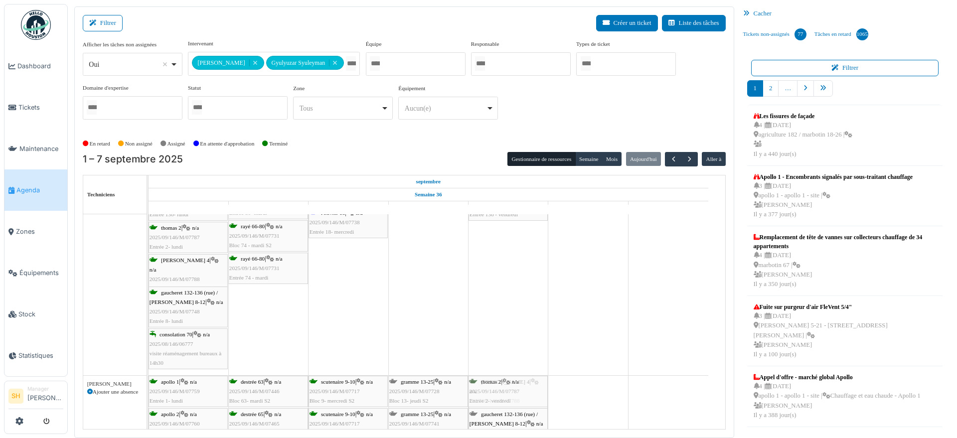
drag, startPoint x: 503, startPoint y: 238, endPoint x: 495, endPoint y: 403, distance: 165.7
click at [495, 403] on tbody "apollo 1 Permanence sur site apollo 1 Permanence sur site apollo 1 Permanence s…" at bounding box center [429, 292] width 560 height 761
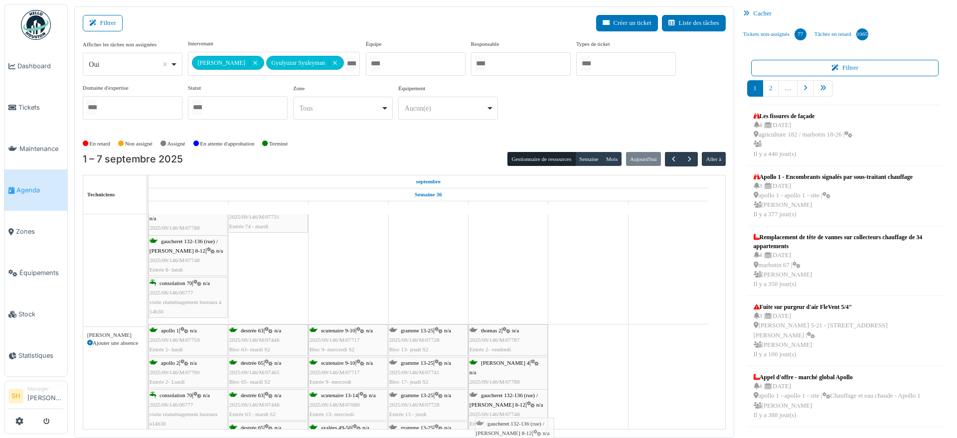
drag, startPoint x: 504, startPoint y: 377, endPoint x: 510, endPoint y: 421, distance: 44.3
click at [510, 428] on tbody "apollo 1 Permanence sur site apollo 1 Permanence sur site apollo 1 Permanence s…" at bounding box center [429, 240] width 560 height 761
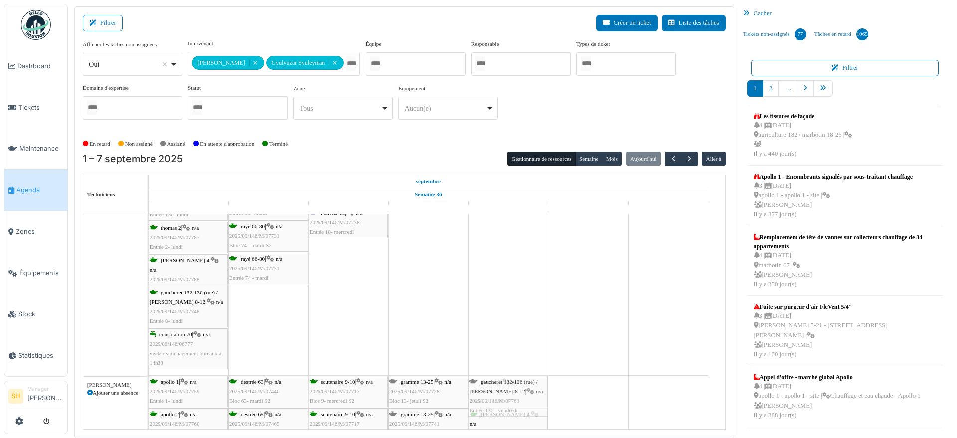
drag, startPoint x: 517, startPoint y: 332, endPoint x: 510, endPoint y: 422, distance: 90.0
click at [510, 422] on tbody "apollo 1 Permanence sur site apollo 1 Permanence sur site apollo 1 Permanence s…" at bounding box center [429, 292] width 560 height 761
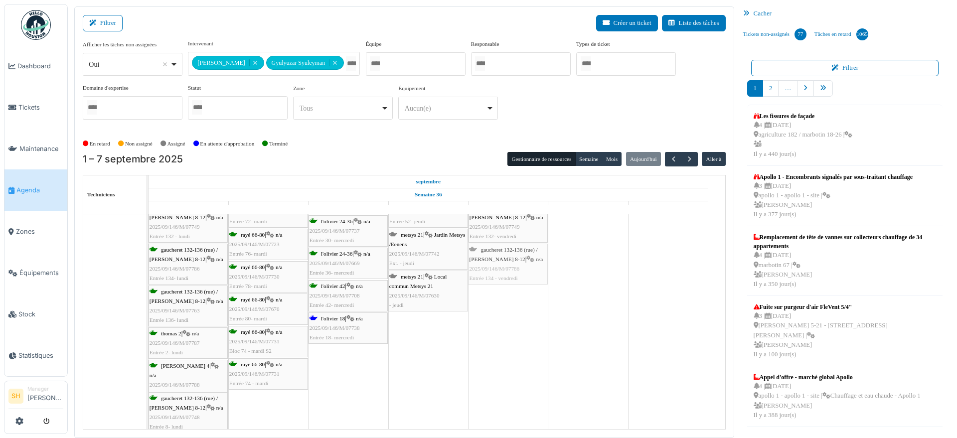
drag, startPoint x: 504, startPoint y: 285, endPoint x: 514, endPoint y: 397, distance: 112.7
click at [515, 403] on div "apollo 1 Permanence sur site apollo 1 Permanence sur site apollo 1 Permanence s…" at bounding box center [437, 403] width 577 height 772
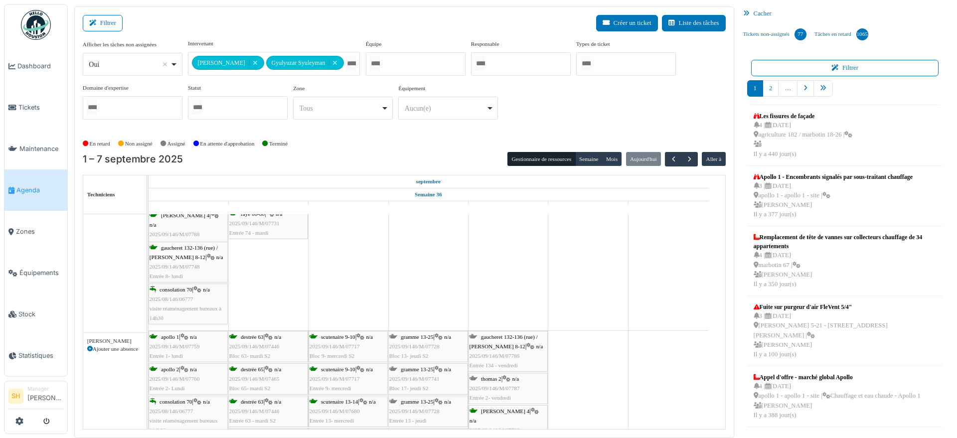
drag, startPoint x: 531, startPoint y: 274, endPoint x: 512, endPoint y: 428, distance: 155.2
click at [512, 428] on tbody "apollo 1 Permanence sur site apollo 1 Permanence sur site apollo 1 Permanence s…" at bounding box center [429, 253] width 560 height 772
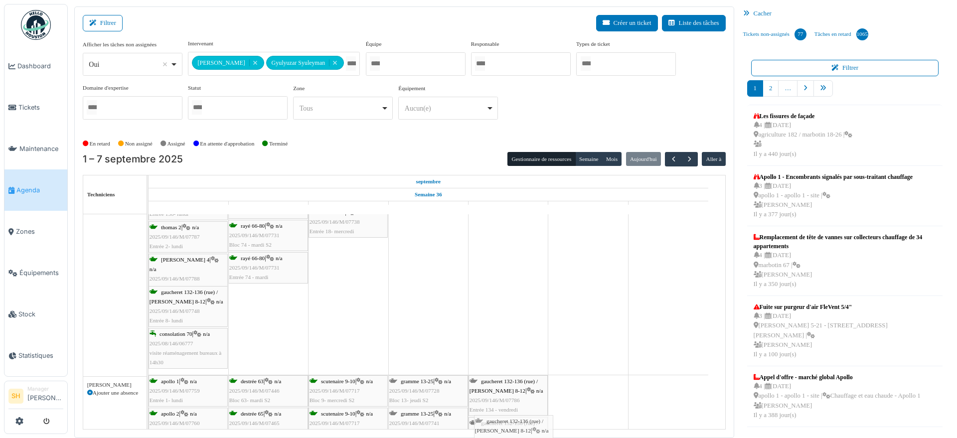
drag, startPoint x: 503, startPoint y: 404, endPoint x: 508, endPoint y: 421, distance: 17.8
click at [508, 421] on tbody "apollo 1 Permanence sur site apollo 1 Permanence sur site apollo 1 Permanence s…" at bounding box center [429, 318] width 560 height 814
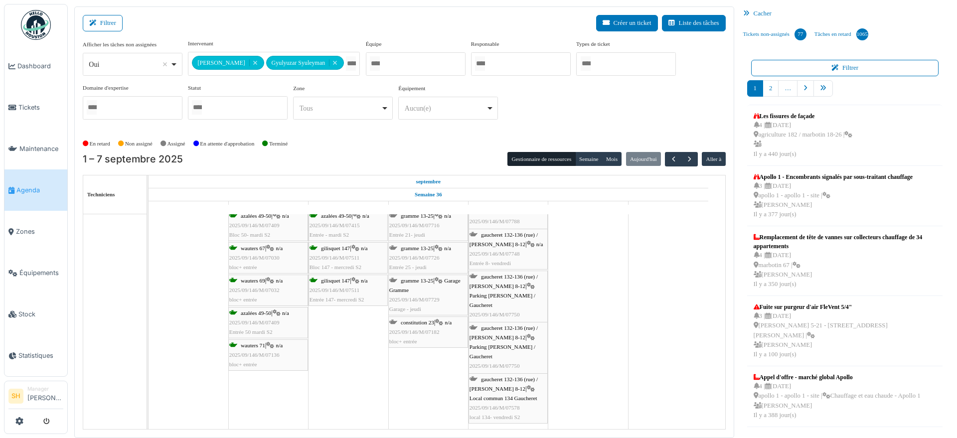
drag, startPoint x: 523, startPoint y: 255, endPoint x: 509, endPoint y: 427, distance: 172.6
click at [509, 427] on div "apollo 1 Permanence sur site apollo 1 Permanence sur site apollo 1 Permanence s…" at bounding box center [437, 23] width 577 height 814
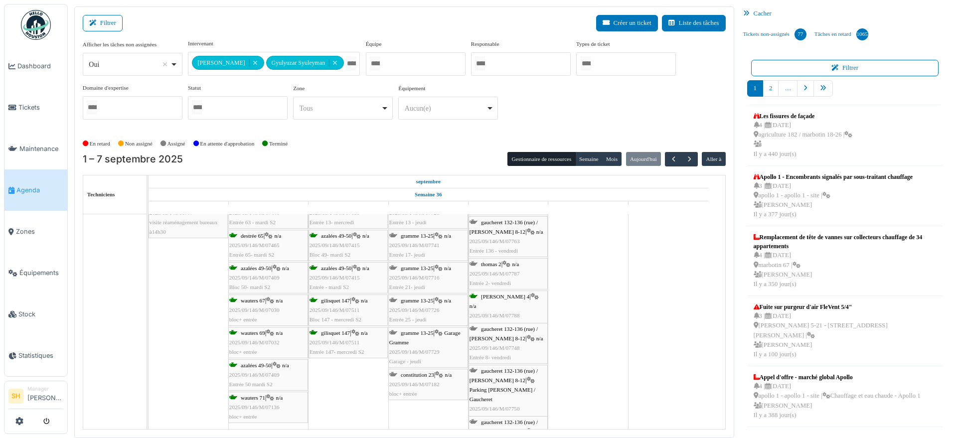
drag, startPoint x: 518, startPoint y: 282, endPoint x: 519, endPoint y: 426, distance: 144.6
click at [519, 426] on tbody "apollo 1 Permanence sur site apollo 1 Permanence sur site apollo 1 Permanence s…" at bounding box center [429, 96] width 560 height 856
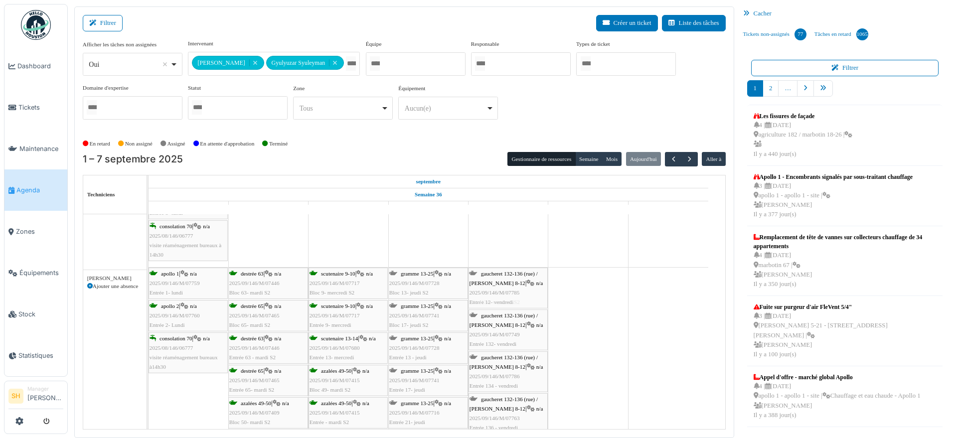
drag, startPoint x: 518, startPoint y: 287, endPoint x: 520, endPoint y: 428, distance: 141.1
click at [520, 428] on tbody "apollo 1 Permanence sur site apollo 1 Permanence sur site apollo 1 Permanence s…" at bounding box center [429, 253] width 560 height 898
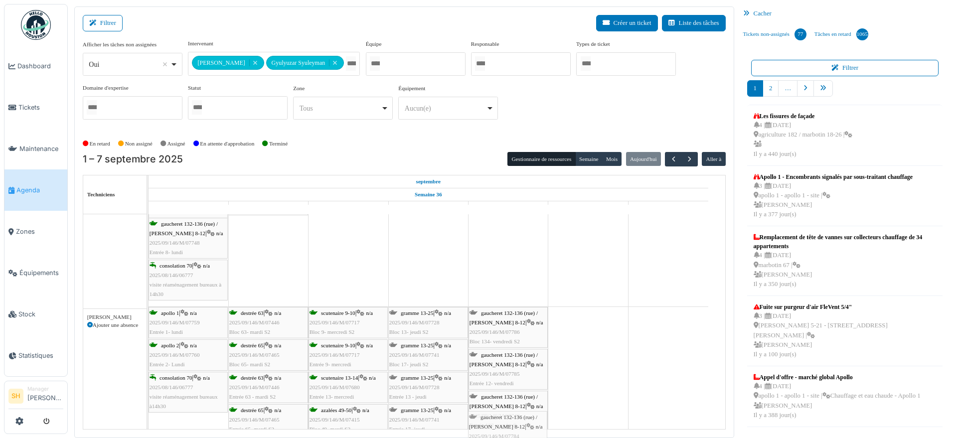
drag, startPoint x: 507, startPoint y: 287, endPoint x: 507, endPoint y: 425, distance: 138.6
click at [507, 425] on tbody "apollo 1 Permanence sur site apollo 1 Permanence sur site apollo 1 Permanence s…" at bounding box center [429, 313] width 560 height 940
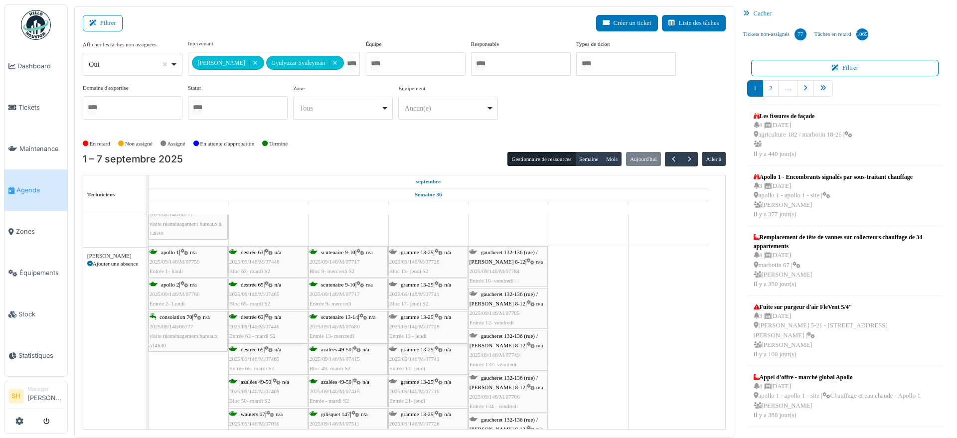
drag, startPoint x: 502, startPoint y: 281, endPoint x: 507, endPoint y: 423, distance: 142.7
click at [507, 423] on tbody "apollo 1 Permanence sur site apollo 1 Permanence sur site apollo 1 Permanence s…" at bounding box center [429, 252] width 560 height 940
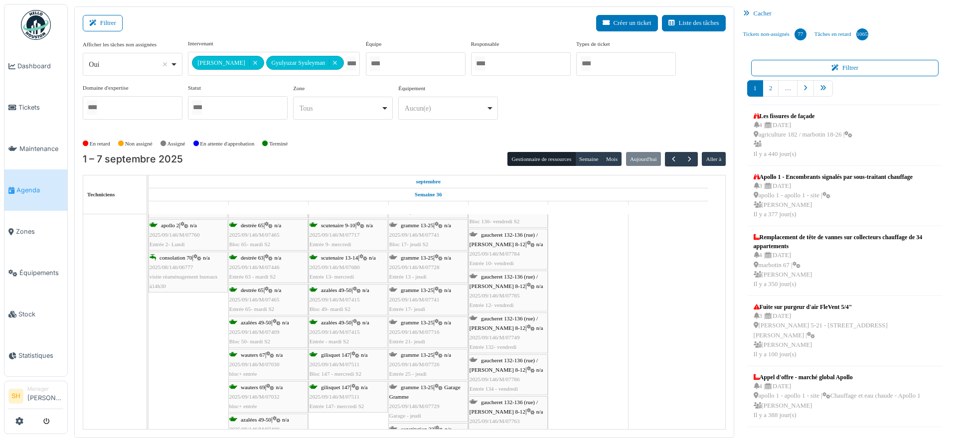
drag, startPoint x: 527, startPoint y: 253, endPoint x: 529, endPoint y: 426, distance: 173.5
click at [529, 426] on tbody "apollo 1 Permanence sur site apollo 1 Permanence sur site apollo 1 Permanence s…" at bounding box center [429, 214] width 560 height 982
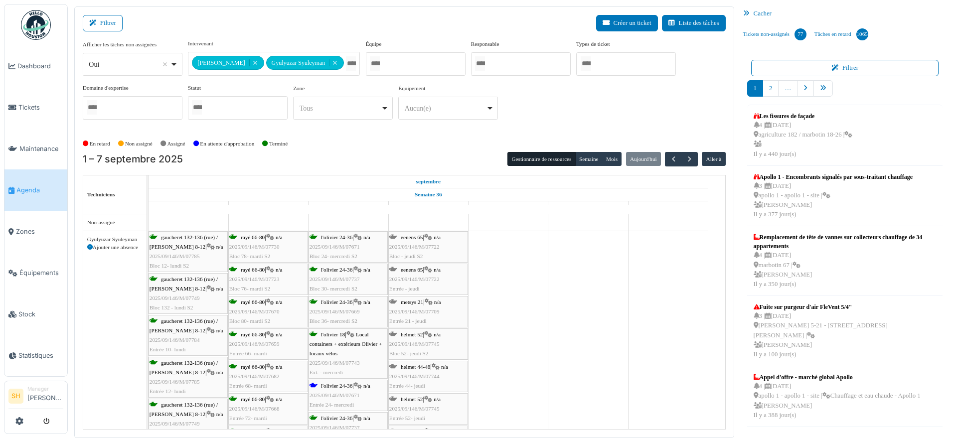
click at [90, 245] on icon at bounding box center [89, 247] width 5 height 5
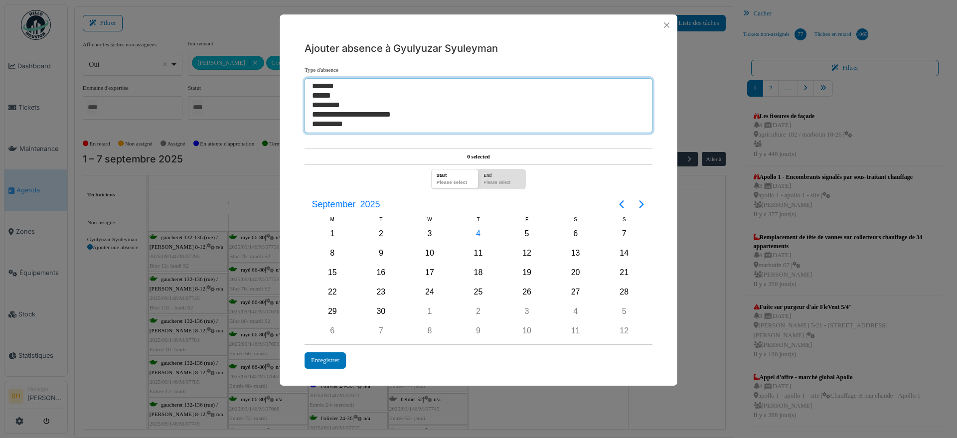
select select "**"
click at [332, 95] on option "******" at bounding box center [474, 95] width 326 height 9
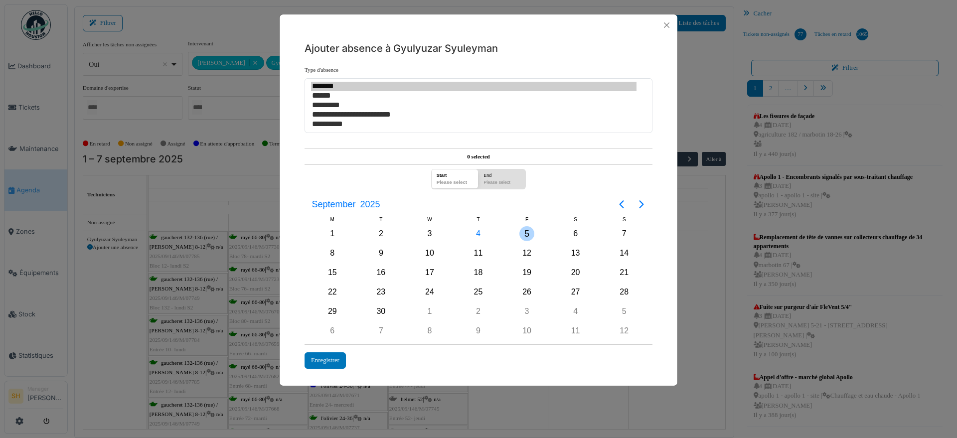
click at [528, 233] on div "5" at bounding box center [526, 233] width 15 height 15
click at [324, 361] on div "Enregistrer" at bounding box center [325, 360] width 41 height 16
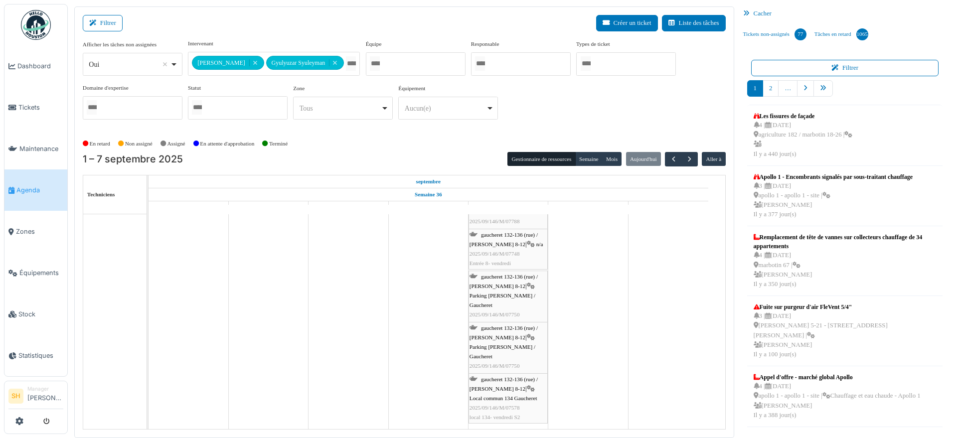
scroll to position [4, 0]
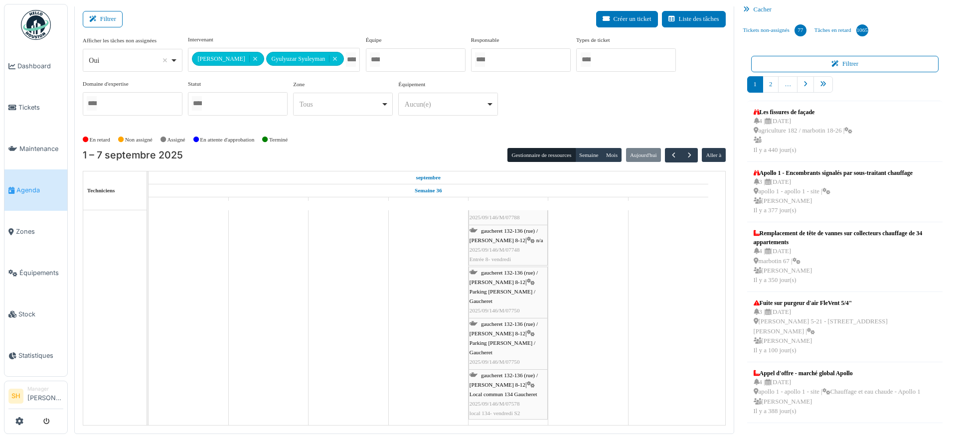
click at [512, 289] on span "Parking Thomas / Gaucheret" at bounding box center [503, 296] width 66 height 15
click at [513, 289] on span "Parking Thomas / Gaucheret" at bounding box center [503, 296] width 66 height 15
click at [502, 325] on span "gaucheret 132-136 (rue) / thomas 8-12" at bounding box center [504, 328] width 68 height 15
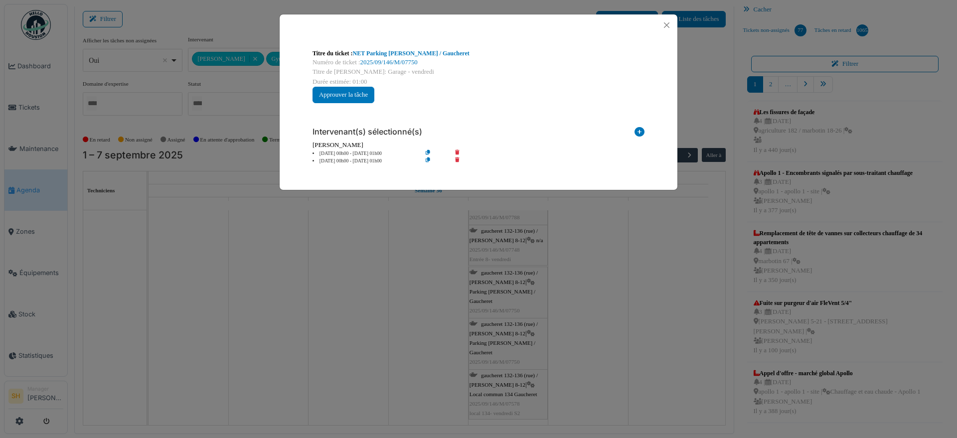
click at [457, 159] on icon at bounding box center [464, 161] width 28 height 7
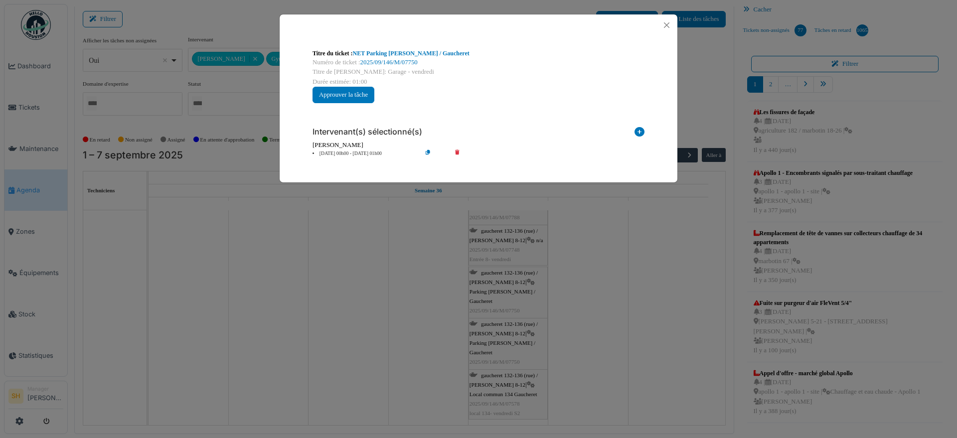
click at [601, 277] on div "Titre du ticket : NET Parking Thomas / Gaucheret Numéro de ticket : 2025/09/146…" at bounding box center [478, 219] width 957 height 438
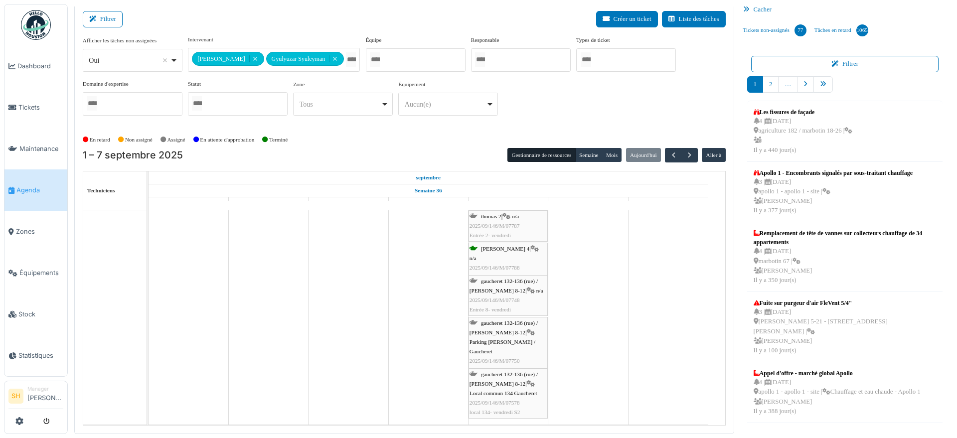
scroll to position [756, 0]
click at [505, 377] on span "gaucheret 132-136 (rue) / thomas 8-12" at bounding box center [504, 379] width 68 height 15
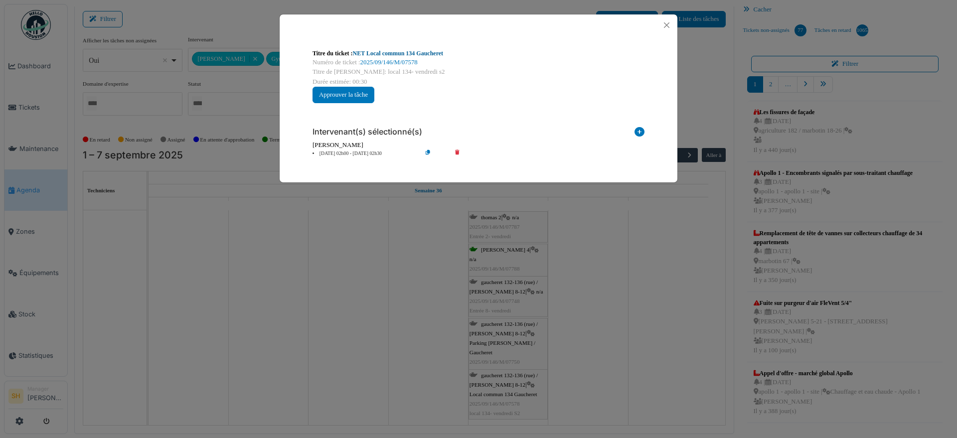
click at [405, 52] on link "NET Local commun 134 Gaucheret" at bounding box center [398, 53] width 91 height 7
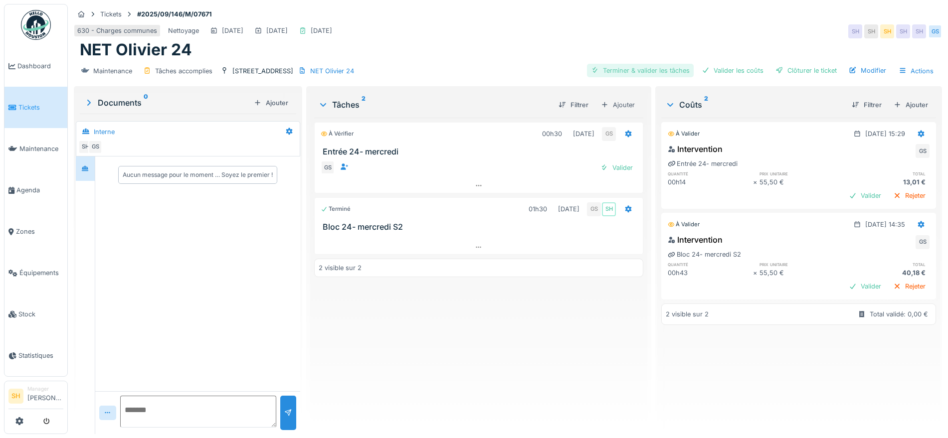
click at [642, 67] on div "Terminer & valider les tâches" at bounding box center [640, 70] width 107 height 13
drag, startPoint x: 708, startPoint y: 67, endPoint x: 776, endPoint y: 70, distance: 68.4
click at [711, 68] on div "Valider les coûts" at bounding box center [732, 70] width 70 height 13
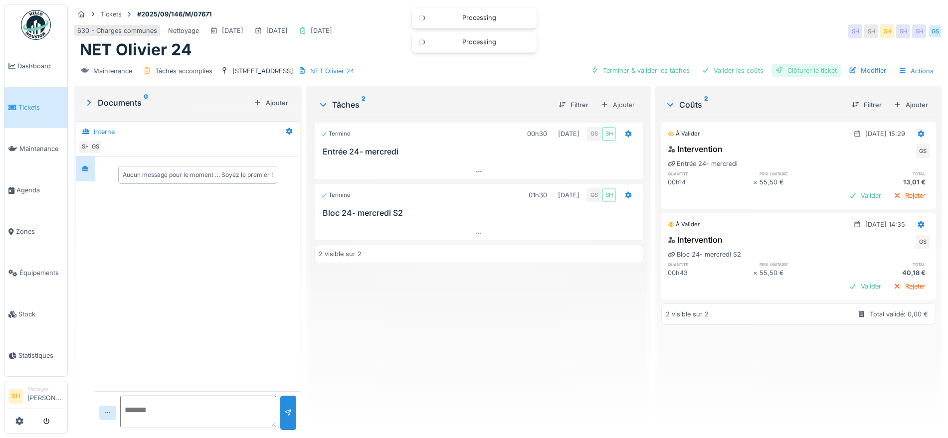
click at [778, 71] on div "Clôturer le ticket" at bounding box center [805, 70] width 69 height 13
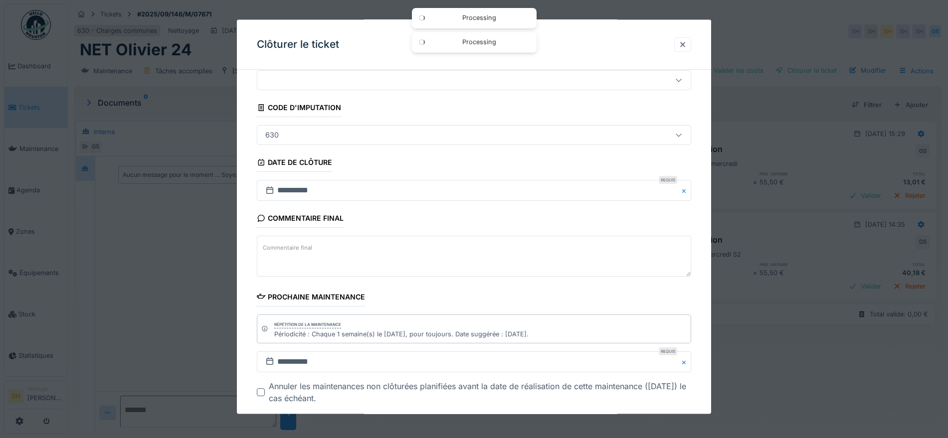
scroll to position [85, 0]
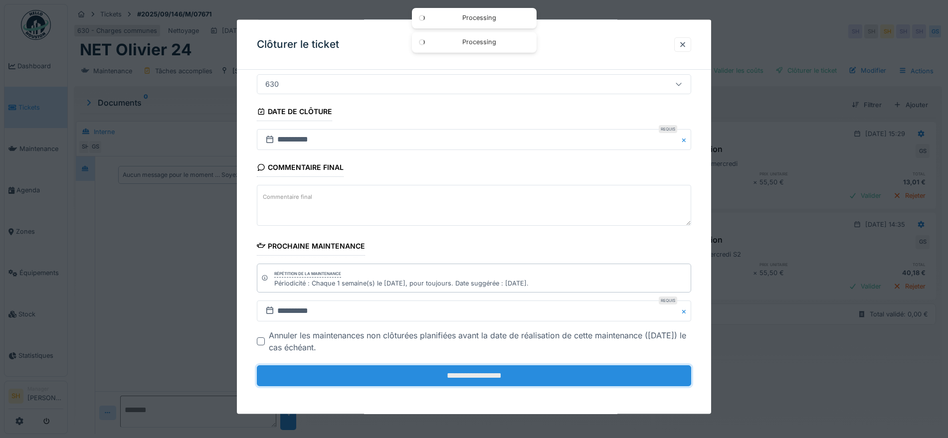
click at [539, 380] on input "**********" at bounding box center [474, 375] width 434 height 21
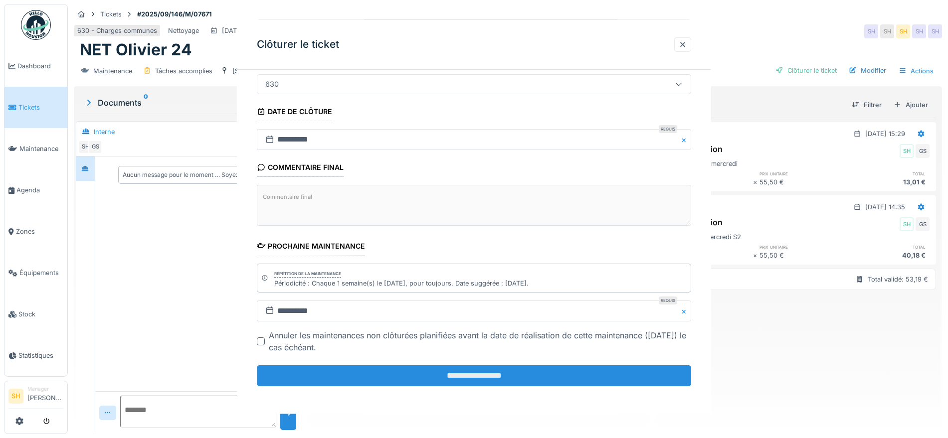
scroll to position [0, 0]
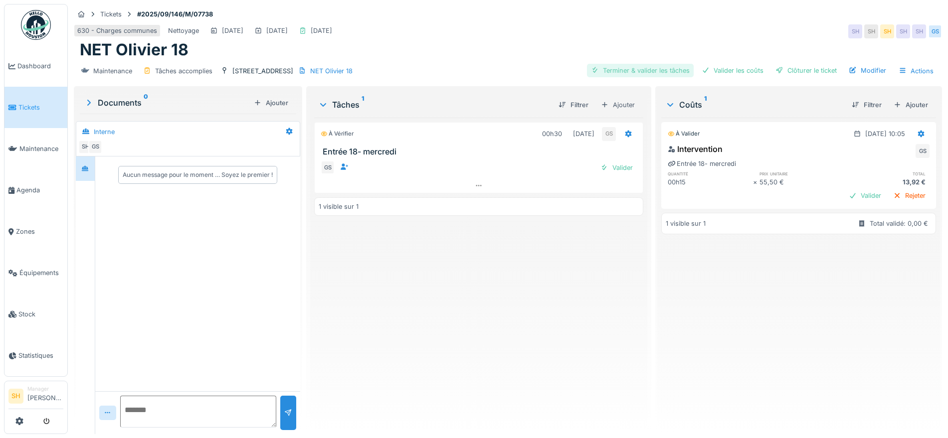
click at [640, 74] on div "Terminer & valider les tâches" at bounding box center [640, 70] width 107 height 13
drag, startPoint x: 716, startPoint y: 68, endPoint x: 737, endPoint y: 69, distance: 20.5
click at [717, 68] on div "Valider les coûts" at bounding box center [732, 70] width 70 height 13
click at [775, 68] on div at bounding box center [779, 70] width 8 height 9
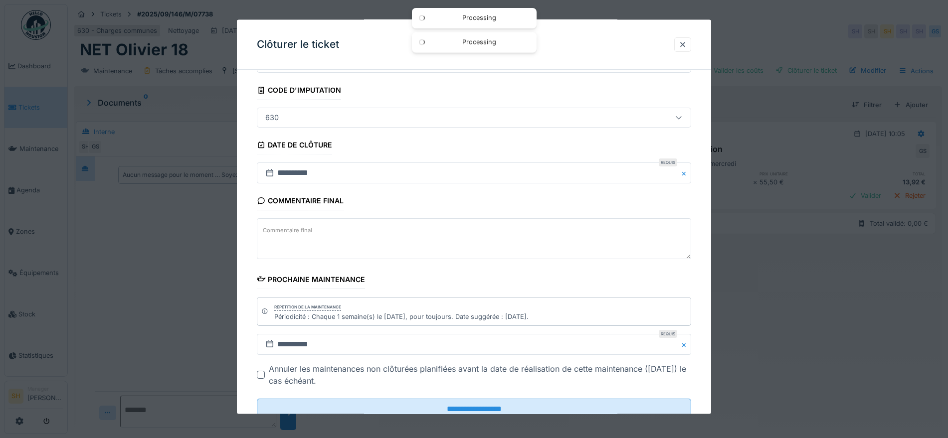
scroll to position [85, 0]
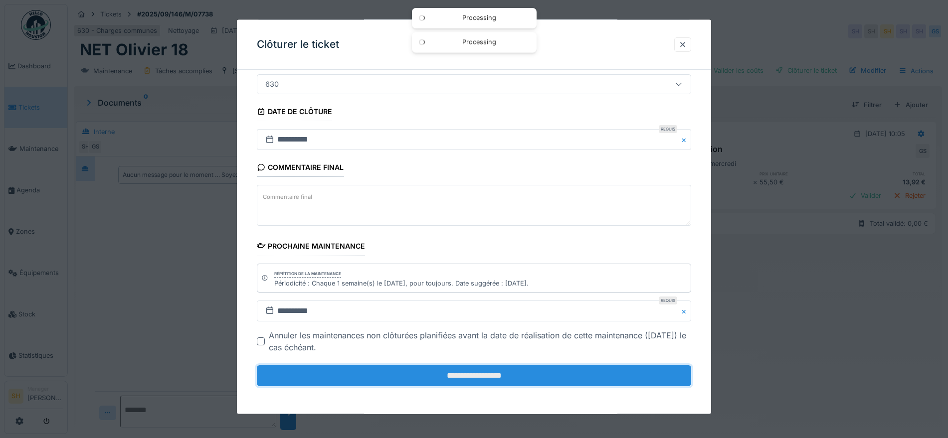
click at [552, 376] on input "**********" at bounding box center [474, 375] width 434 height 21
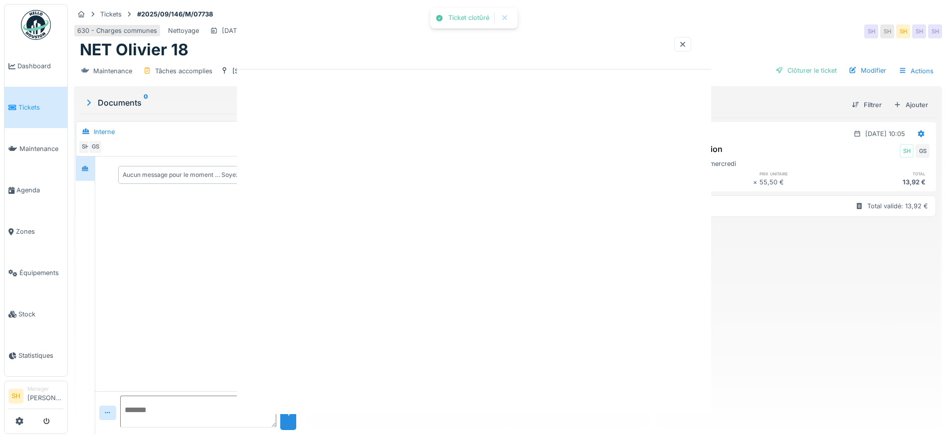
scroll to position [0, 0]
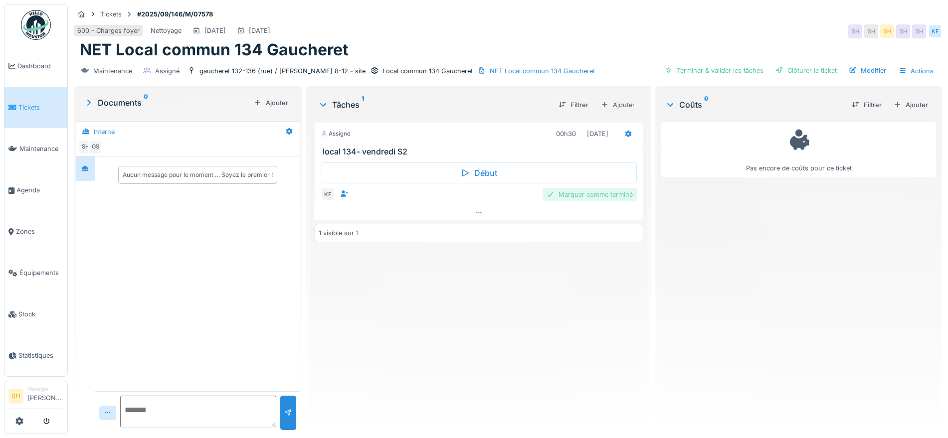
click at [615, 194] on div "Marquer comme terminé" at bounding box center [589, 194] width 94 height 13
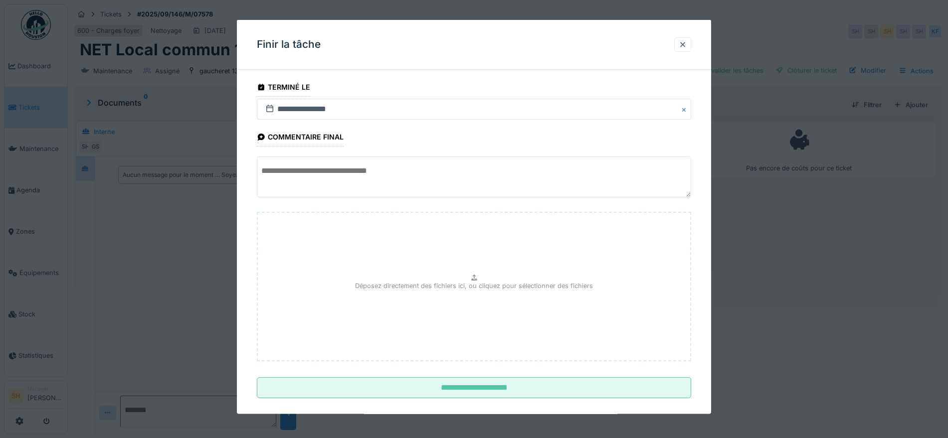
click at [496, 177] on textarea at bounding box center [474, 177] width 434 height 41
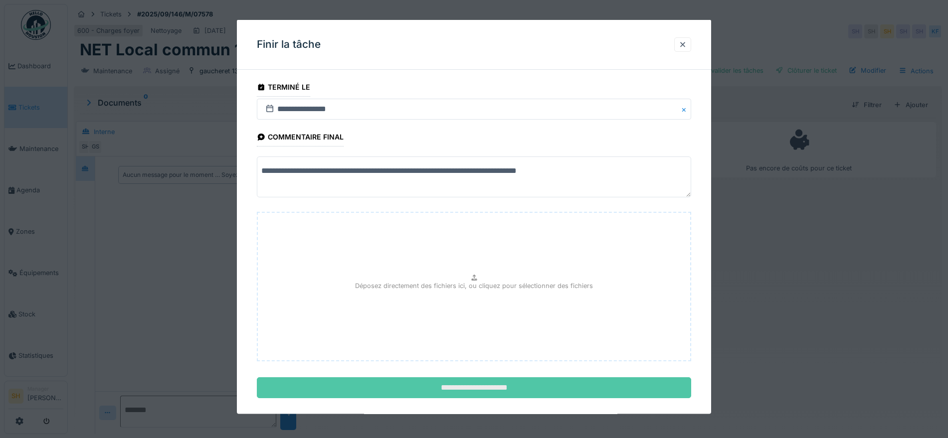
type textarea "**********"
click at [504, 394] on input "**********" at bounding box center [474, 387] width 434 height 21
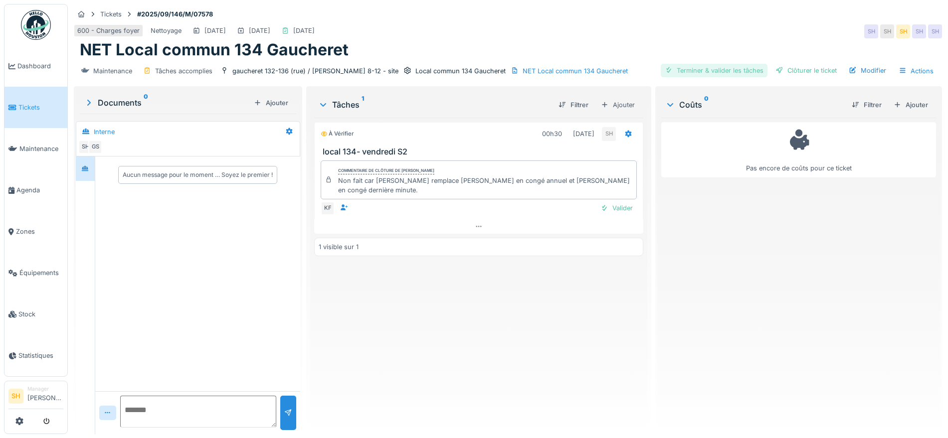
drag, startPoint x: 684, startPoint y: 69, endPoint x: 711, endPoint y: 71, distance: 27.0
click at [685, 69] on div "Terminer & valider les tâches" at bounding box center [714, 70] width 107 height 13
click at [806, 72] on div "Clôturer le ticket" at bounding box center [805, 70] width 69 height 13
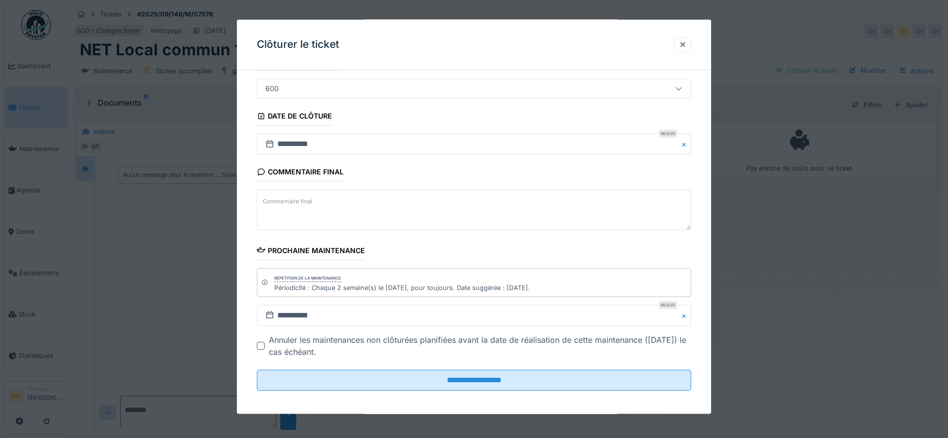
scroll to position [85, 0]
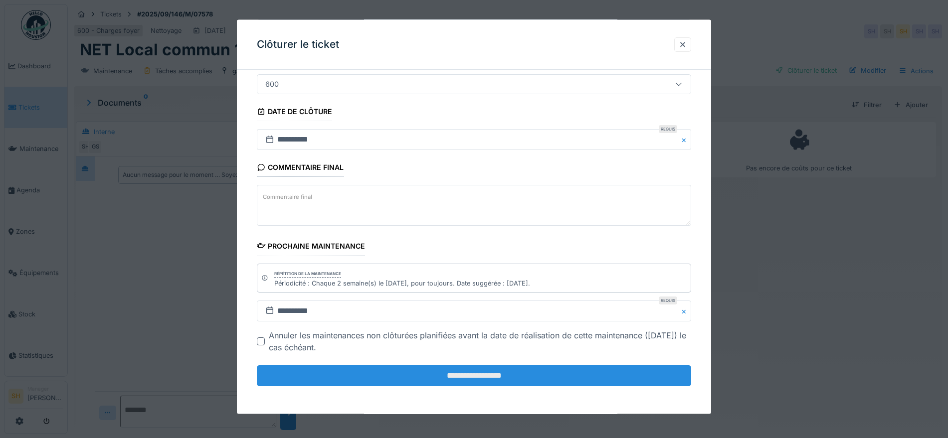
click at [479, 380] on input "**********" at bounding box center [474, 375] width 434 height 21
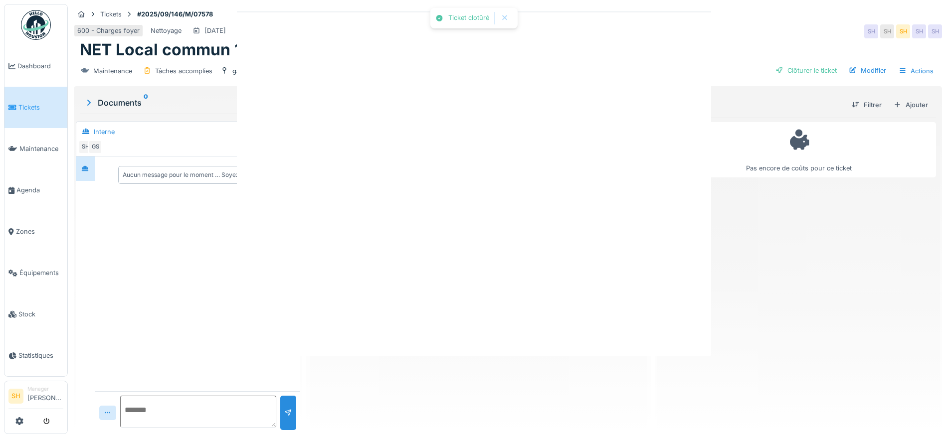
scroll to position [0, 0]
click at [688, 42] on div "Ticket clotûré Annuler Tickets #2025/09/146/M/07578 600 - Charges foyer Nettoya…" at bounding box center [508, 219] width 880 height 438
